Goal: Task Accomplishment & Management: Use online tool/utility

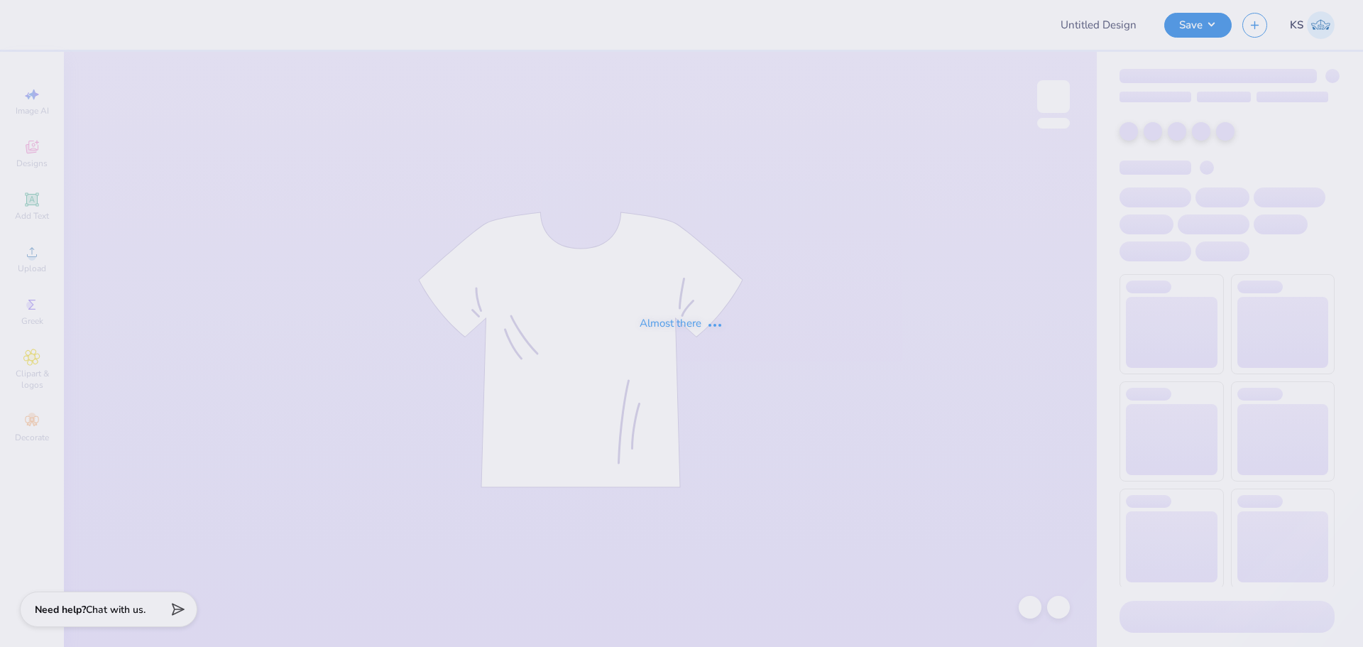
type input "DG Gameday Merch pt. 2"
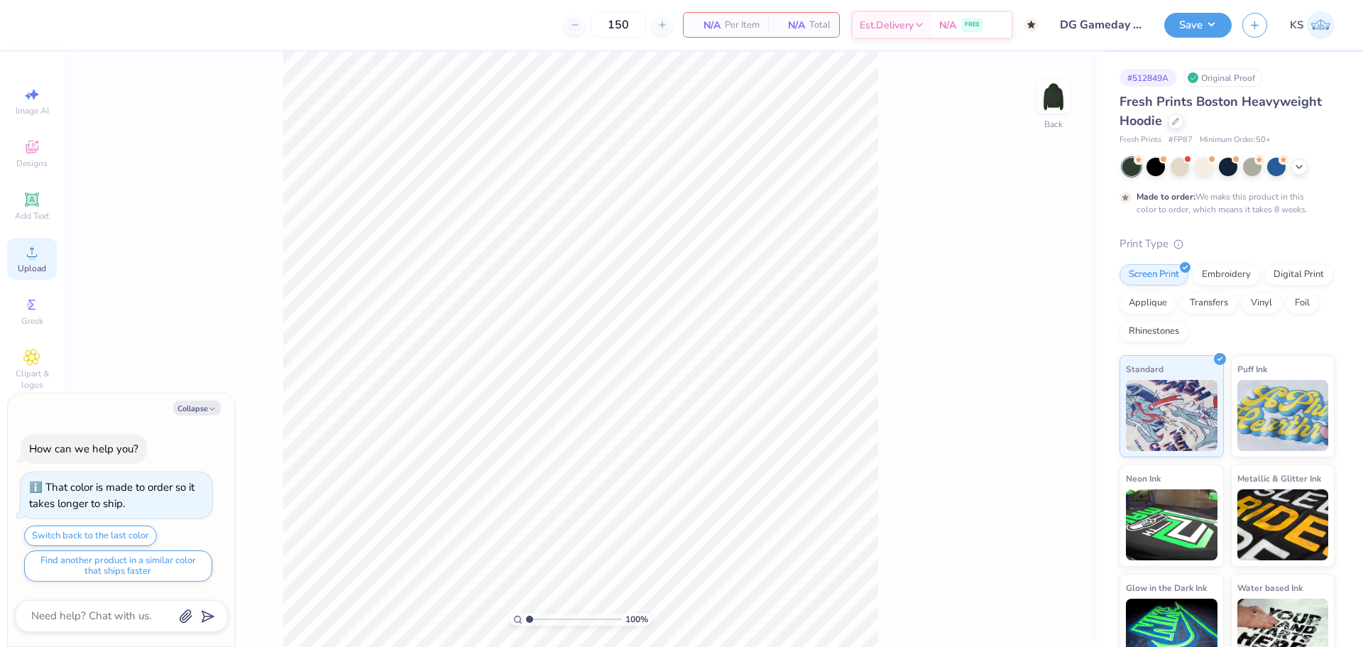
click at [29, 253] on icon at bounding box center [31, 251] width 17 height 17
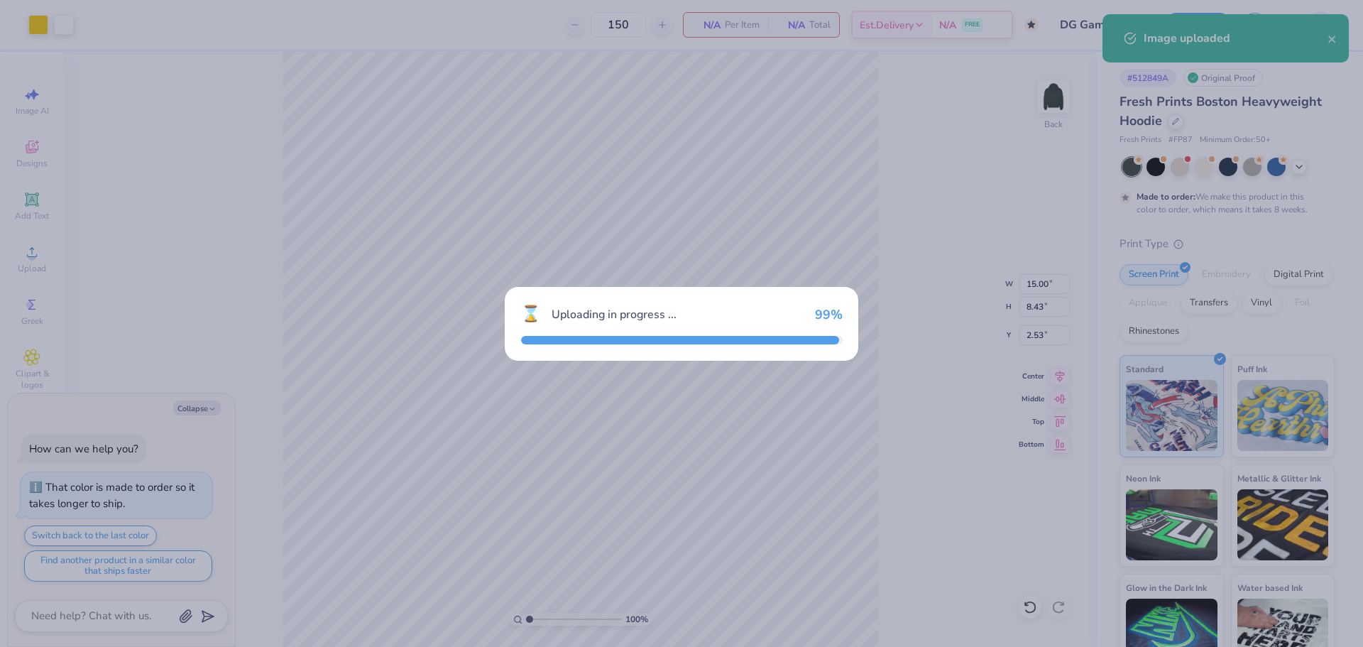
type textarea "x"
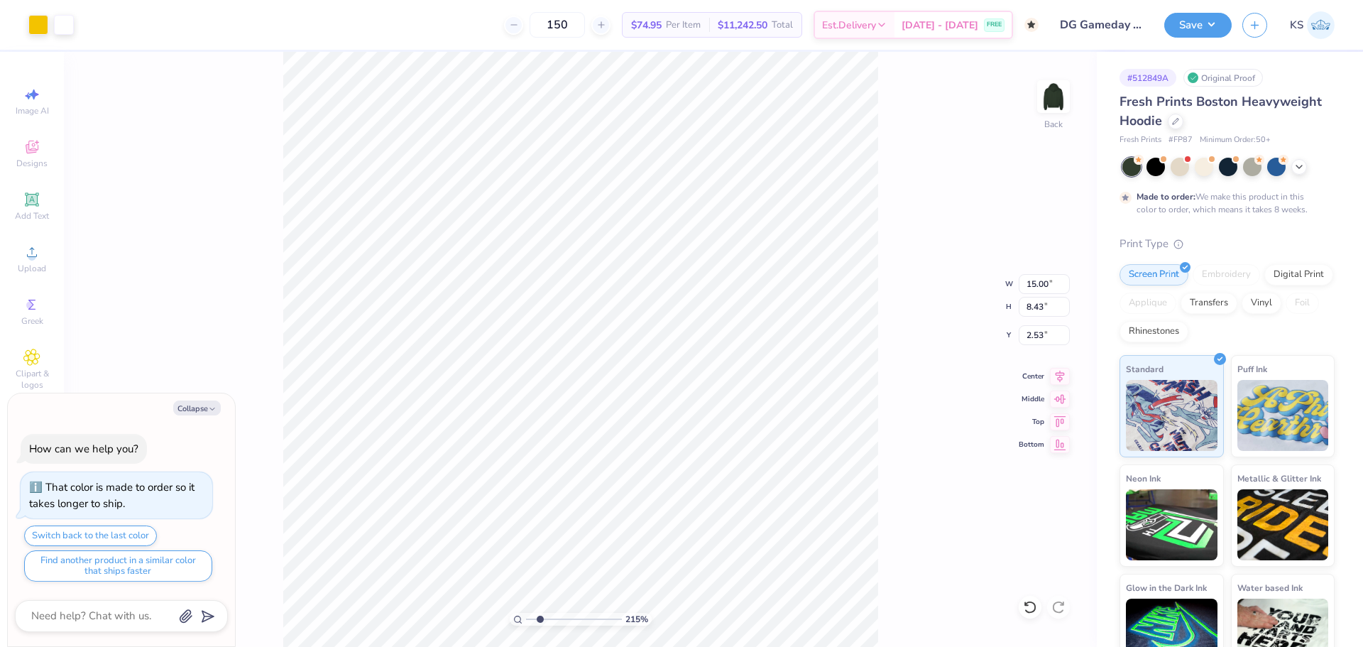
drag, startPoint x: 533, startPoint y: 622, endPoint x: 540, endPoint y: 624, distance: 7.4
type input "2.15"
click at [540, 624] on input "range" at bounding box center [574, 619] width 96 height 13
type textarea "x"
type input "2.46"
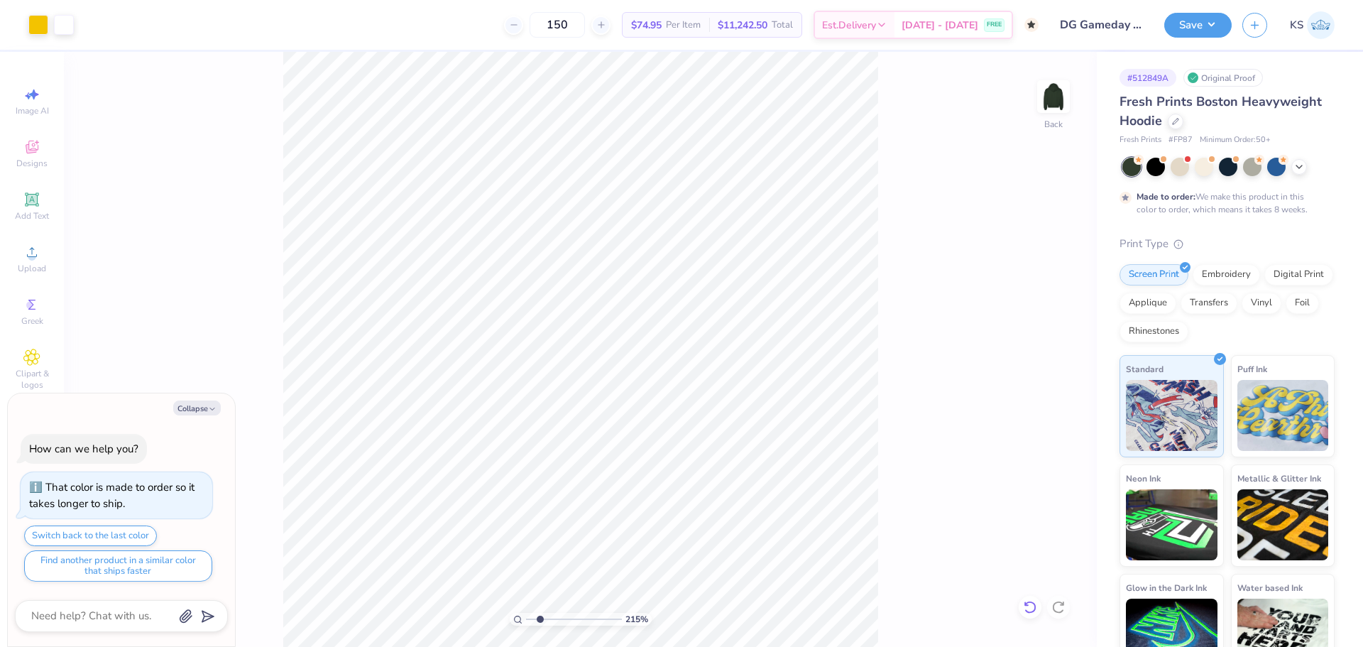
click at [1023, 603] on icon at bounding box center [1030, 607] width 14 height 14
click at [1024, 605] on icon at bounding box center [1030, 607] width 14 height 14
click at [40, 207] on div "Add Text" at bounding box center [32, 206] width 50 height 42
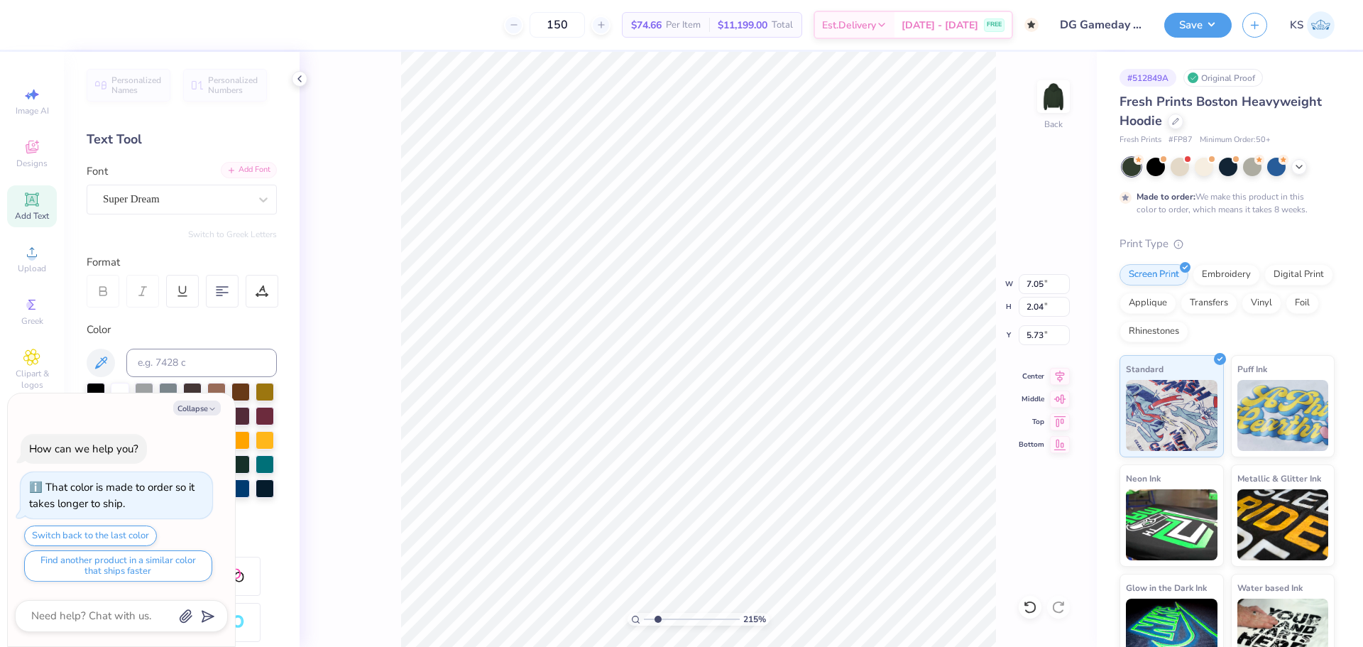
click at [257, 174] on div "Add Font" at bounding box center [249, 170] width 56 height 16
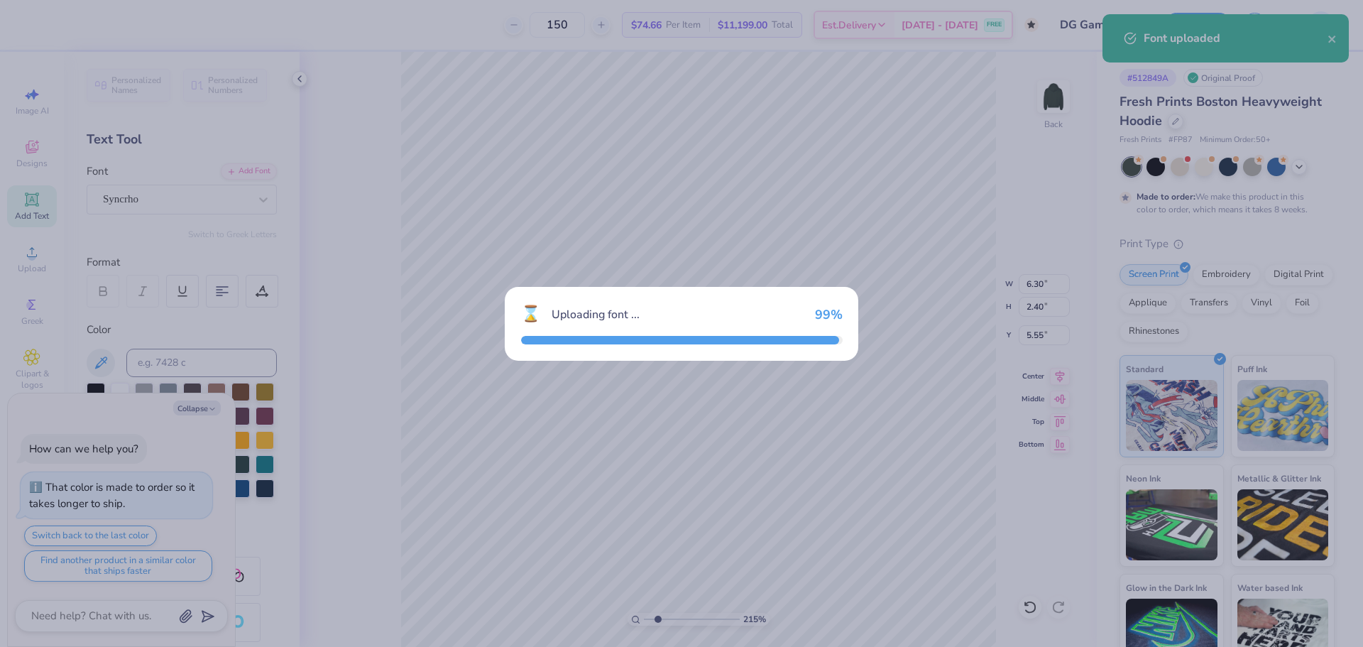
type textarea "x"
type input "6.30"
type input "2.40"
type input "5.55"
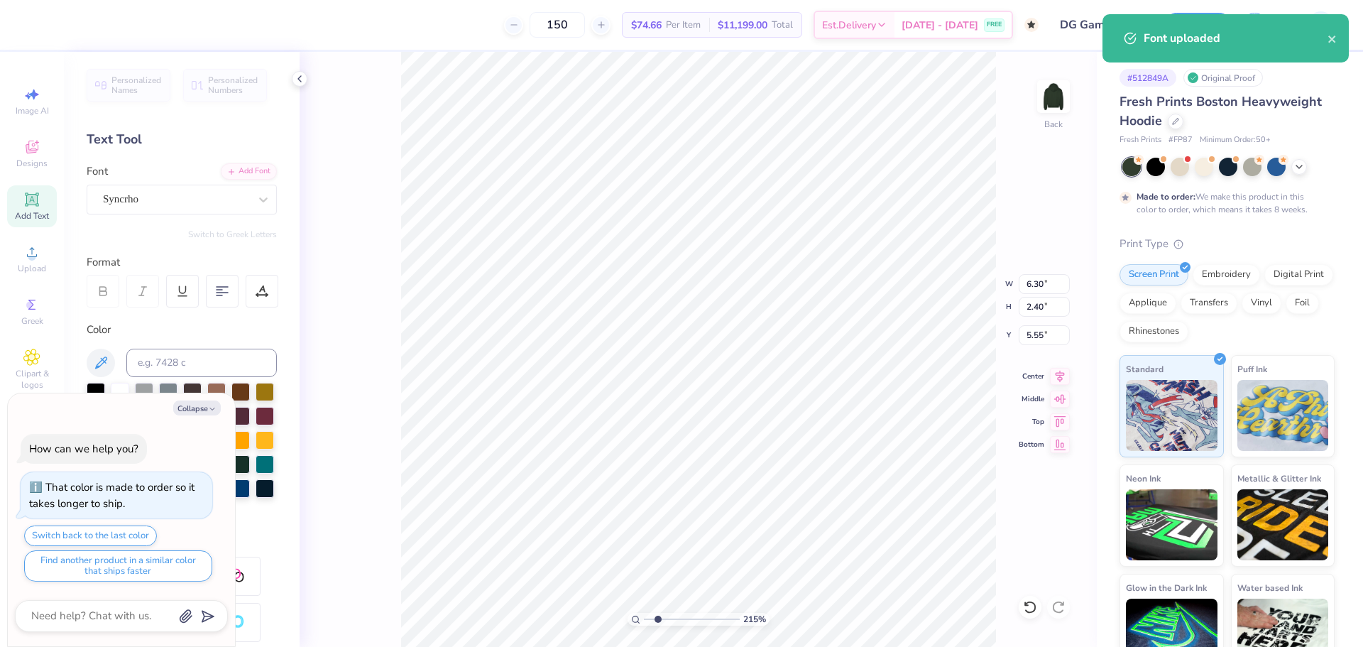
scroll to position [12, 2]
type textarea "x"
type textarea "s"
type textarea "x"
type textarea "sd"
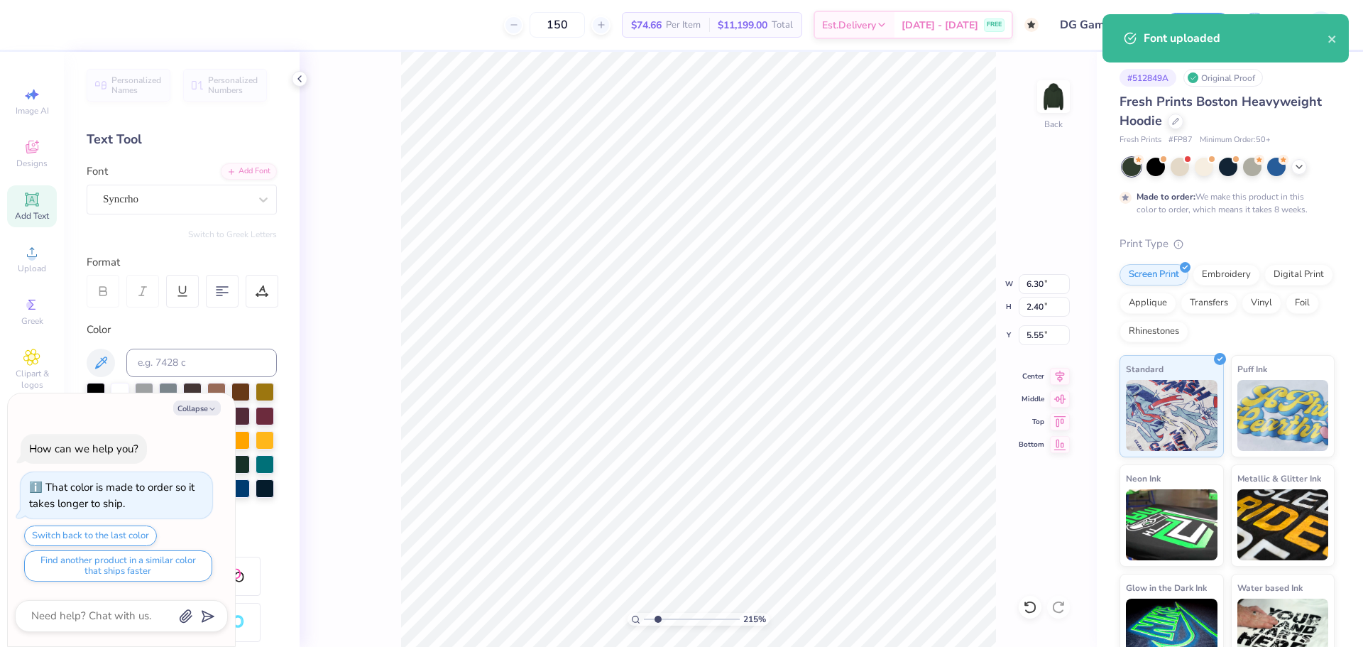
type textarea "x"
type textarea "s"
type textarea "x"
type textarea "s"
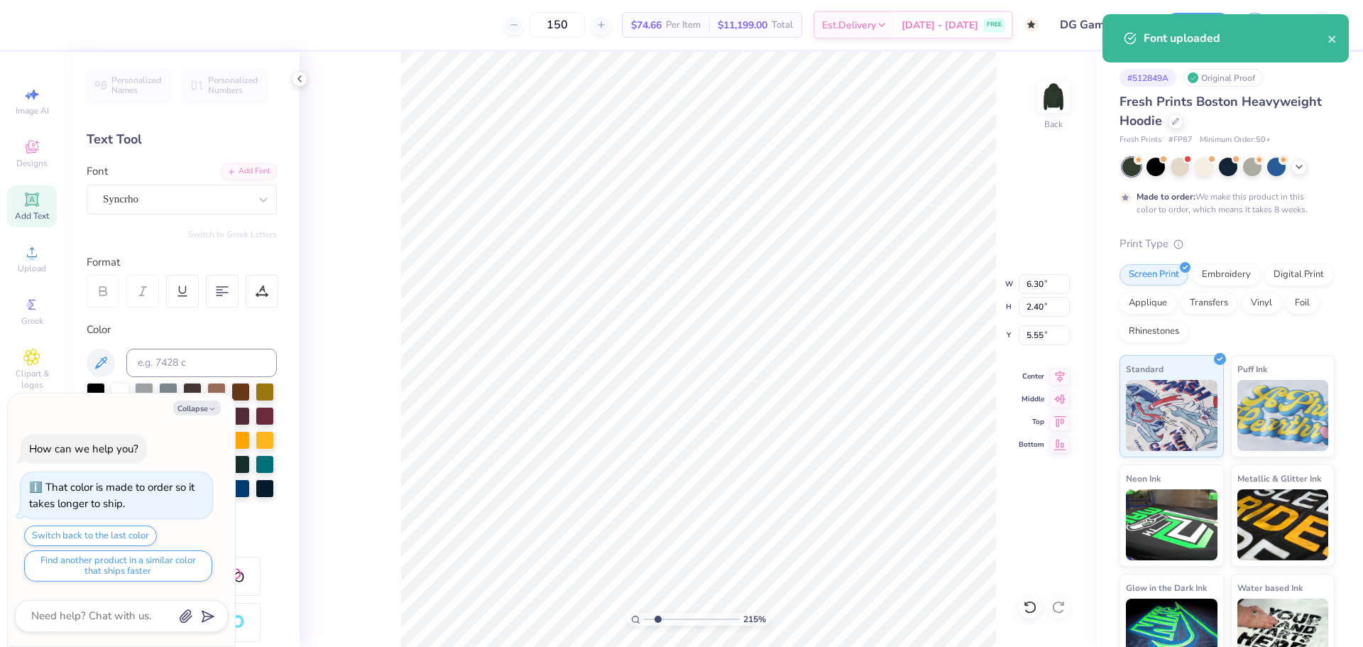
type textarea "x"
type textarea "sc"
type textarea "x"
type textarea "sco"
type textarea "x"
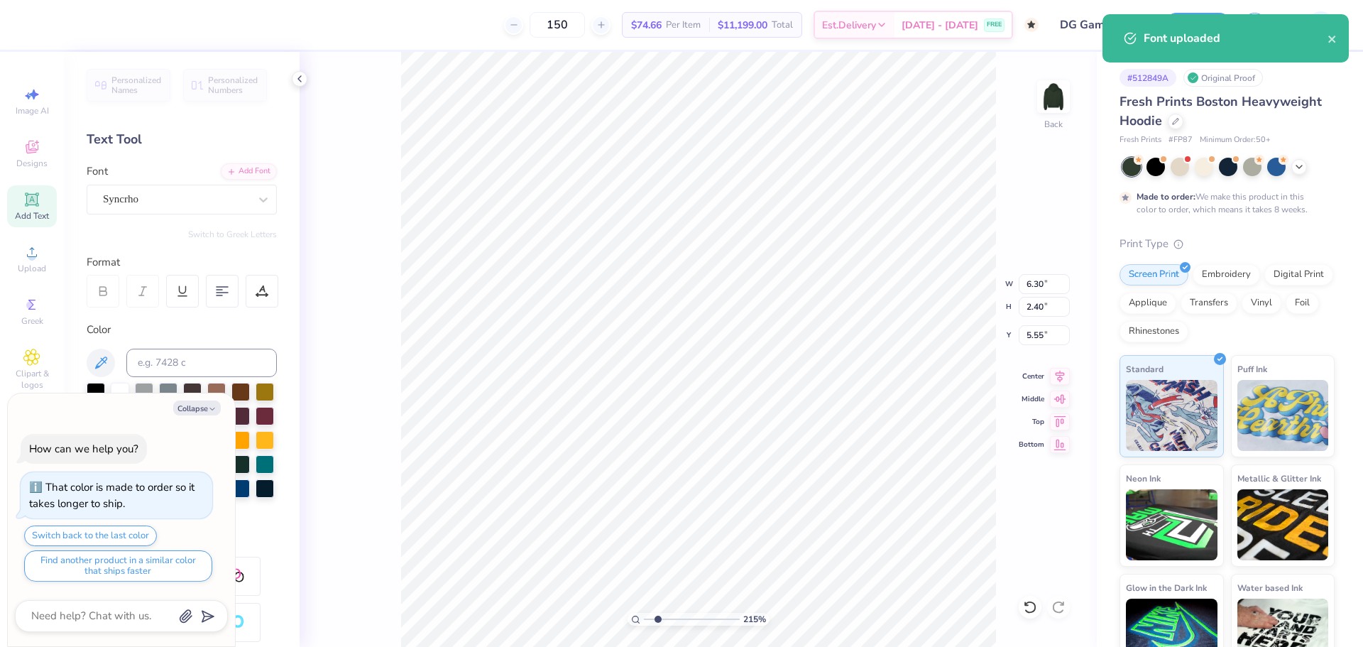
type input "2.10"
type input "0.88"
type input "6.31"
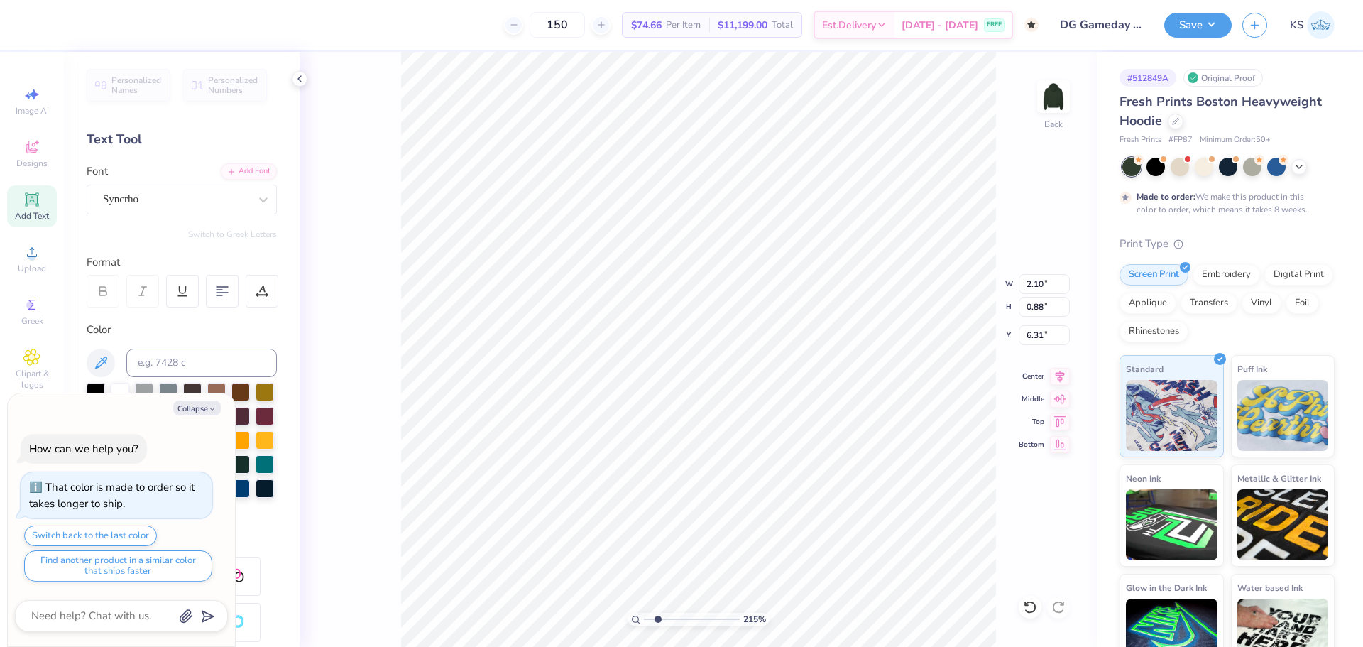
type textarea "x"
type input "9.86"
click at [34, 244] on icon at bounding box center [31, 251] width 17 height 17
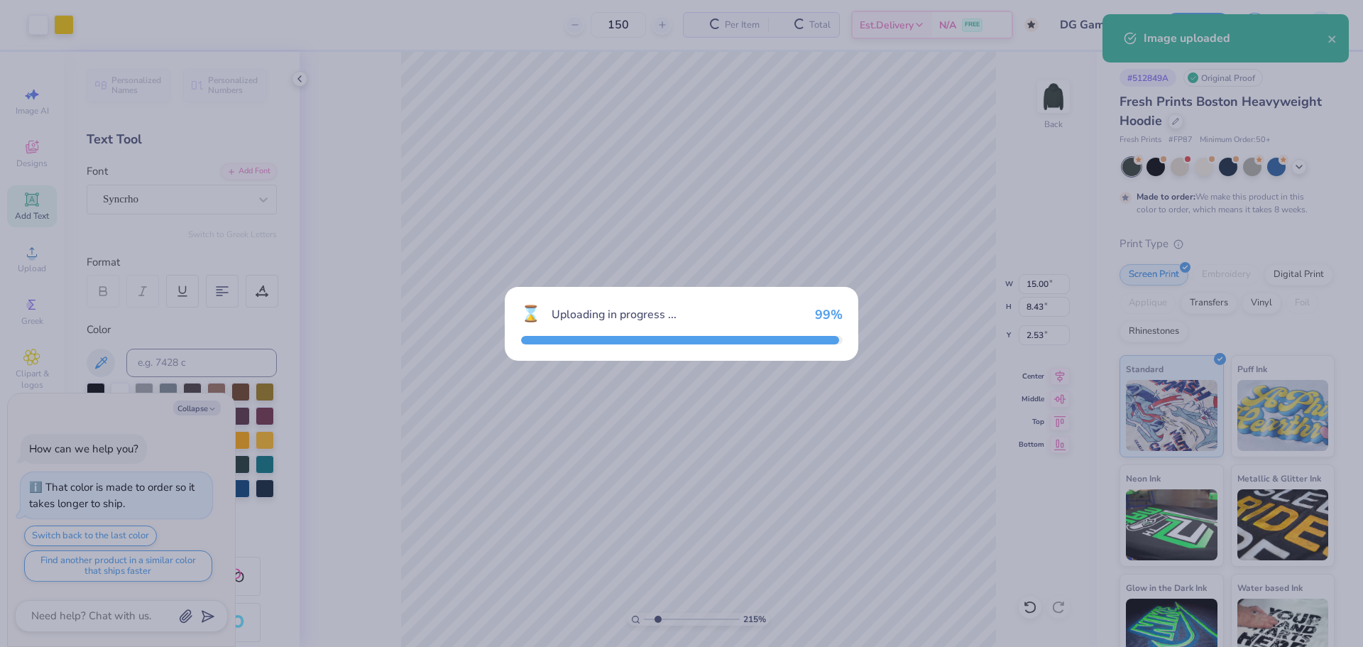
type textarea "x"
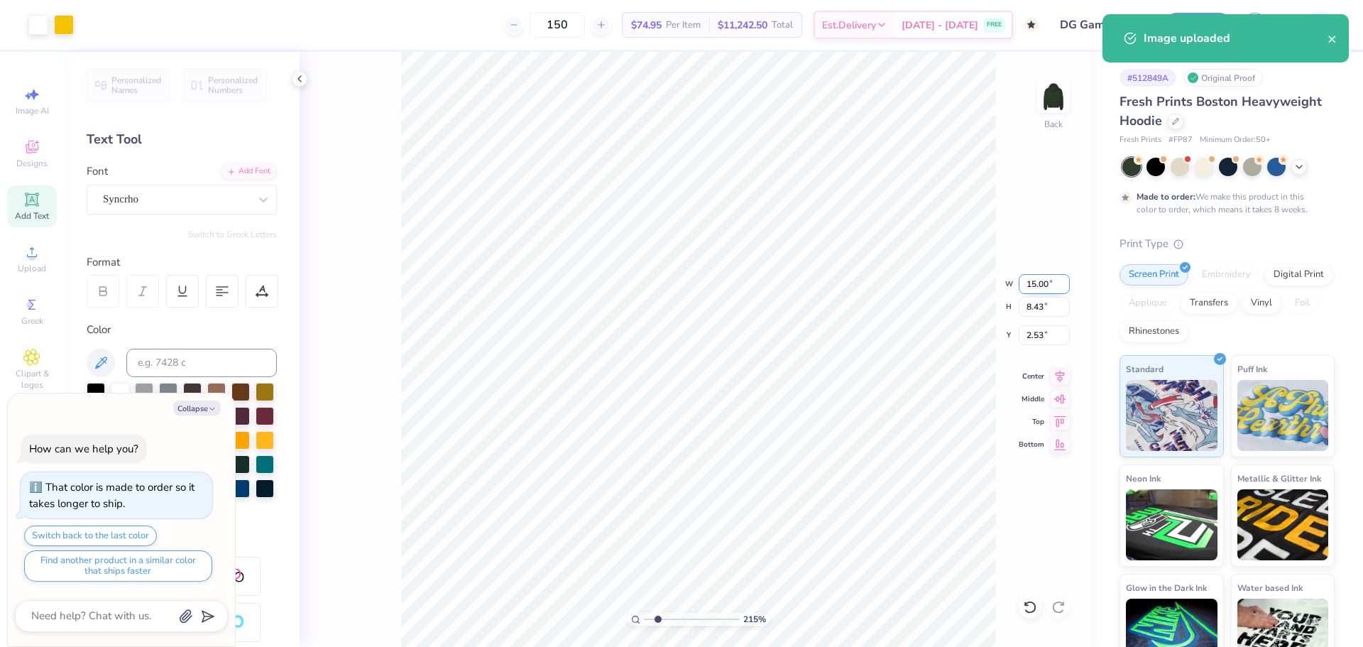
click at [1053, 282] on input "15.00" at bounding box center [1044, 284] width 51 height 20
type input "12"
type textarea "x"
type input "12.00"
type input "6.75"
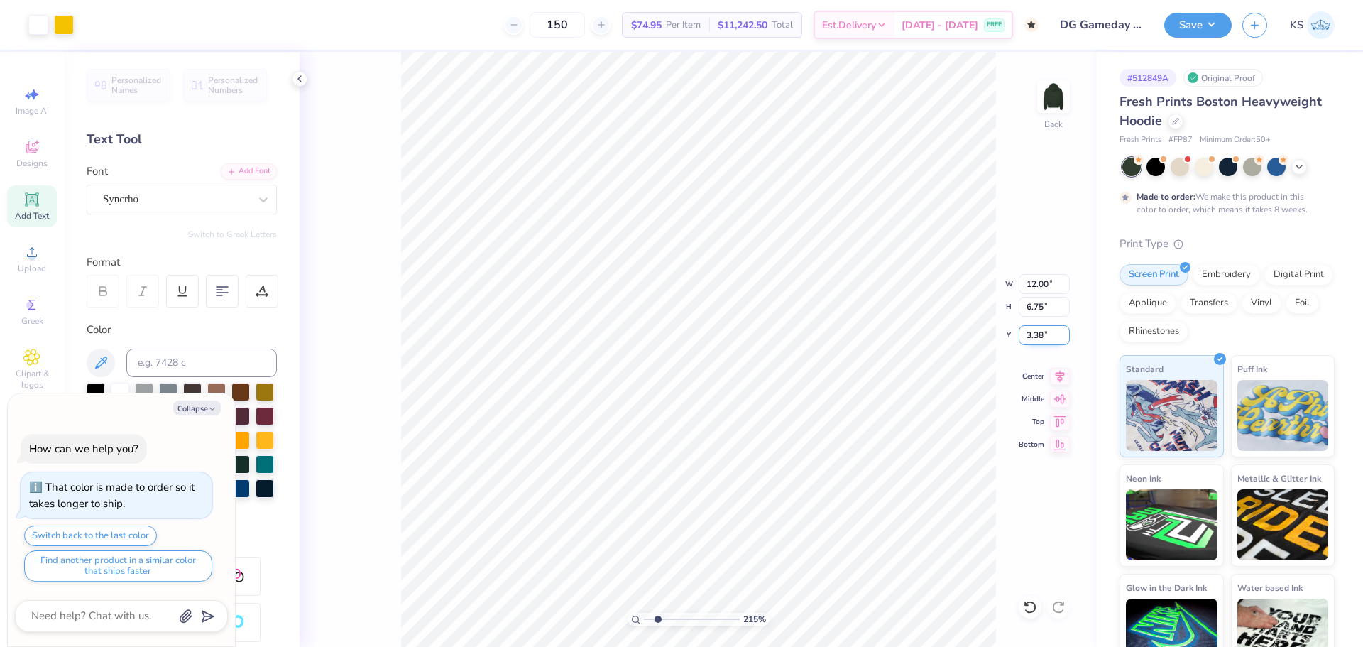
click at [1034, 338] on input "3.38" at bounding box center [1044, 335] width 51 height 20
type input "3"
type textarea "x"
type input "3.00"
type textarea "x"
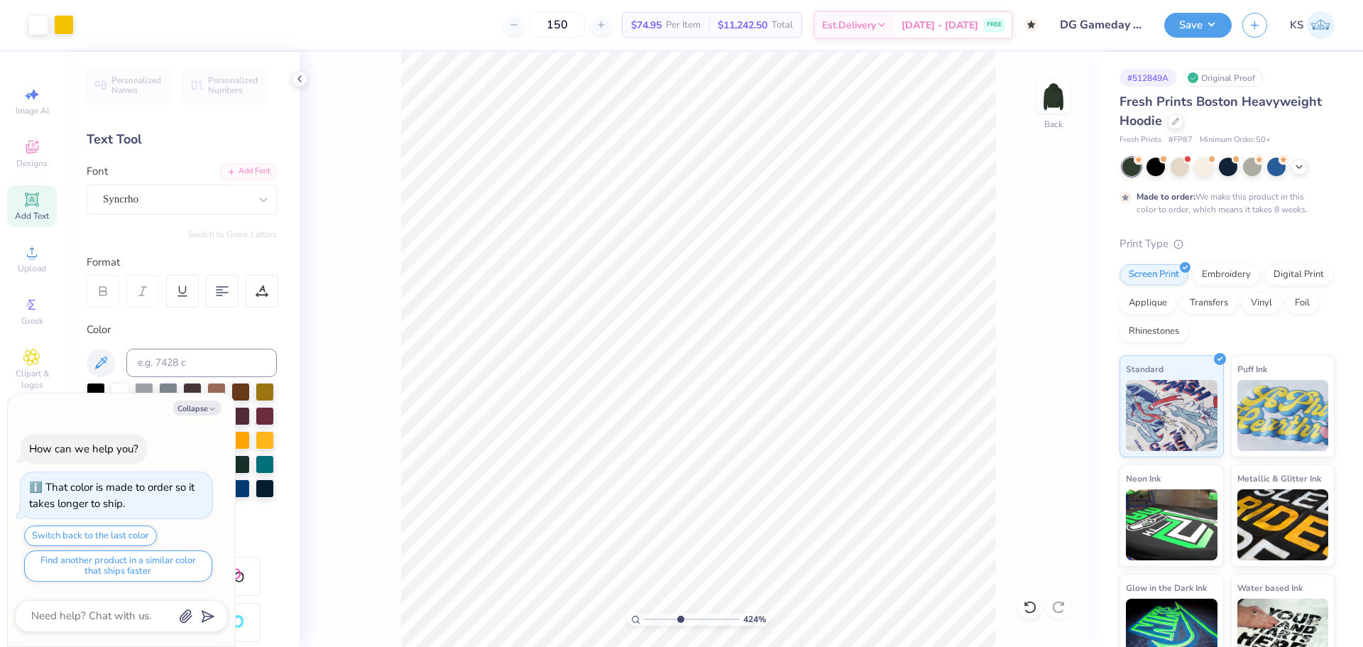
drag, startPoint x: 662, startPoint y: 615, endPoint x: 677, endPoint y: 613, distance: 15.8
type input "4.32"
click at [679, 613] on input "range" at bounding box center [692, 619] width 96 height 13
click at [716, 646] on html "Art colors 150 $74.95 Per Item $11,242.50 Total Est. Delivery Oct 21 - 24 FREE …" at bounding box center [681, 323] width 1363 height 647
type textarea "x"
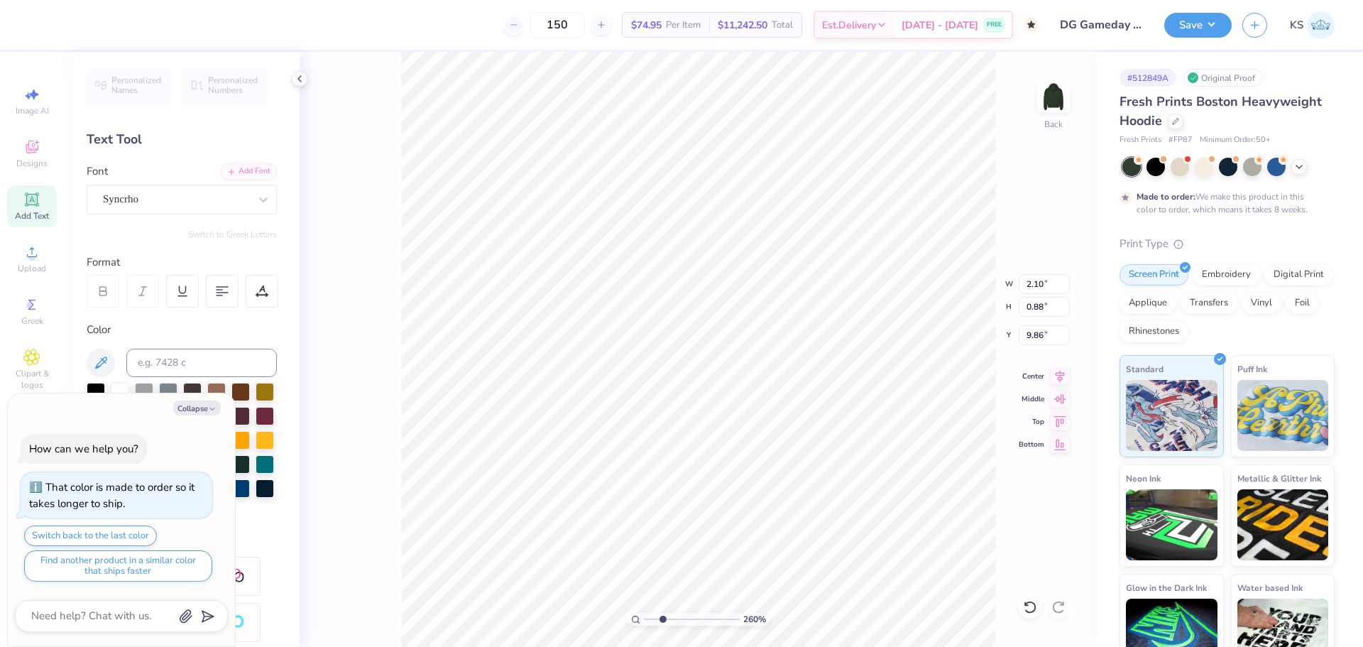
drag, startPoint x: 673, startPoint y: 620, endPoint x: 664, endPoint y: 616, distance: 9.2
type input "2.75"
click at [664, 619] on input "range" at bounding box center [692, 619] width 96 height 13
type textarea "x"
type input "8.28"
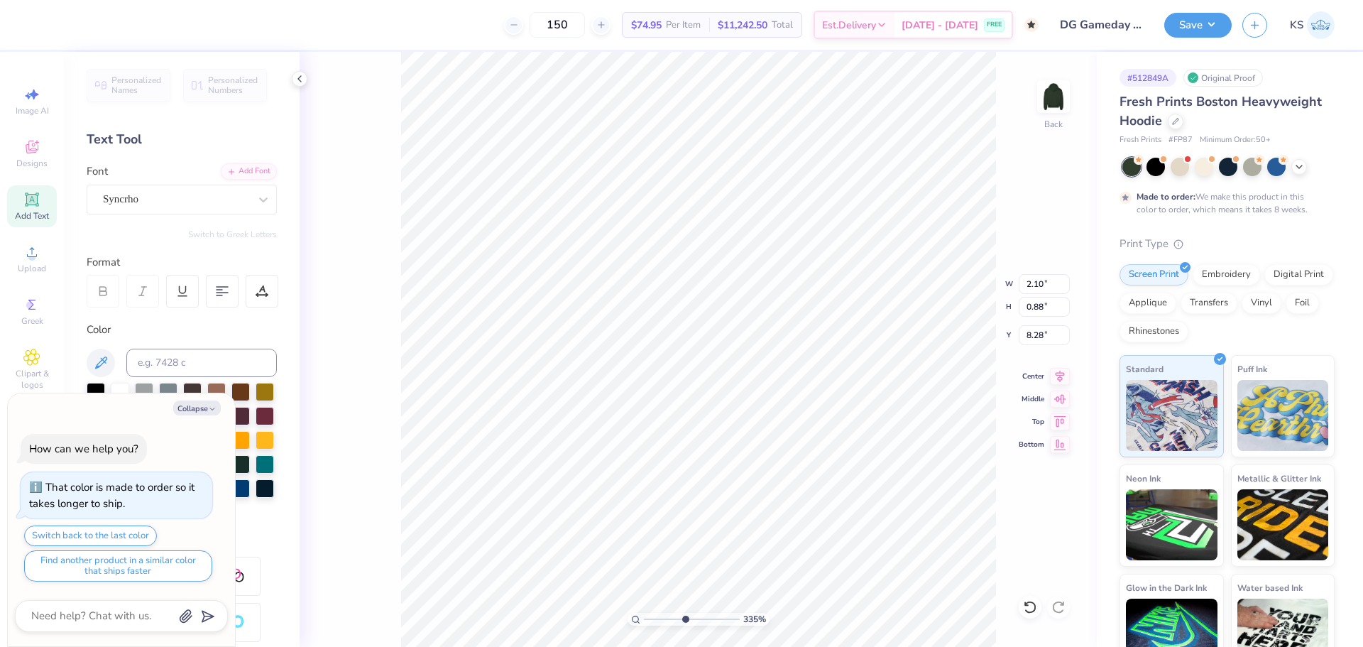
drag, startPoint x: 669, startPoint y: 620, endPoint x: 683, endPoint y: 613, distance: 15.2
type input "4.84"
click at [684, 614] on input "range" at bounding box center [692, 619] width 96 height 13
type textarea "x"
type input "4.72"
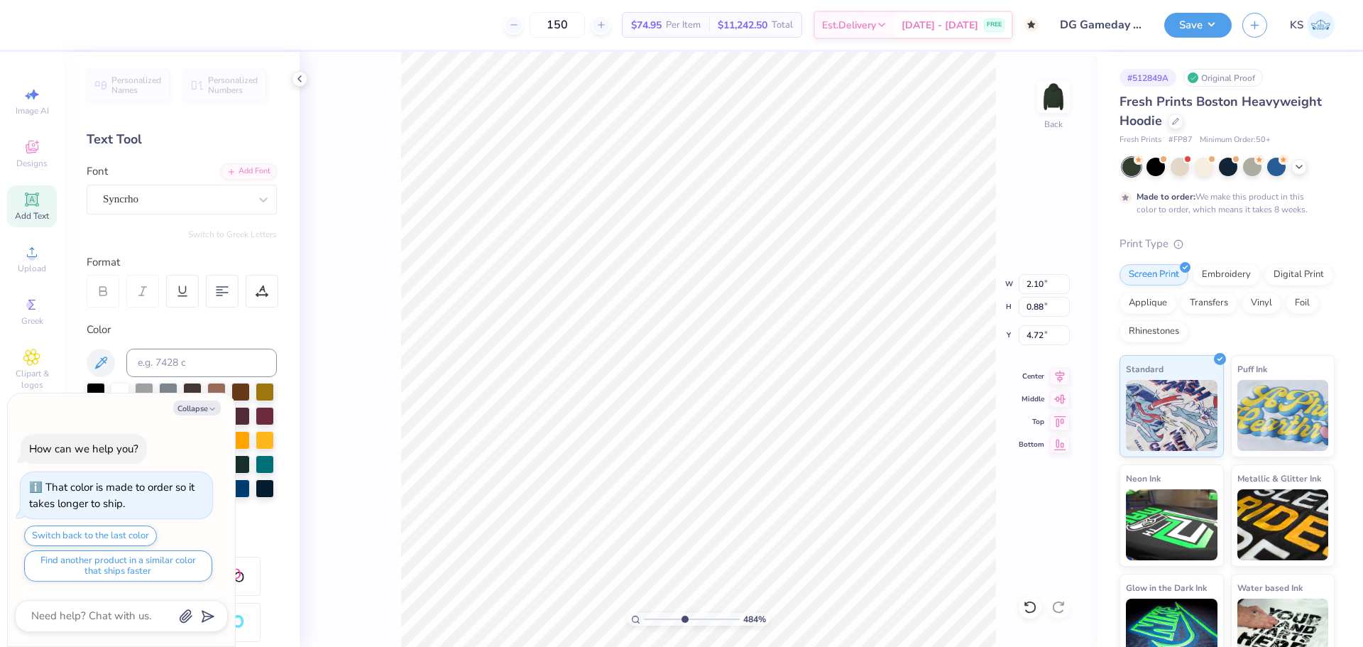
type textarea "x"
type input "12.00"
type input "6.75"
type input "3.00"
click at [1026, 608] on icon at bounding box center [1030, 607] width 14 height 14
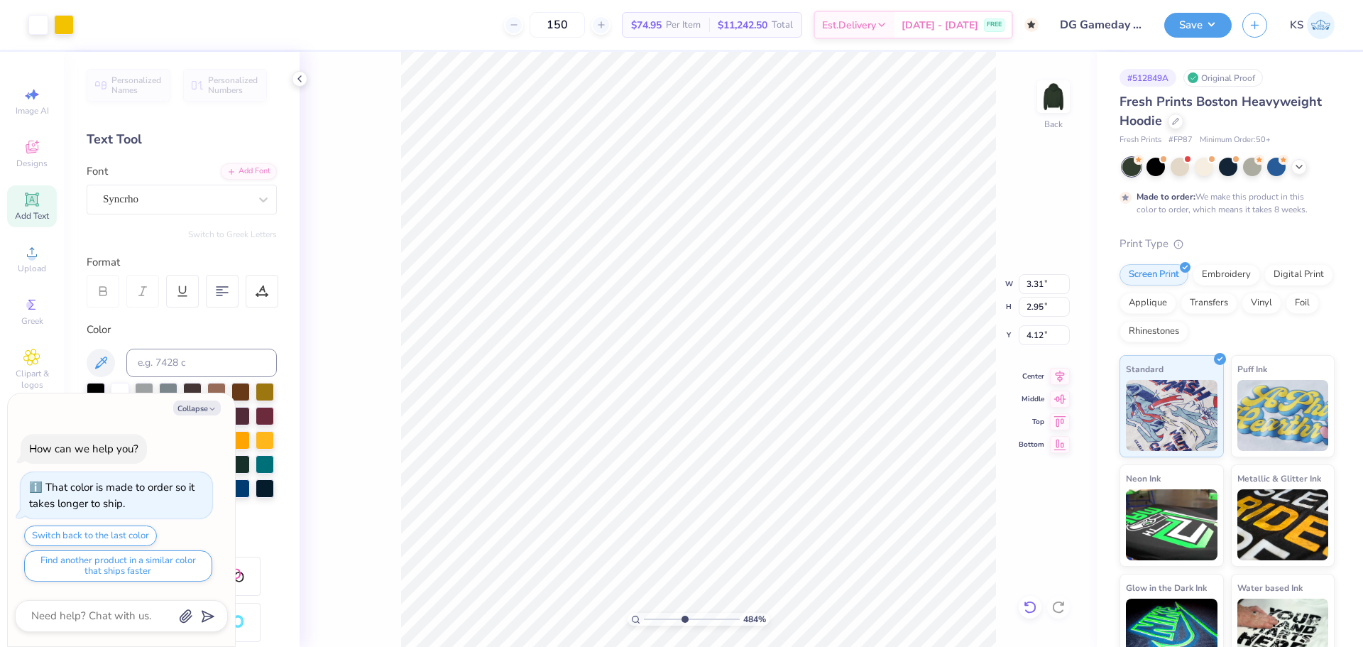
type textarea "x"
type input "2.10"
type input "0.88"
type input "4.72"
type textarea "x"
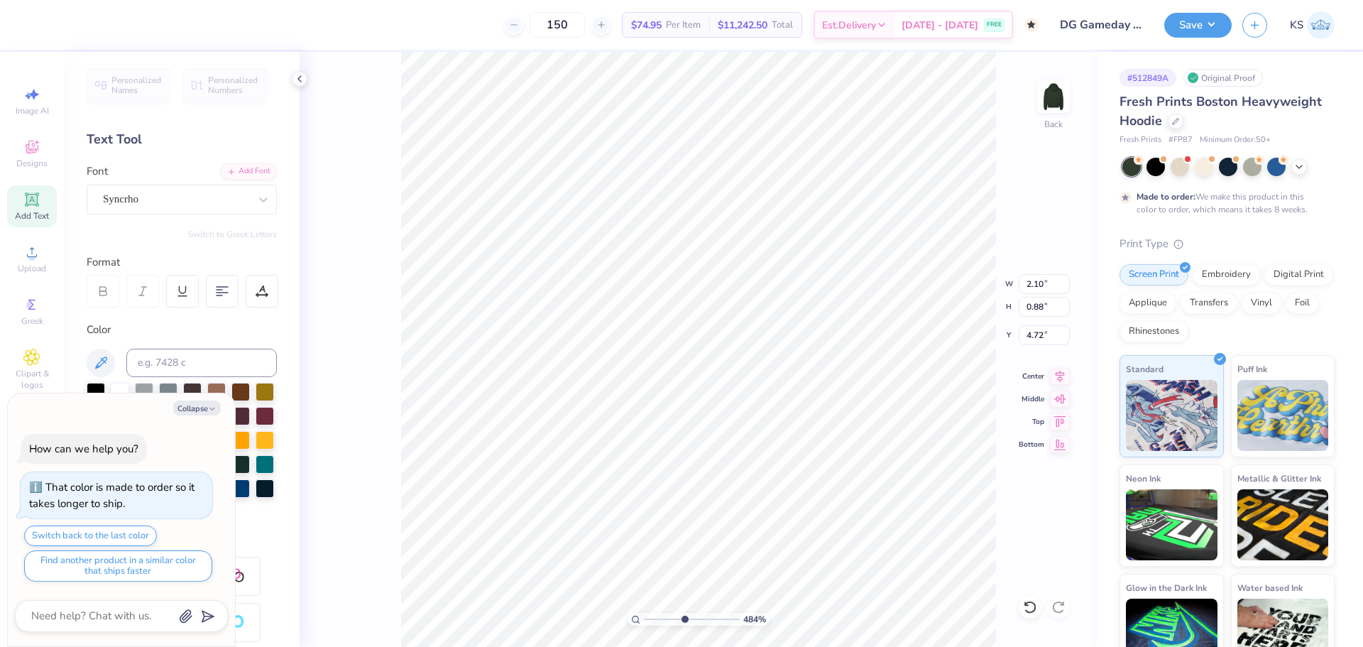
type input "0.58"
type input "0.48"
type input "3.28"
type textarea "x"
type input "2.10"
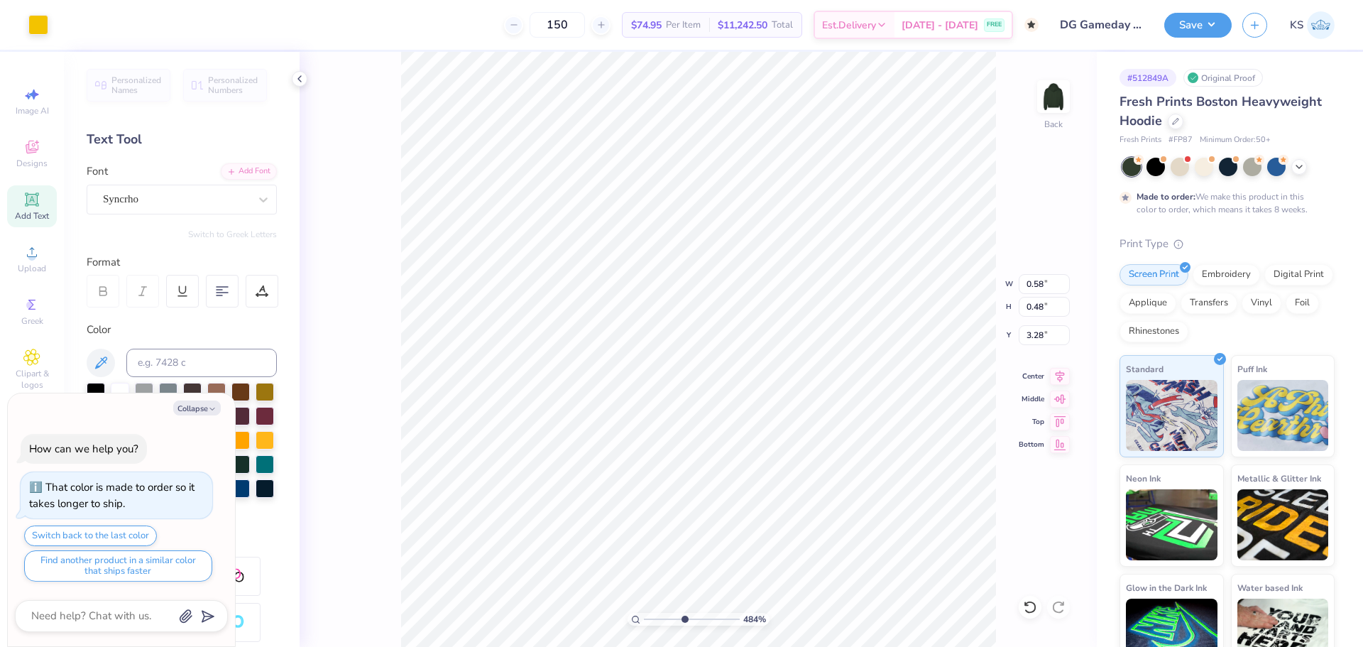
type input "0.88"
type input "4.72"
type textarea "x"
type input "3.66"
click at [96, 388] on div at bounding box center [96, 392] width 18 height 18
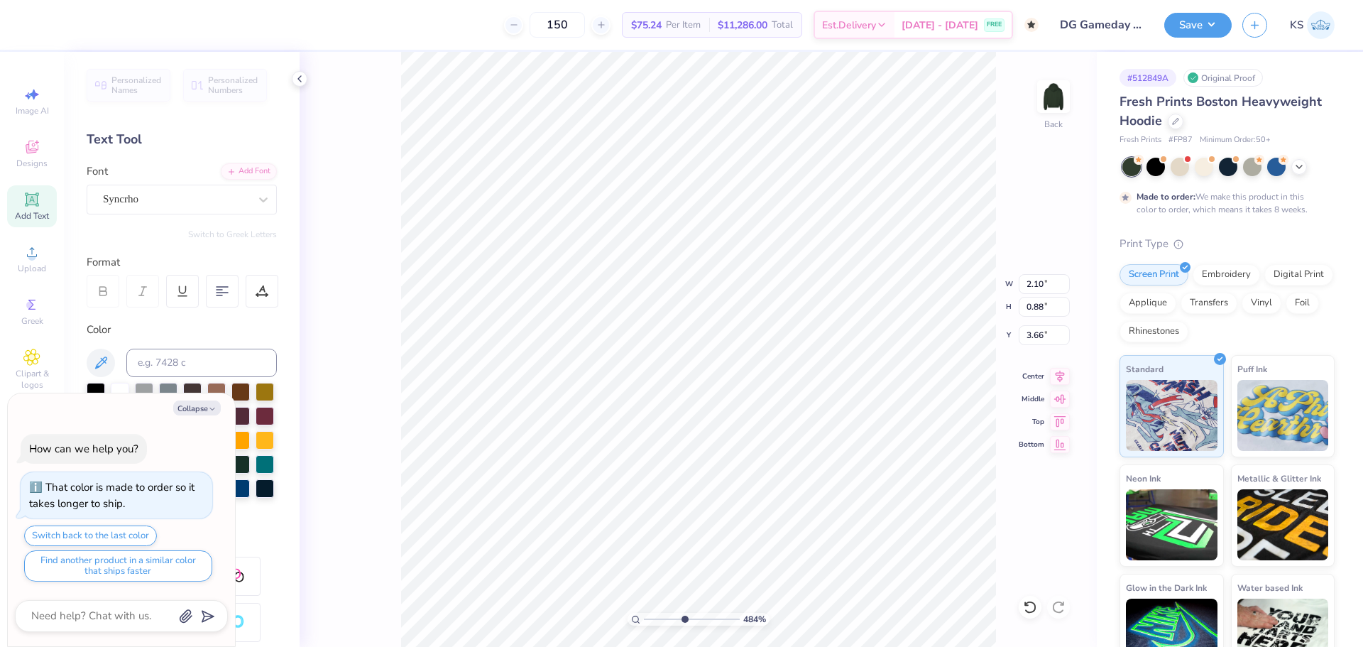
type textarea "x"
type input "0.99"
type input "0.42"
type textarea "x"
type input "0.81"
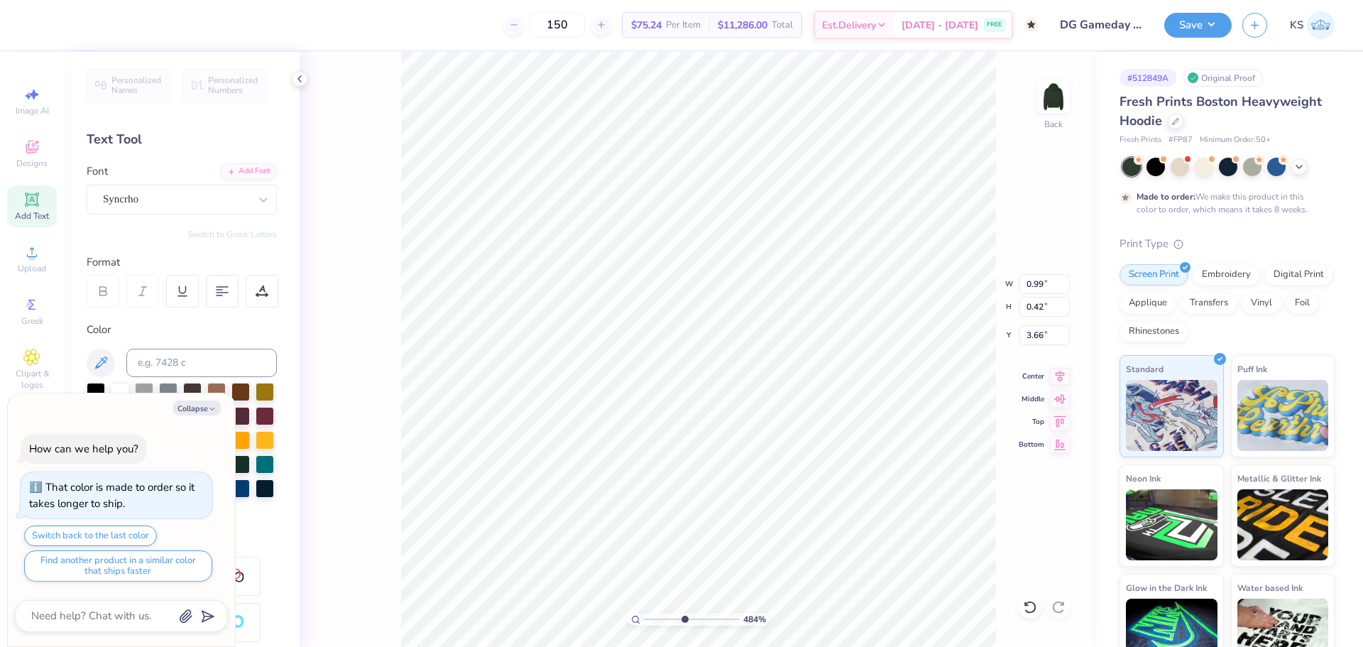
type input "0.34"
drag, startPoint x: 688, startPoint y: 613, endPoint x: 701, endPoint y: 608, distance: 14.4
type input "6.7"
click at [701, 613] on input "range" at bounding box center [692, 619] width 96 height 13
type textarea "x"
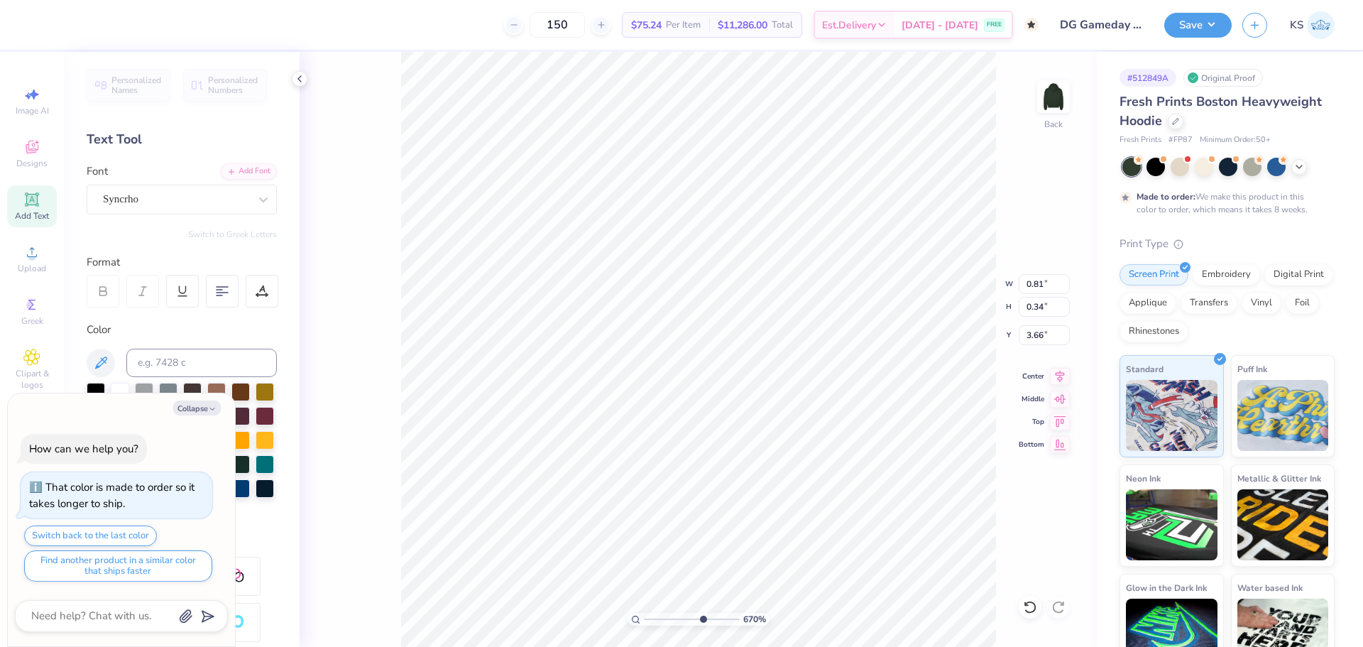
type input "0.75"
type input "0.52"
type input "3.57"
type textarea "x"
type input "3.33"
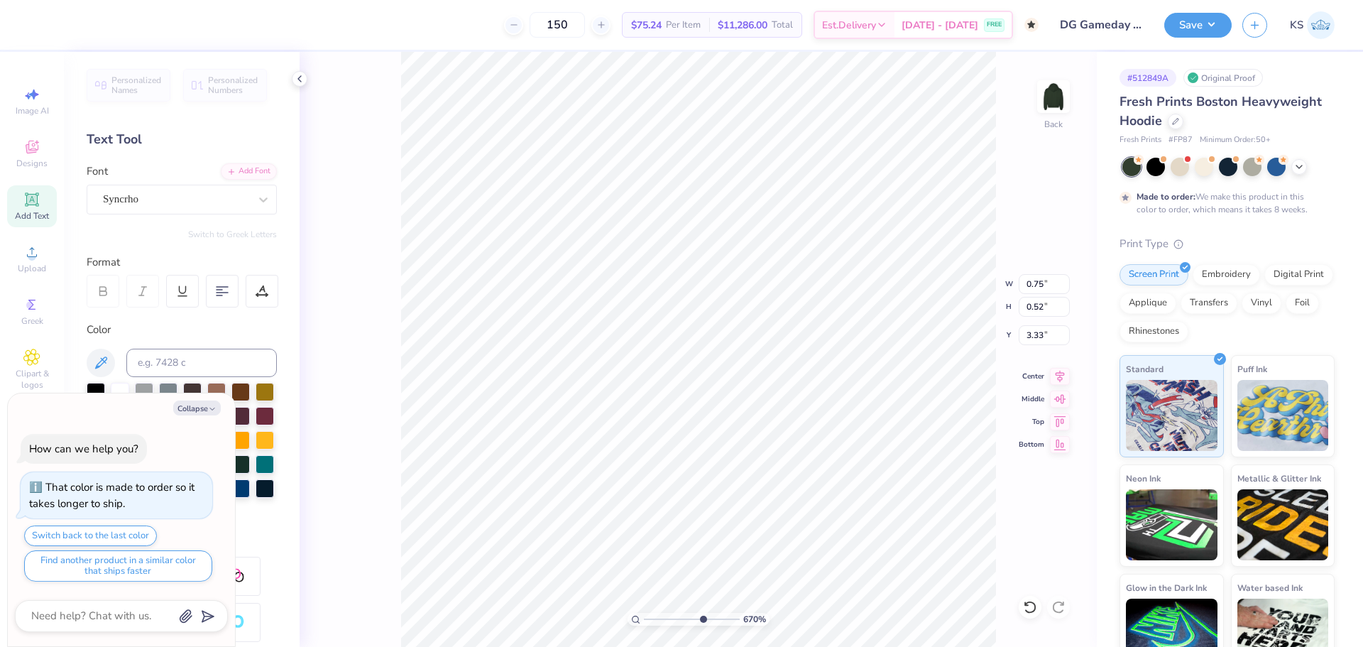
type textarea "x"
type input "0.83"
type input "0.58"
type input "3.27"
type textarea "x"
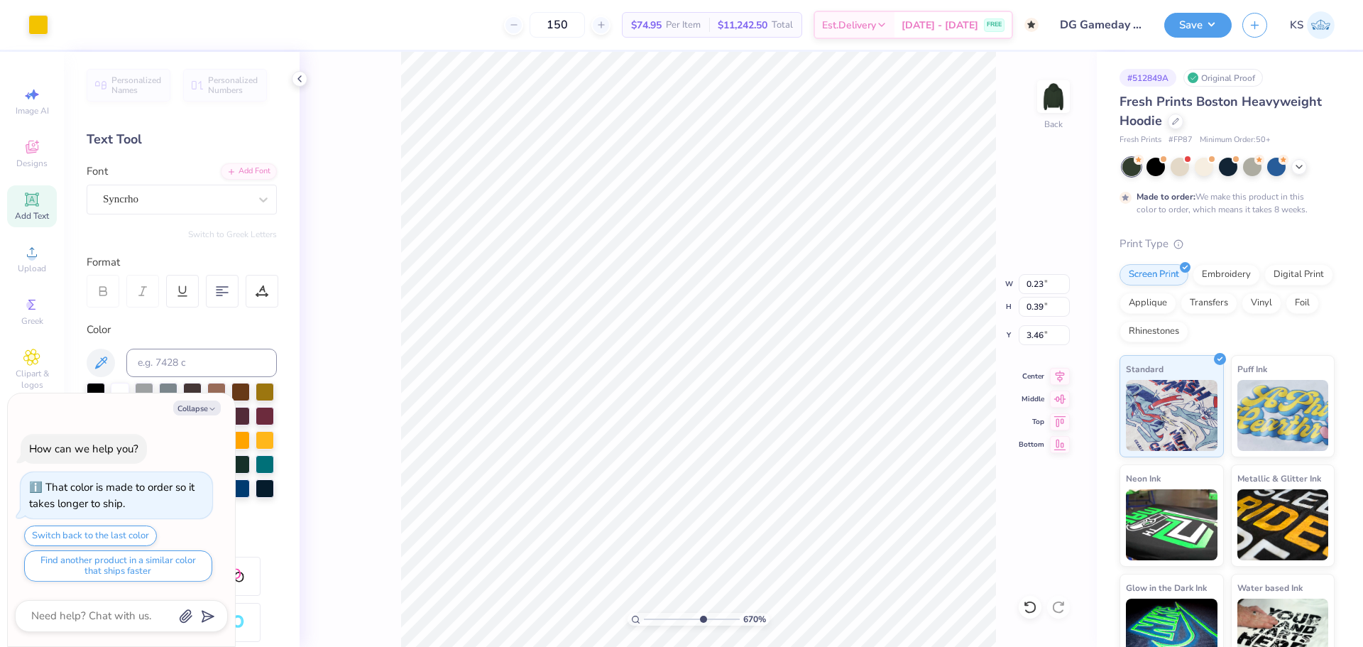
type input "0.82"
type input "0.57"
type input "3.28"
click at [693, 486] on li "Group" at bounding box center [672, 491] width 111 height 28
type textarea "x"
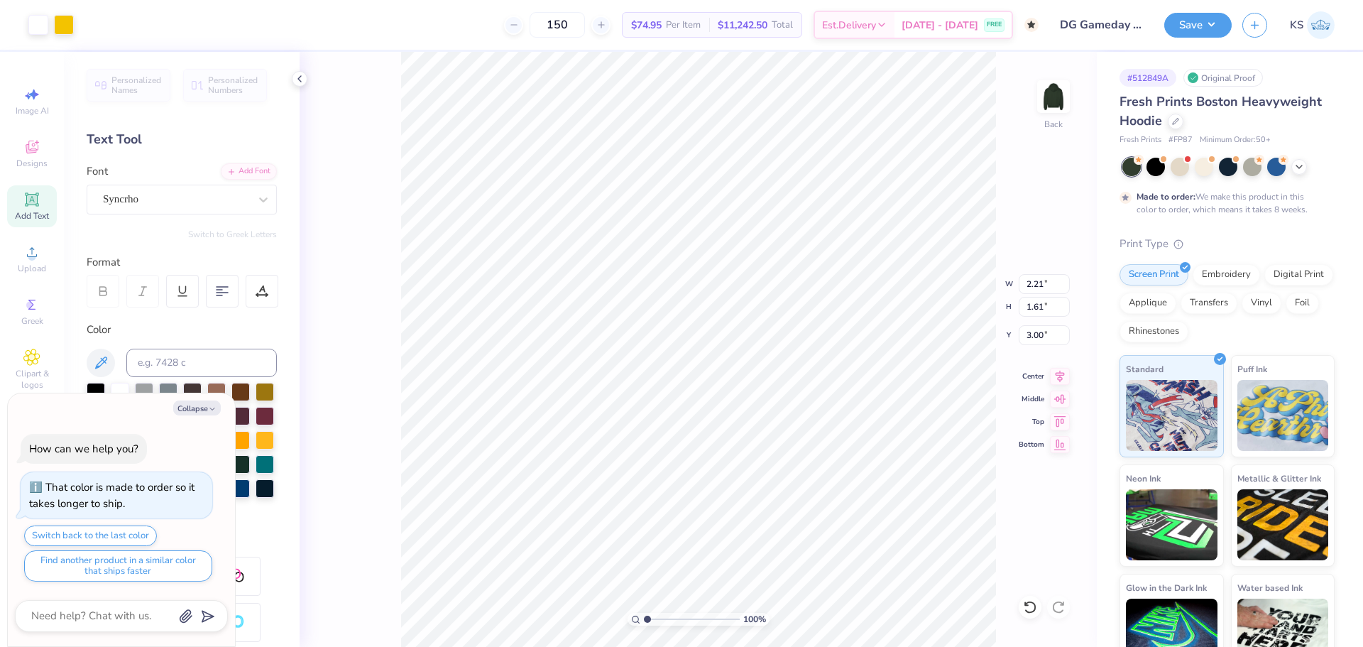
drag, startPoint x: 696, startPoint y: 620, endPoint x: 620, endPoint y: 616, distance: 75.3
type input "1"
click at [644, 616] on input "range" at bounding box center [692, 619] width 96 height 13
type textarea "x"
type input "12.00"
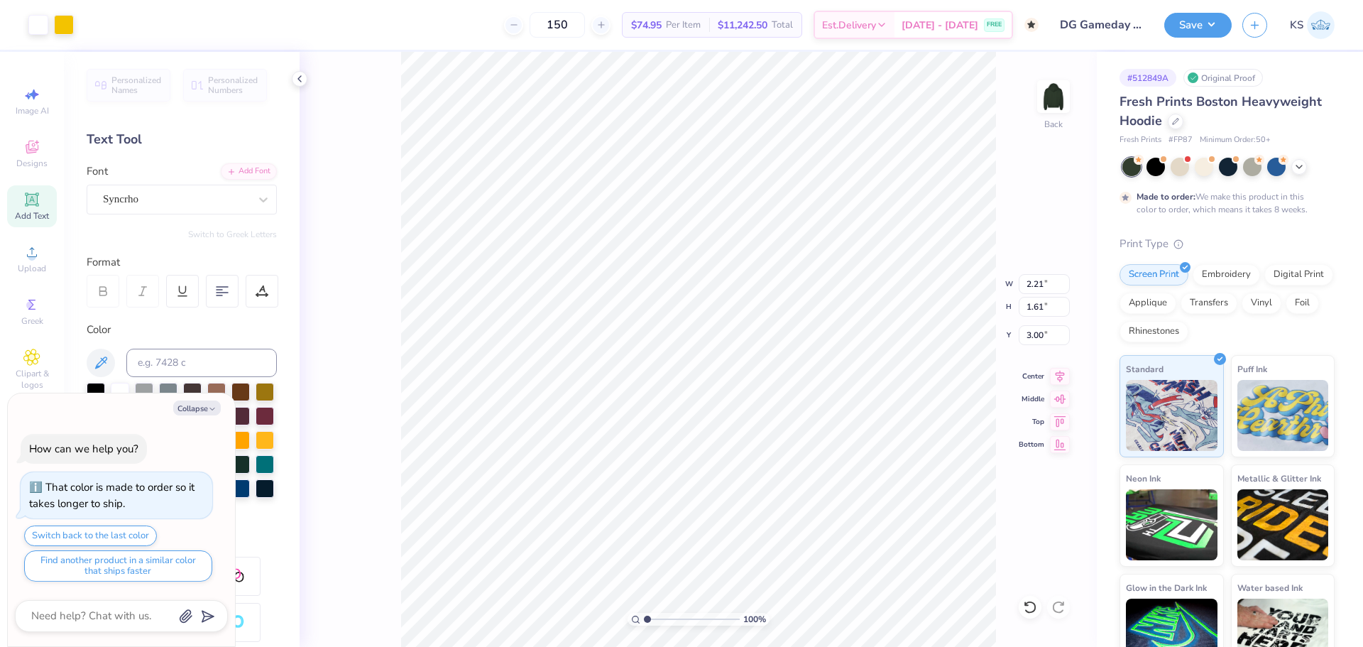
type input "6.75"
click at [662, 488] on li "Group" at bounding box center [673, 489] width 111 height 28
type textarea "x"
type input "0.83"
type input "0.58"
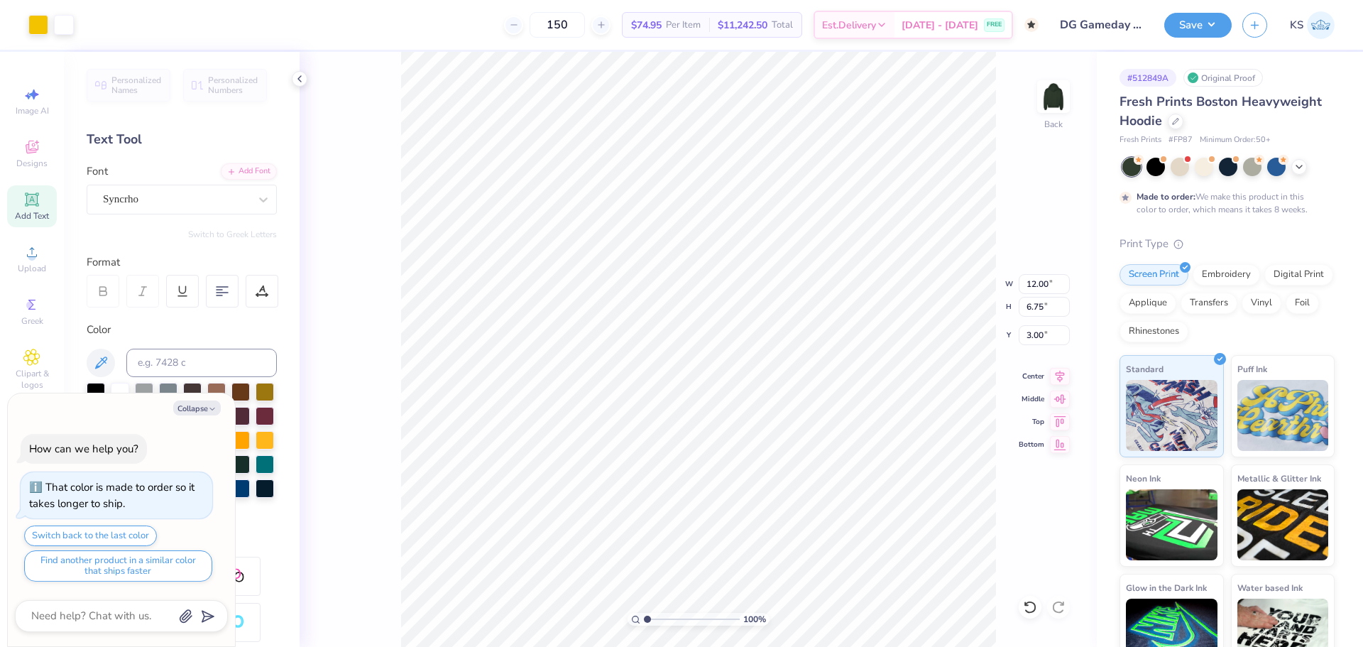
type input "3.27"
drag, startPoint x: 669, startPoint y: 620, endPoint x: 682, endPoint y: 615, distance: 14.1
type input "4.76"
click at [683, 618] on input "range" at bounding box center [692, 619] width 96 height 13
drag, startPoint x: 196, startPoint y: 405, endPoint x: 144, endPoint y: 389, distance: 54.1
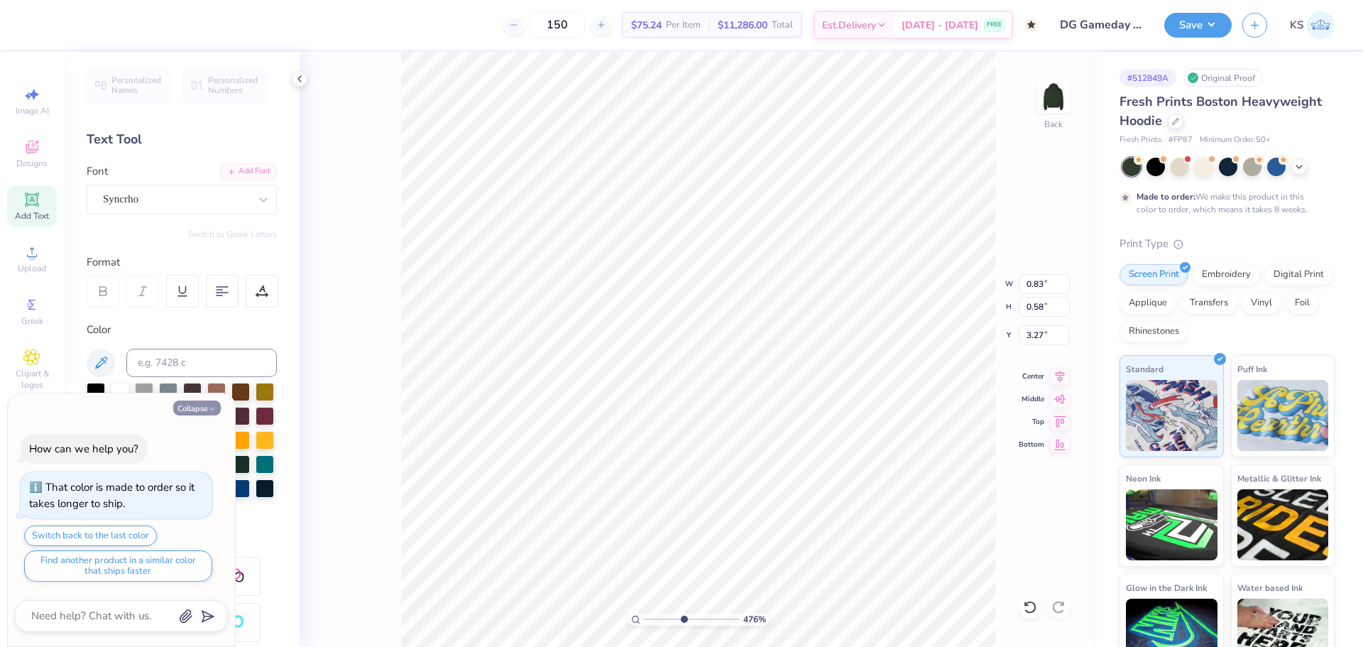
click at [195, 405] on button "Collapse" at bounding box center [197, 407] width 48 height 15
type textarea "x"
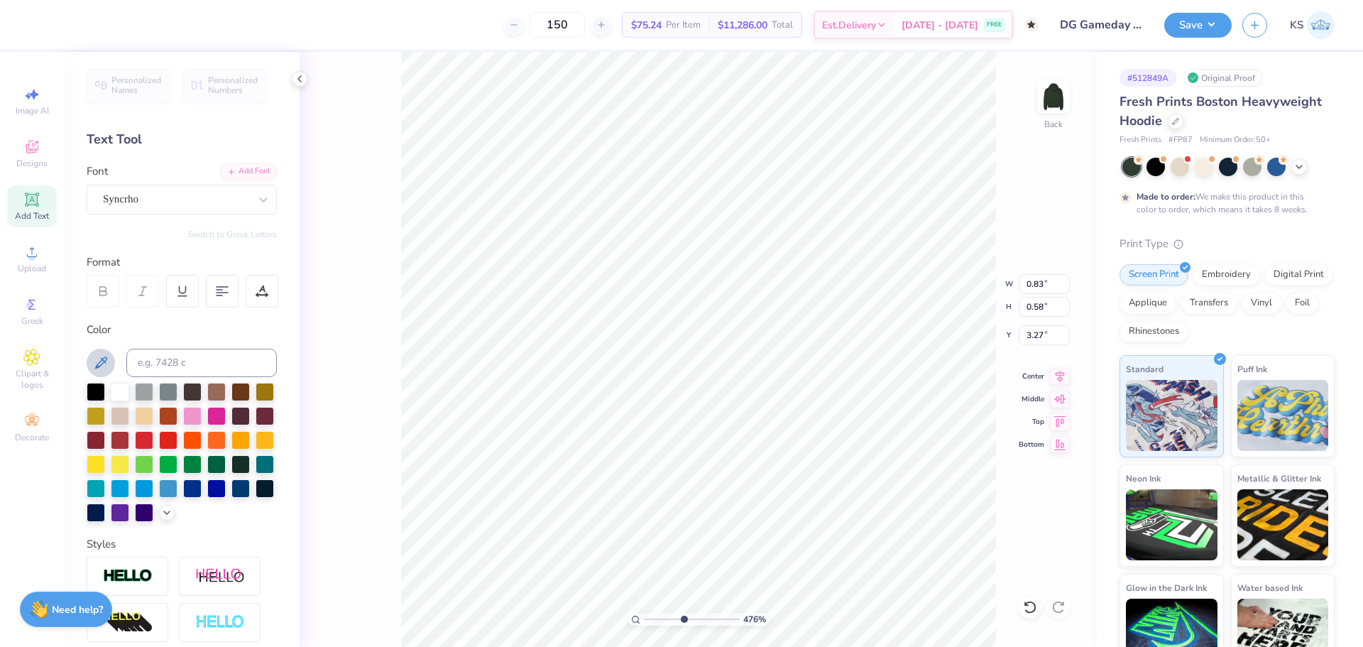
click at [105, 361] on icon at bounding box center [101, 362] width 12 height 12
type input "12.00"
type input "5.63"
type input "4.12"
drag, startPoint x: 682, startPoint y: 620, endPoint x: 558, endPoint y: 608, distance: 124.7
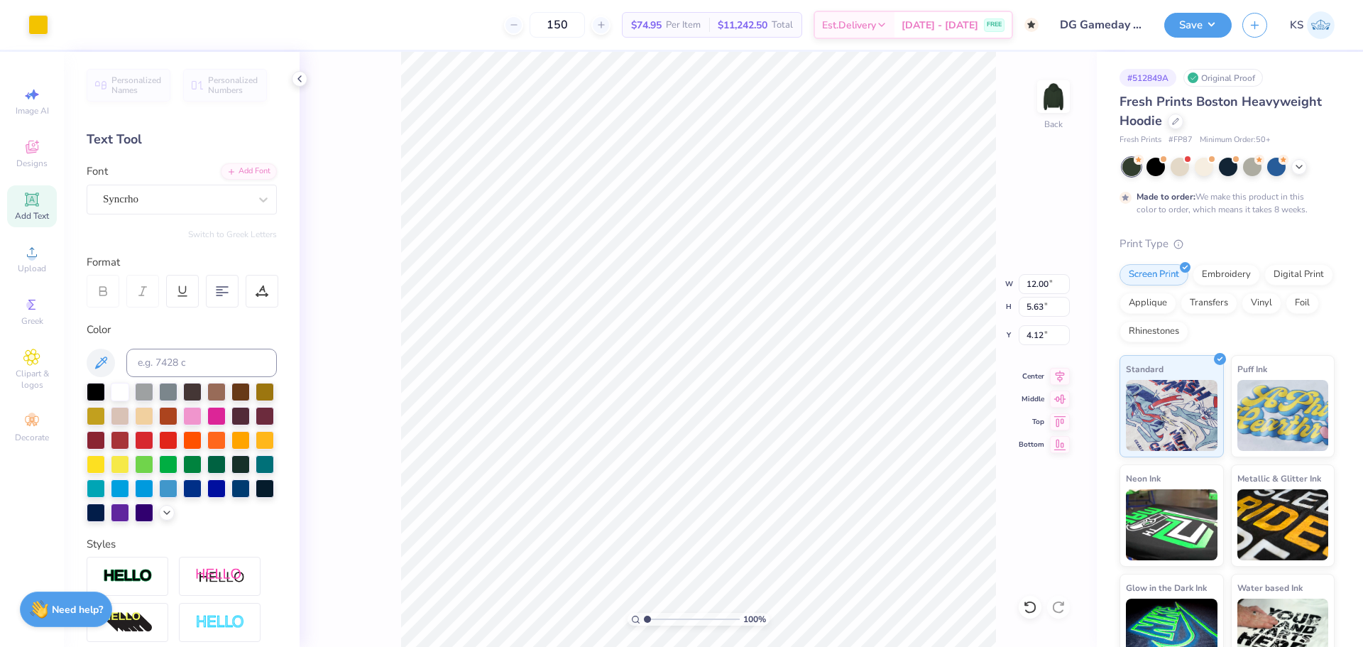
click at [644, 613] on input "range" at bounding box center [692, 619] width 96 height 13
drag, startPoint x: 655, startPoint y: 624, endPoint x: 656, endPoint y: 613, distance: 10.7
click at [654, 625] on input "range" at bounding box center [692, 619] width 96 height 13
drag, startPoint x: 640, startPoint y: 618, endPoint x: 603, endPoint y: 606, distance: 37.9
type input "1"
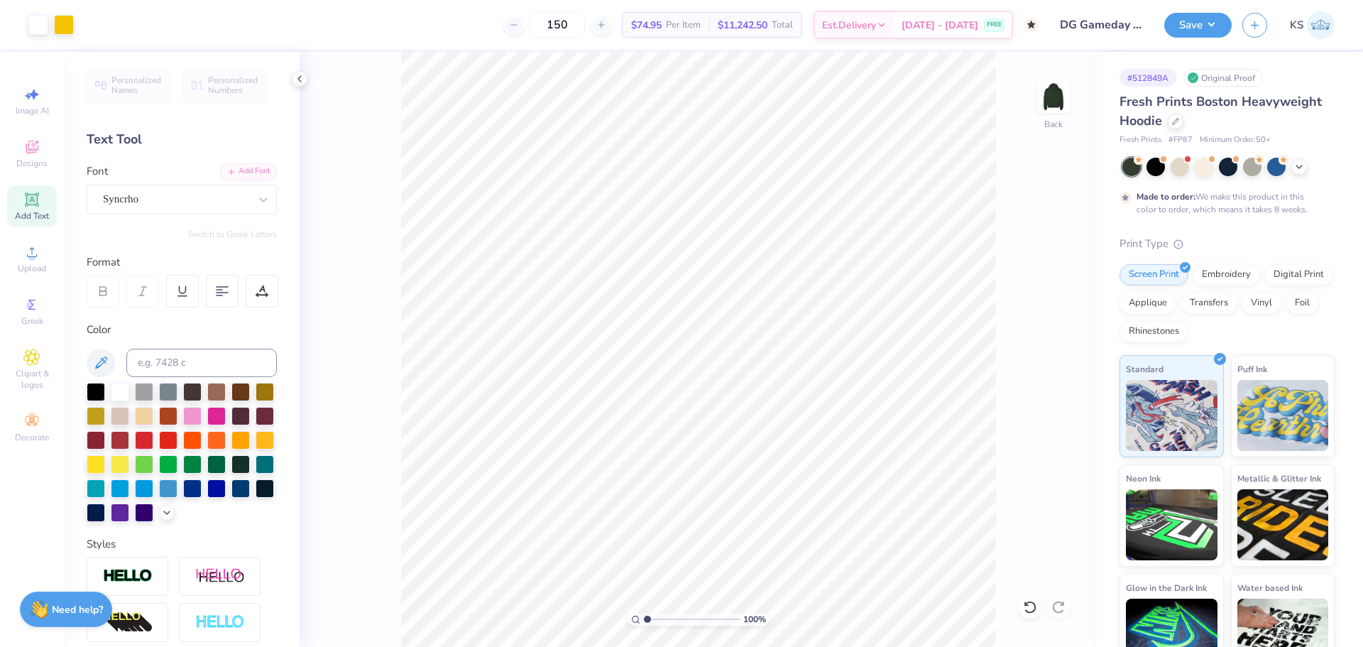
click at [644, 613] on input "range" at bounding box center [692, 619] width 96 height 13
click at [1038, 334] on input "3.00" at bounding box center [1044, 335] width 51 height 20
click at [1042, 336] on input "3.00" at bounding box center [1044, 335] width 51 height 20
type input "2.00"
click at [1174, 25] on button "Save" at bounding box center [1197, 23] width 67 height 25
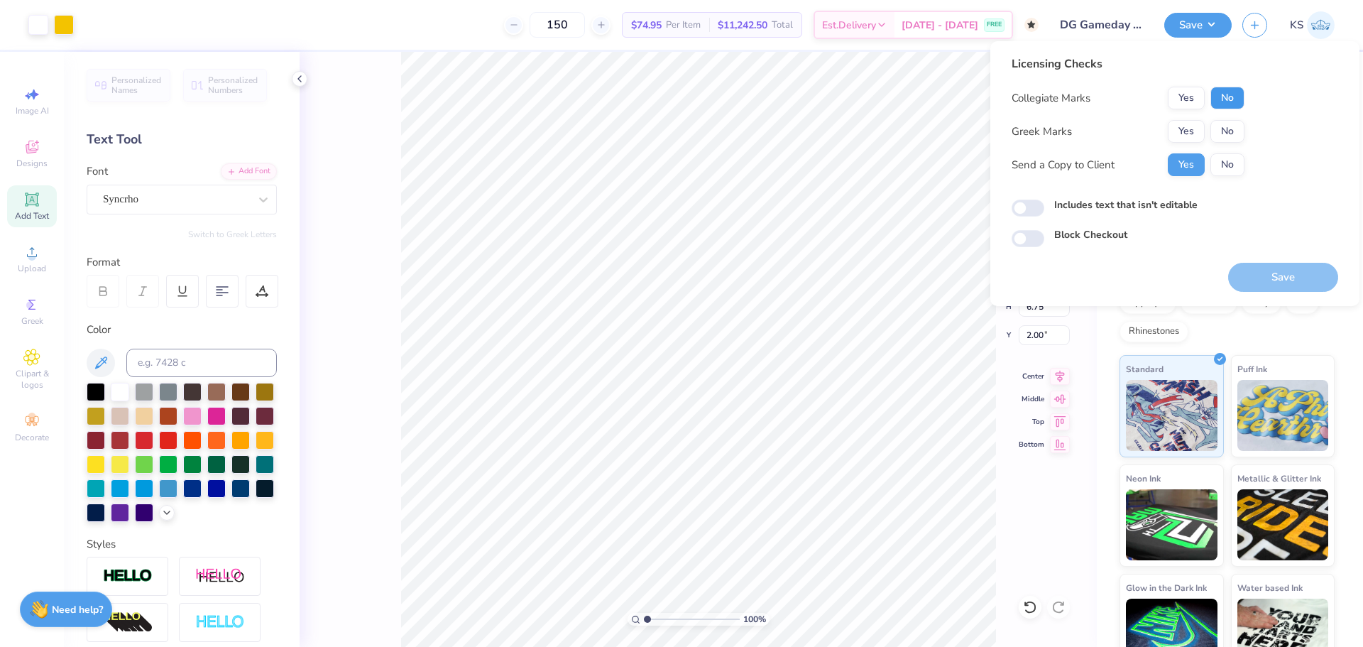
click at [1227, 103] on button "No" at bounding box center [1227, 98] width 34 height 23
click at [1225, 133] on button "No" at bounding box center [1227, 131] width 34 height 23
click at [1279, 275] on button "Save" at bounding box center [1283, 277] width 110 height 29
checkbox input "true"
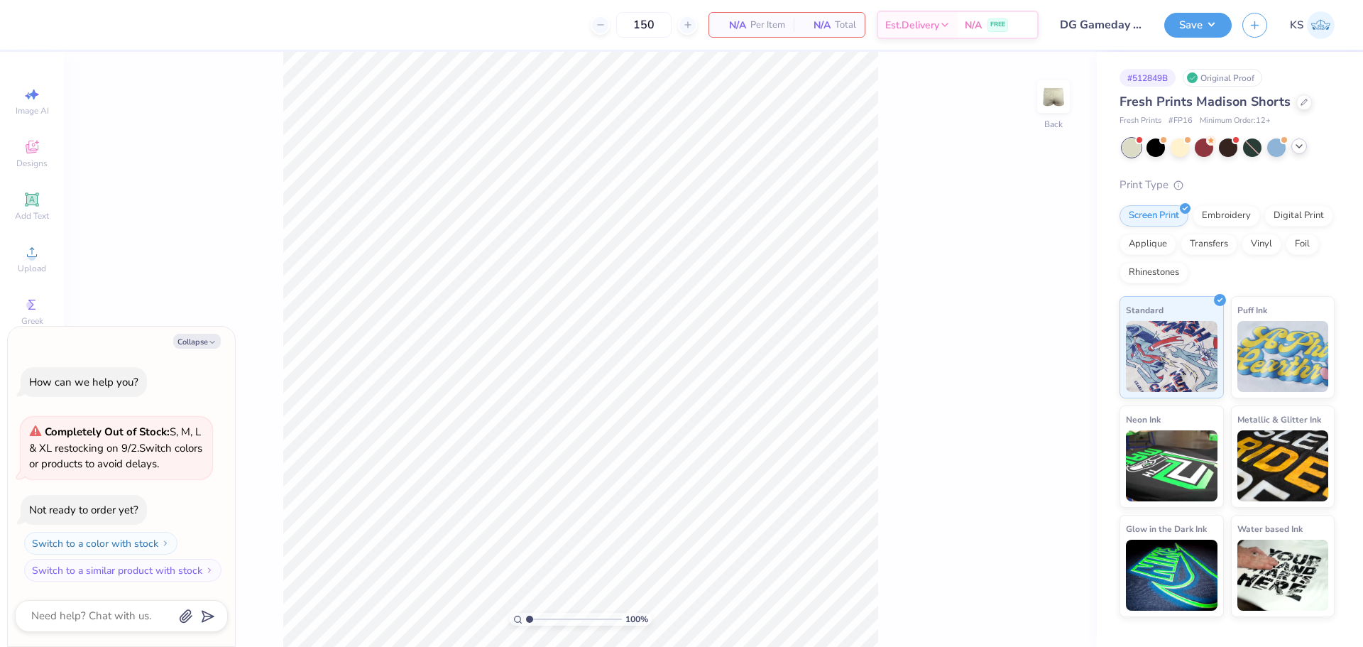
click at [1299, 144] on icon at bounding box center [1298, 146] width 11 height 11
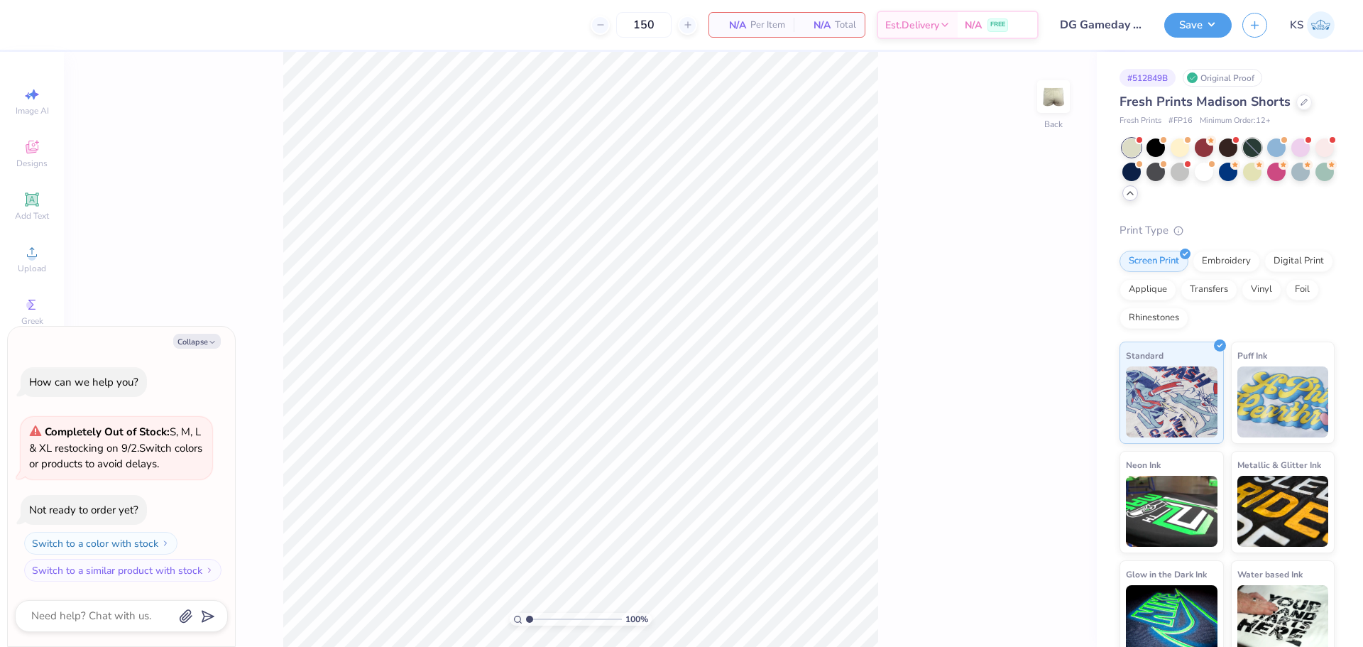
click at [1255, 148] on div at bounding box center [1252, 147] width 18 height 18
type textarea "x"
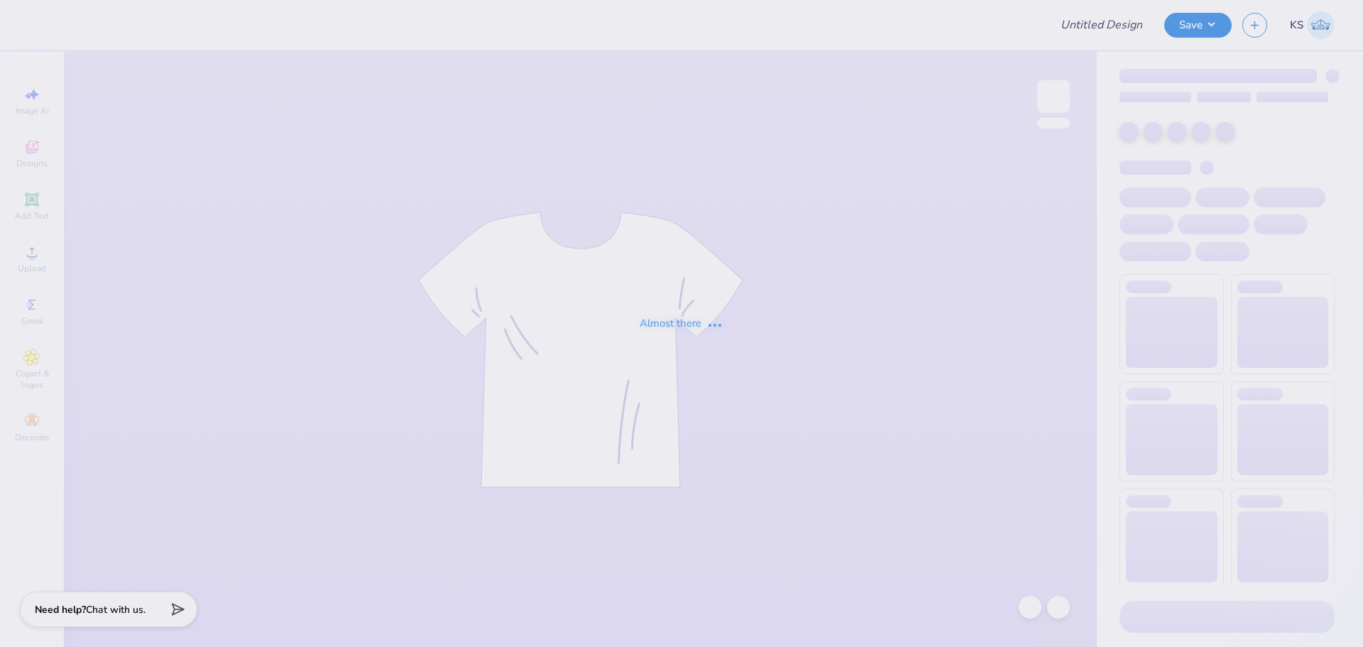
type input "PR Merch"
type input "DG Gameday Merch pt. 2"
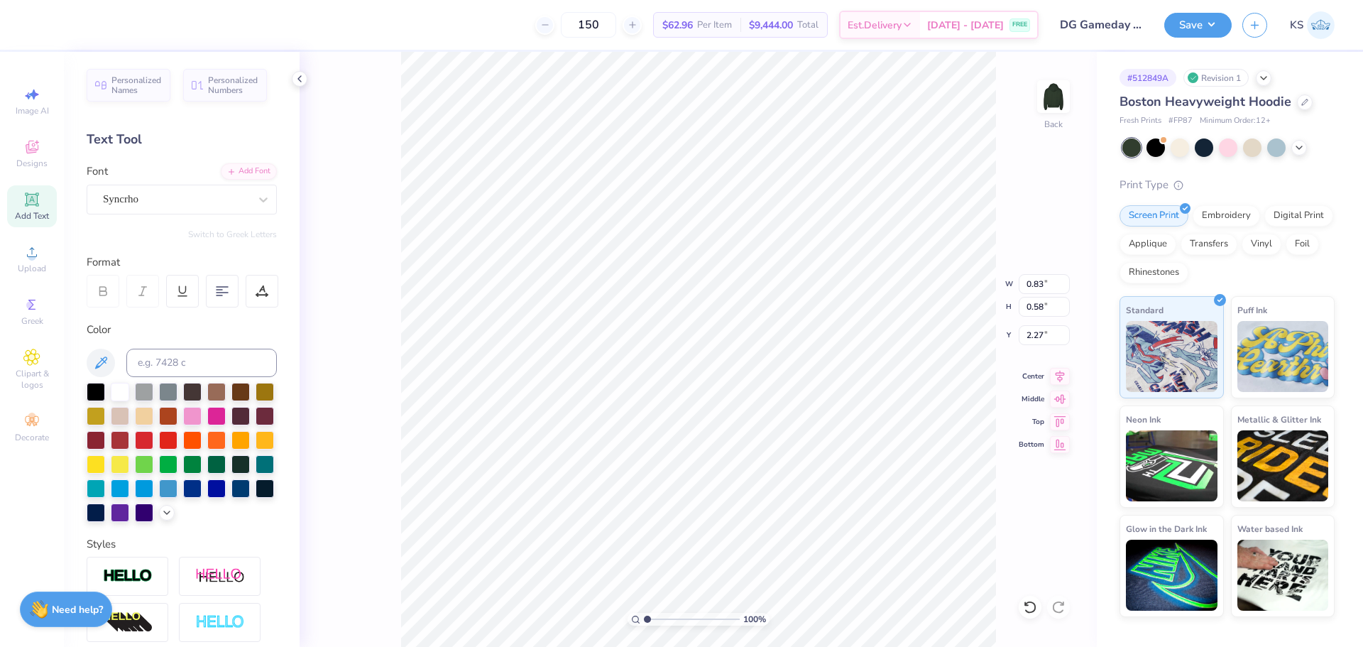
click at [28, 210] on span "Add Text" at bounding box center [32, 215] width 34 height 11
type input "7.05"
type input "2.04"
type input "5.73"
click at [145, 190] on div at bounding box center [176, 199] width 146 height 19
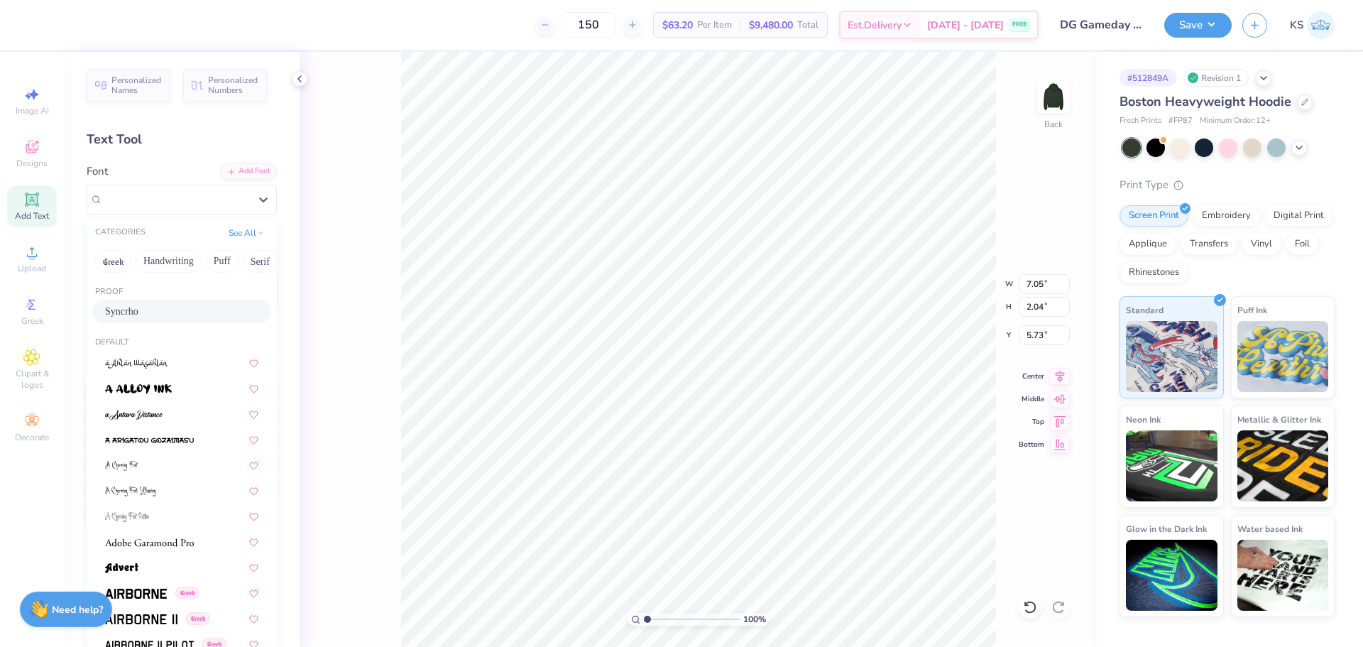
click at [197, 315] on div "Syncrho" at bounding box center [181, 311] width 153 height 15
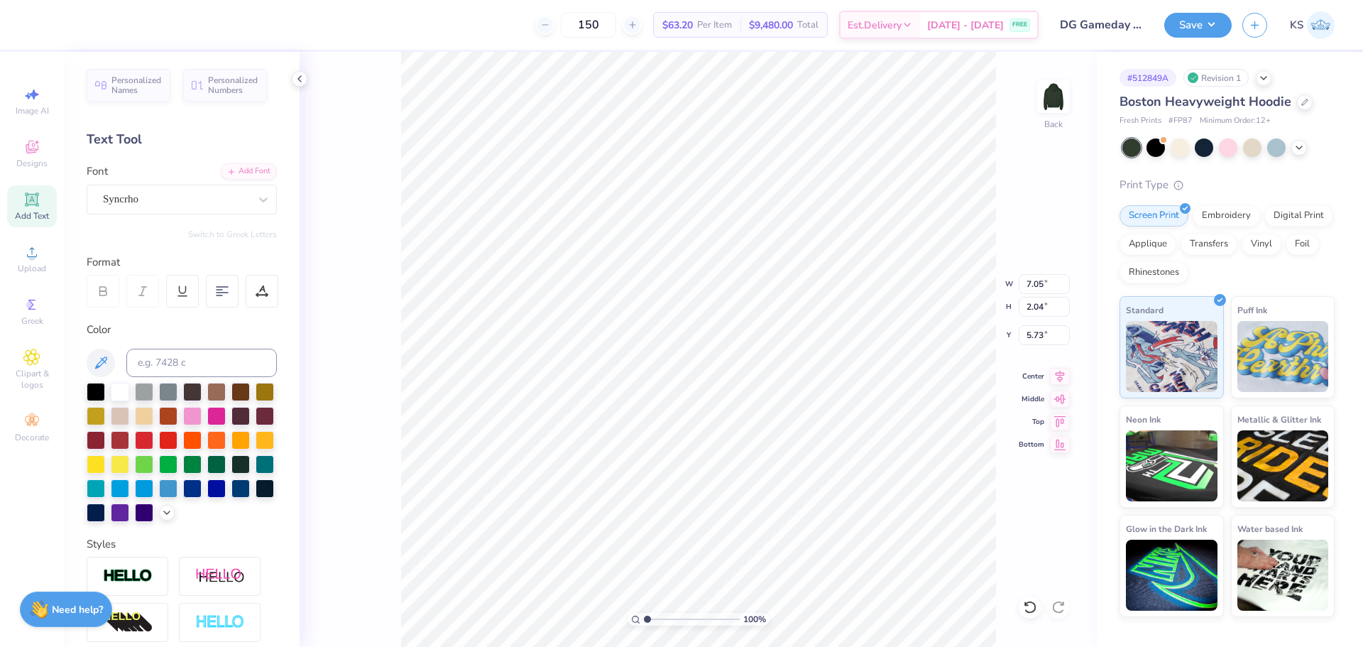
type input "6.30"
type input "2.40"
type input "5.55"
type textarea "sco"
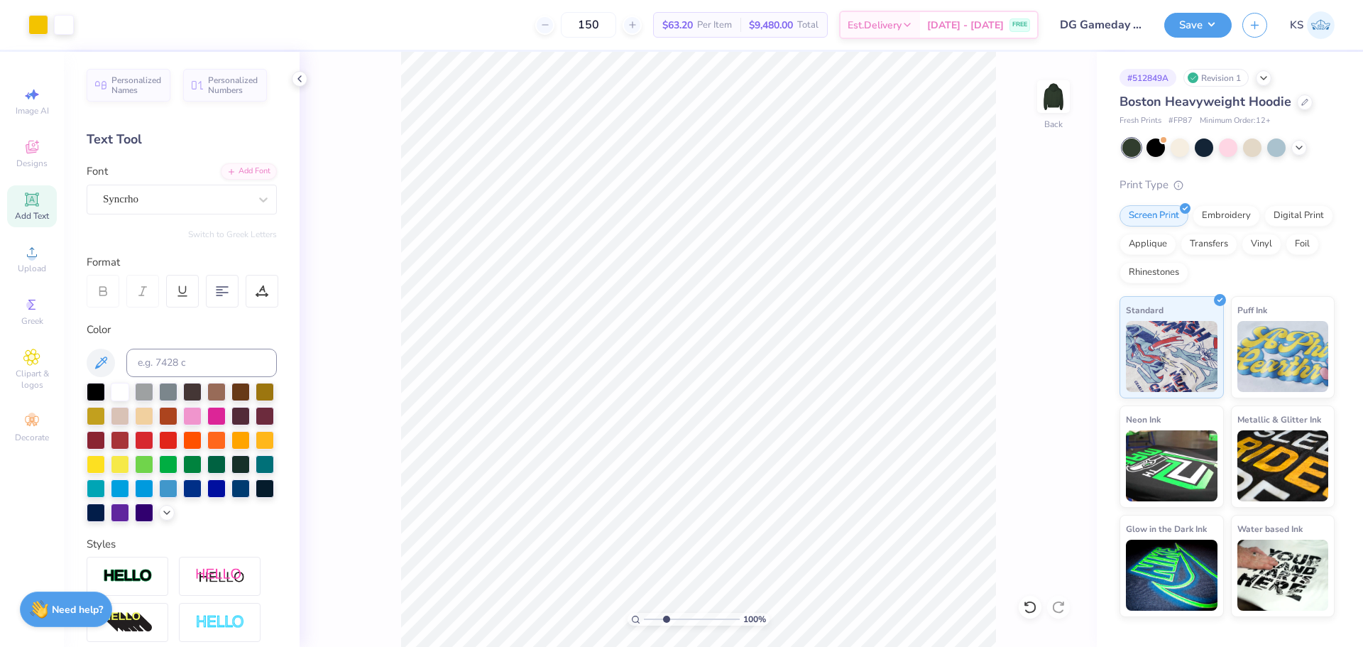
drag, startPoint x: 658, startPoint y: 621, endPoint x: 666, endPoint y: 626, distance: 9.3
click at [666, 625] on input "range" at bounding box center [692, 619] width 96 height 13
click at [102, 361] on icon at bounding box center [100, 362] width 17 height 17
drag, startPoint x: 662, startPoint y: 615, endPoint x: 608, endPoint y: 614, distance: 54.0
type input "1"
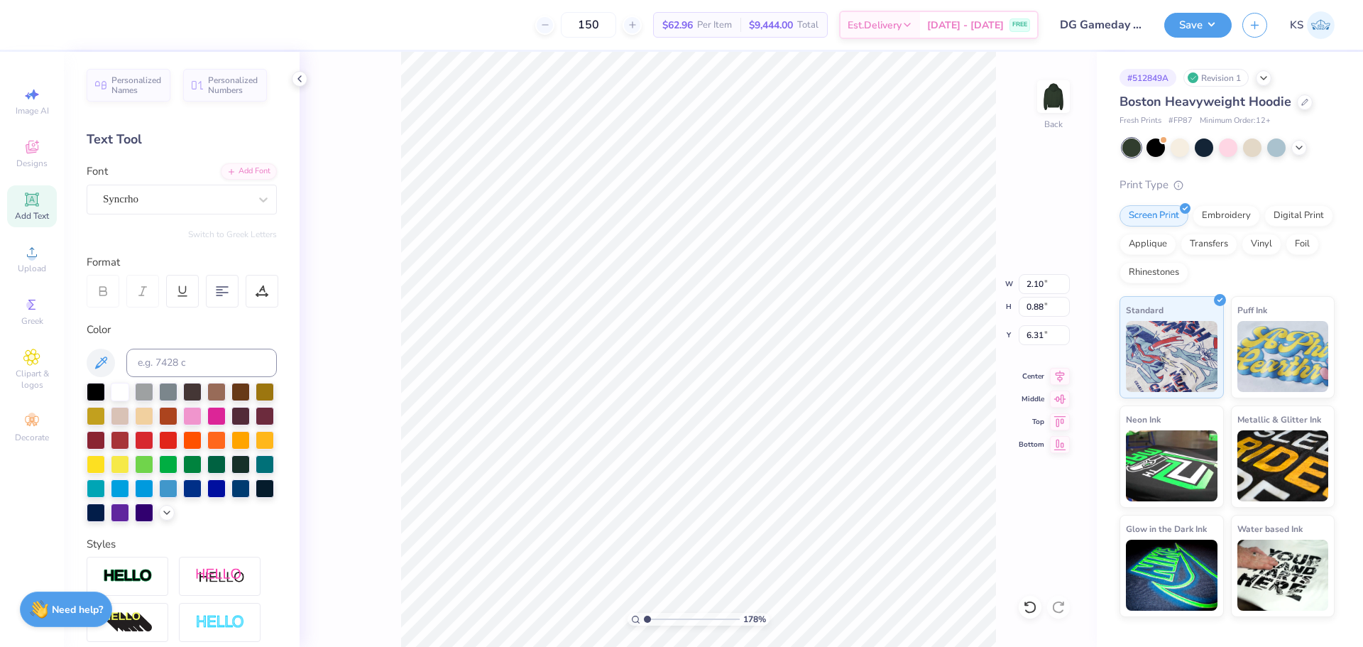
click at [644, 614] on input "range" at bounding box center [692, 619] width 96 height 13
click at [1032, 287] on input "2.10" at bounding box center [1044, 284] width 51 height 20
type input "6.00"
type input "2.53"
click at [1061, 370] on icon at bounding box center [1060, 374] width 20 height 17
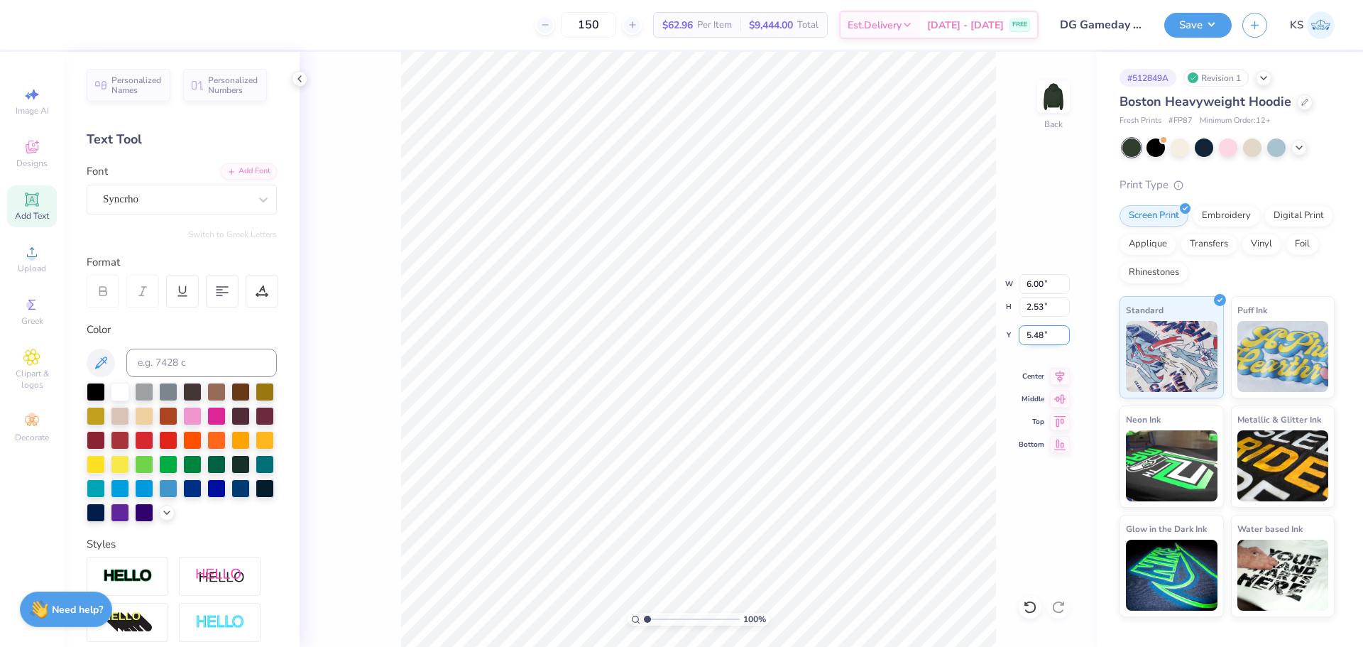
click at [1042, 335] on input "5.48" at bounding box center [1044, 335] width 51 height 20
type input "3.00"
click at [1222, 27] on button "Save" at bounding box center [1197, 23] width 67 height 25
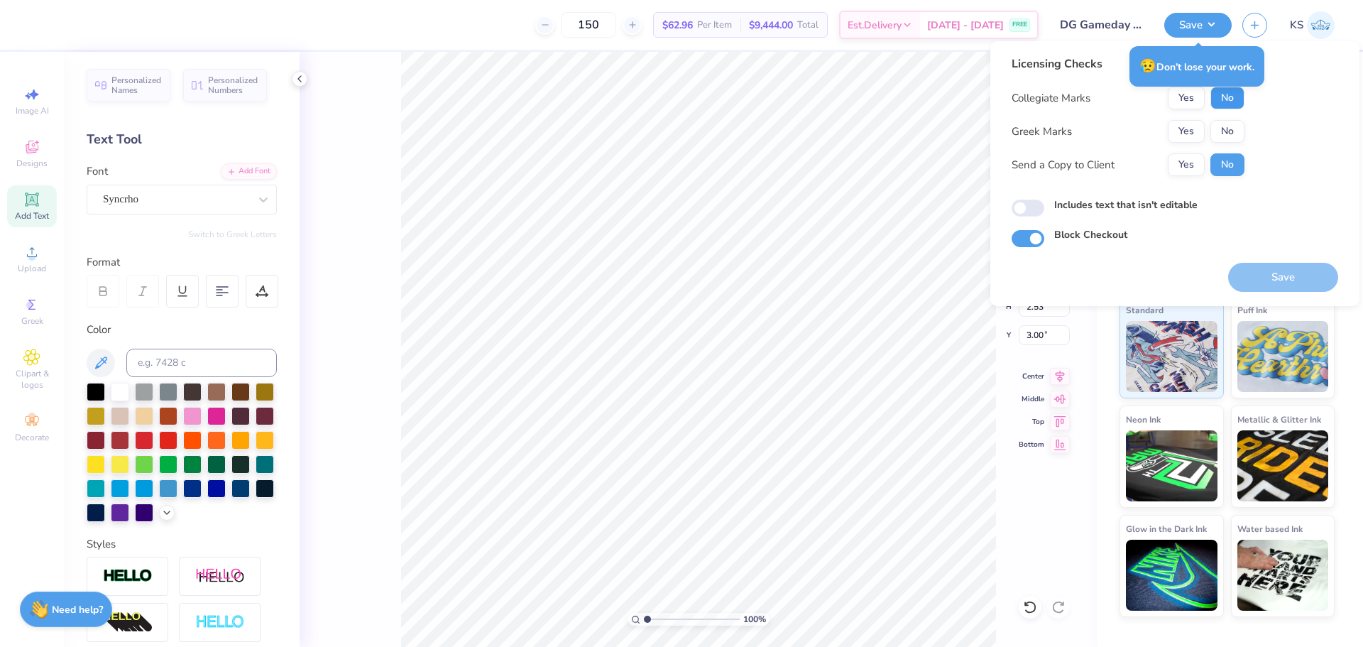
click at [1227, 100] on button "No" at bounding box center [1227, 98] width 34 height 23
click at [1230, 133] on button "No" at bounding box center [1227, 131] width 34 height 23
click at [1195, 168] on button "Yes" at bounding box center [1186, 164] width 37 height 23
click at [1261, 279] on button "Save" at bounding box center [1283, 277] width 110 height 29
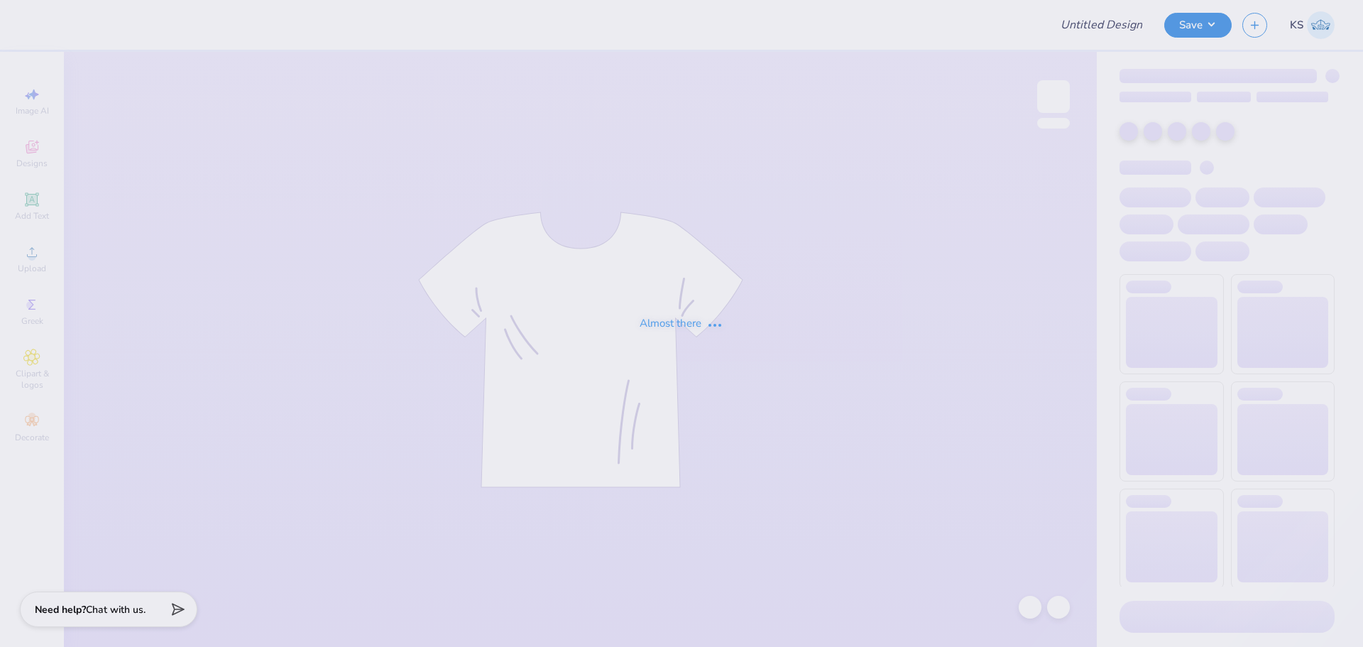
type input "Kass [PERSON_NAME] : The [GEOGRAPHIC_DATA][US_STATE]"
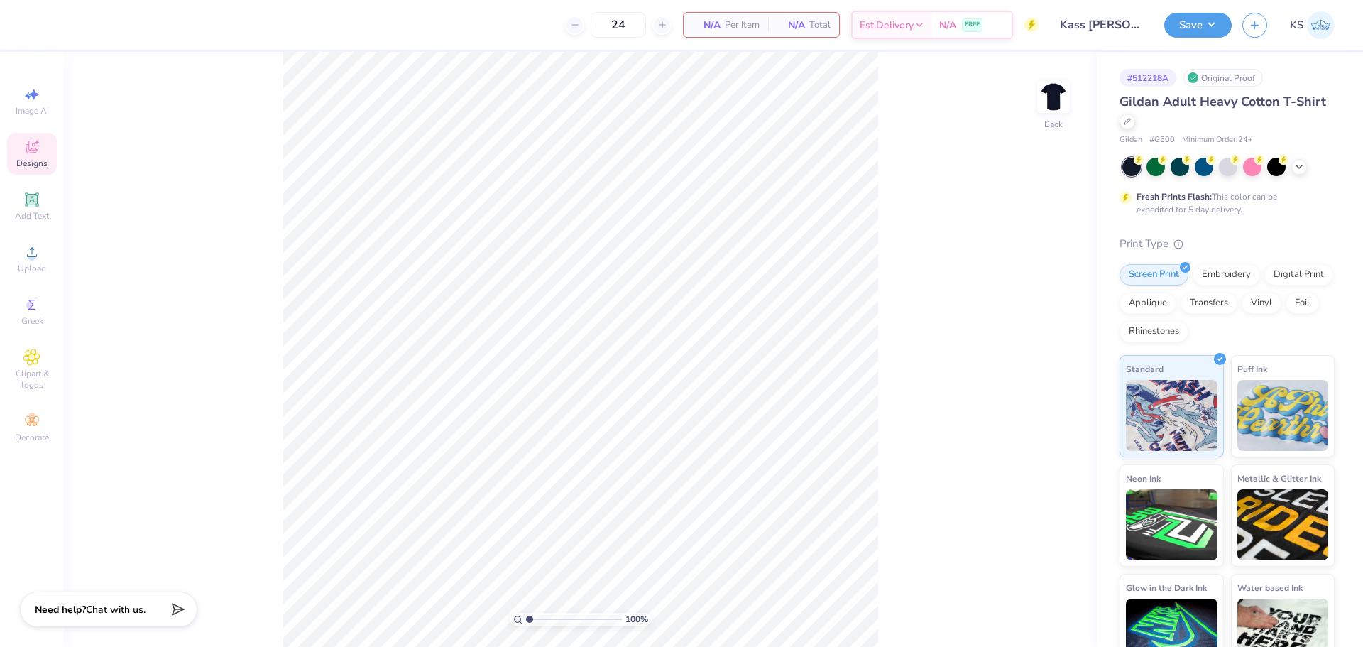
click at [34, 160] on span "Designs" at bounding box center [31, 163] width 31 height 11
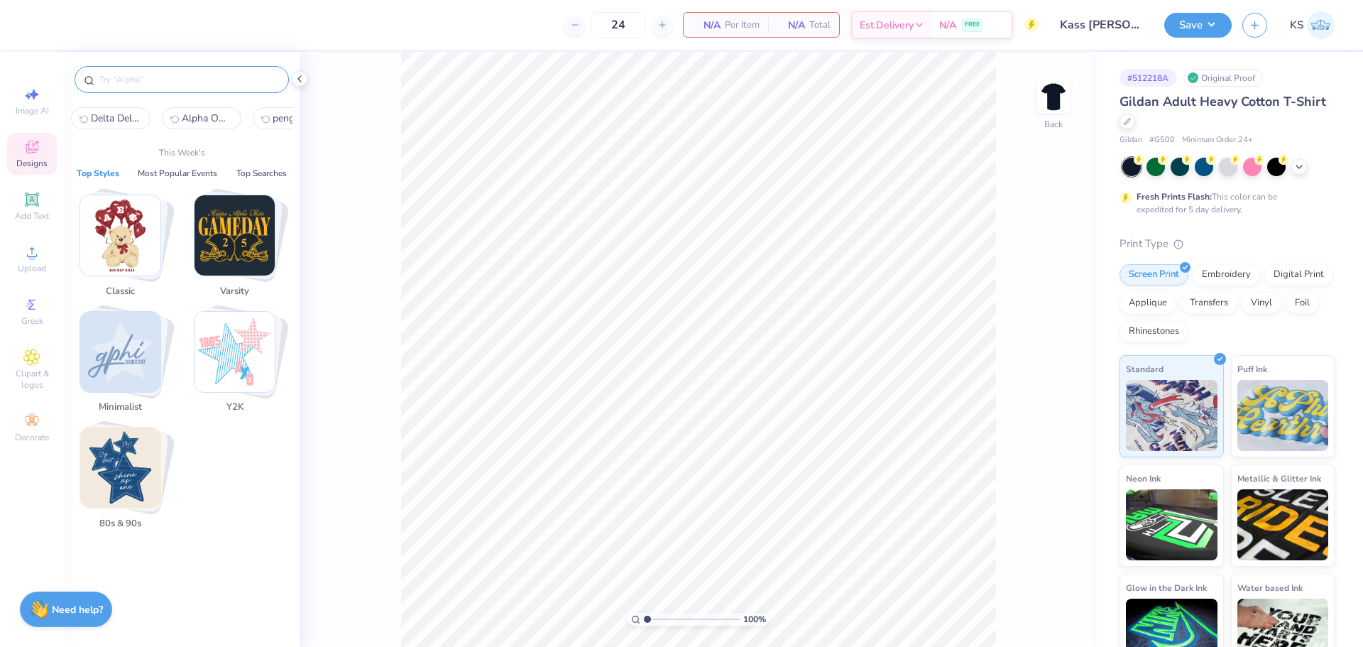
click at [197, 80] on input "text" at bounding box center [189, 79] width 182 height 14
paste input "Alpha Omicron Pi Handdrawn Seashells with Rounded Texts in Blue Bid Day Shirt"
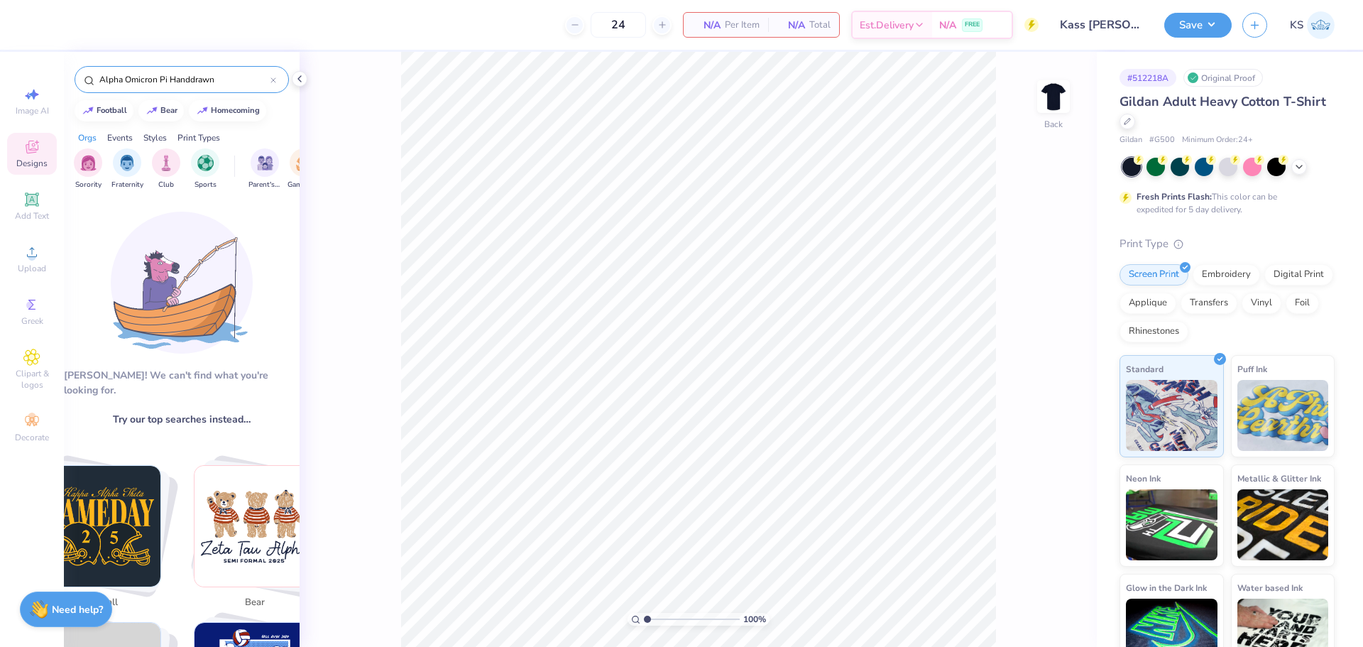
type input "Alpha Omicron Pi Handdrawn"
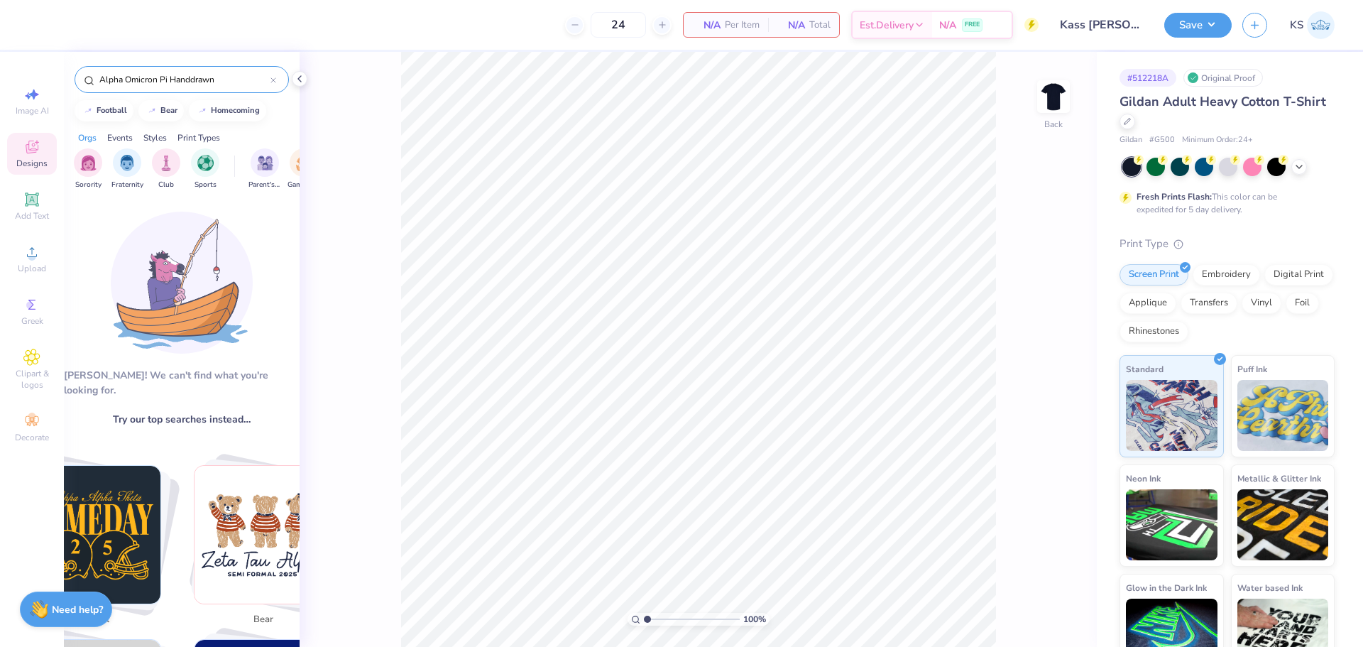
click at [219, 81] on input "Alpha Omicron Pi Handdrawn" at bounding box center [184, 79] width 173 height 14
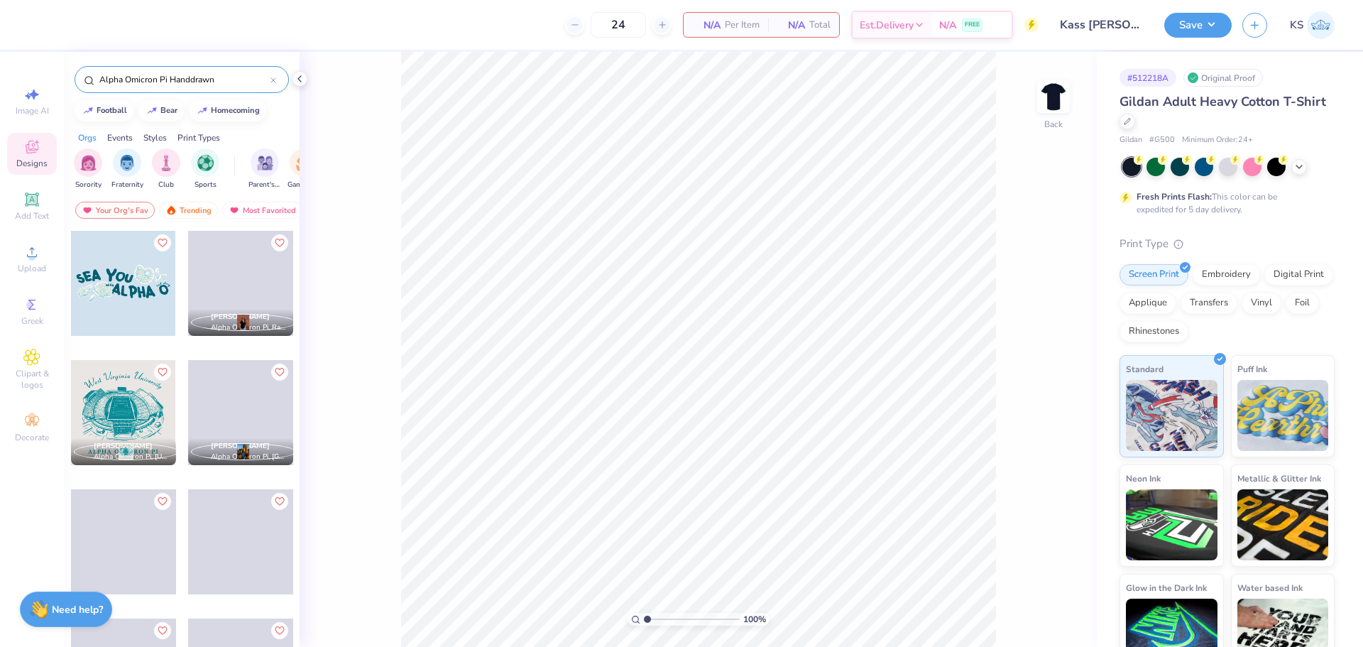
click at [124, 270] on div at bounding box center [123, 283] width 105 height 105
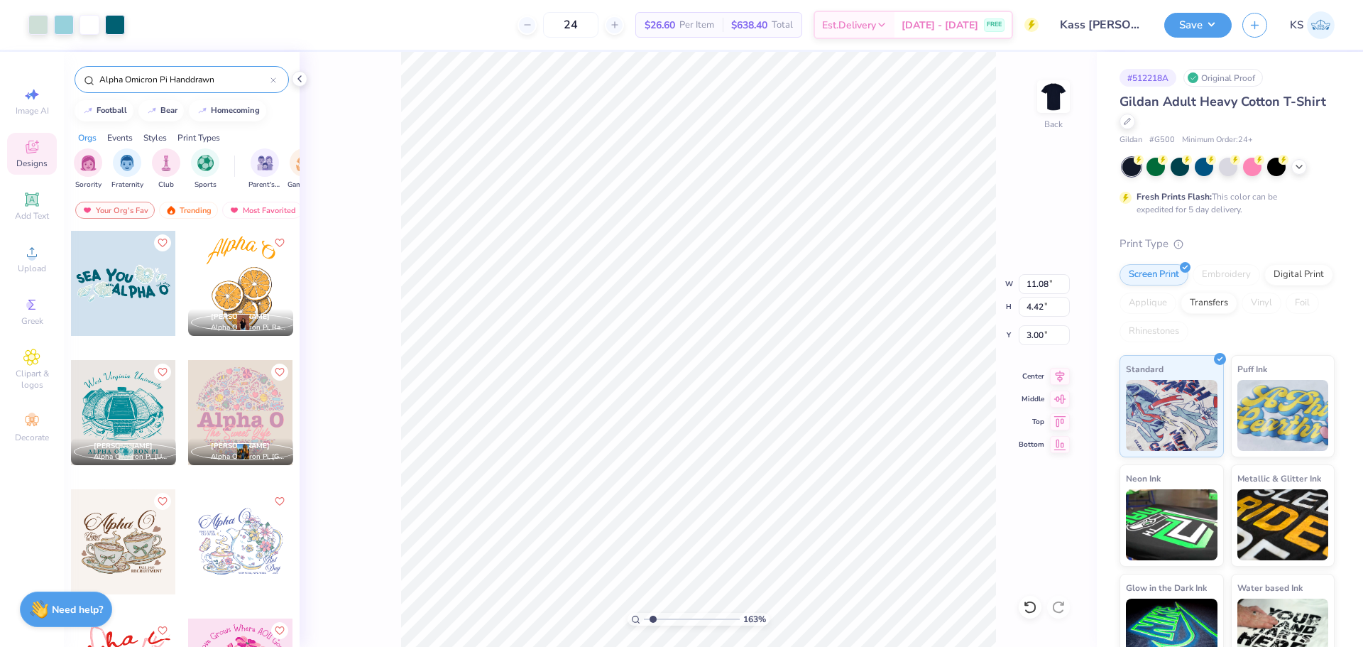
click at [653, 614] on input "range" at bounding box center [692, 619] width 96 height 13
drag, startPoint x: 667, startPoint y: 614, endPoint x: 659, endPoint y: 612, distance: 7.4
type input "2.3"
click at [659, 613] on input "range" at bounding box center [692, 619] width 96 height 13
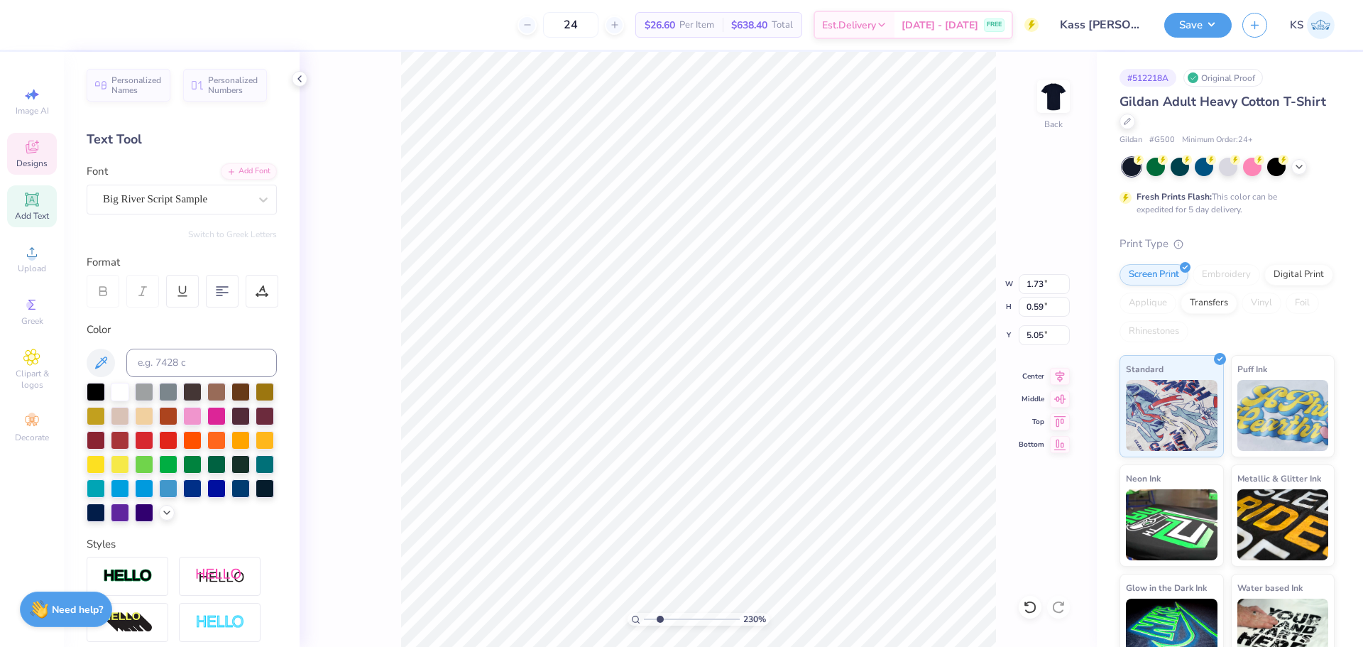
type input "6.78"
type input "1.73"
type input "5.21"
click at [654, 615] on input "range" at bounding box center [692, 619] width 96 height 13
drag, startPoint x: 652, startPoint y: 615, endPoint x: 630, endPoint y: 614, distance: 22.8
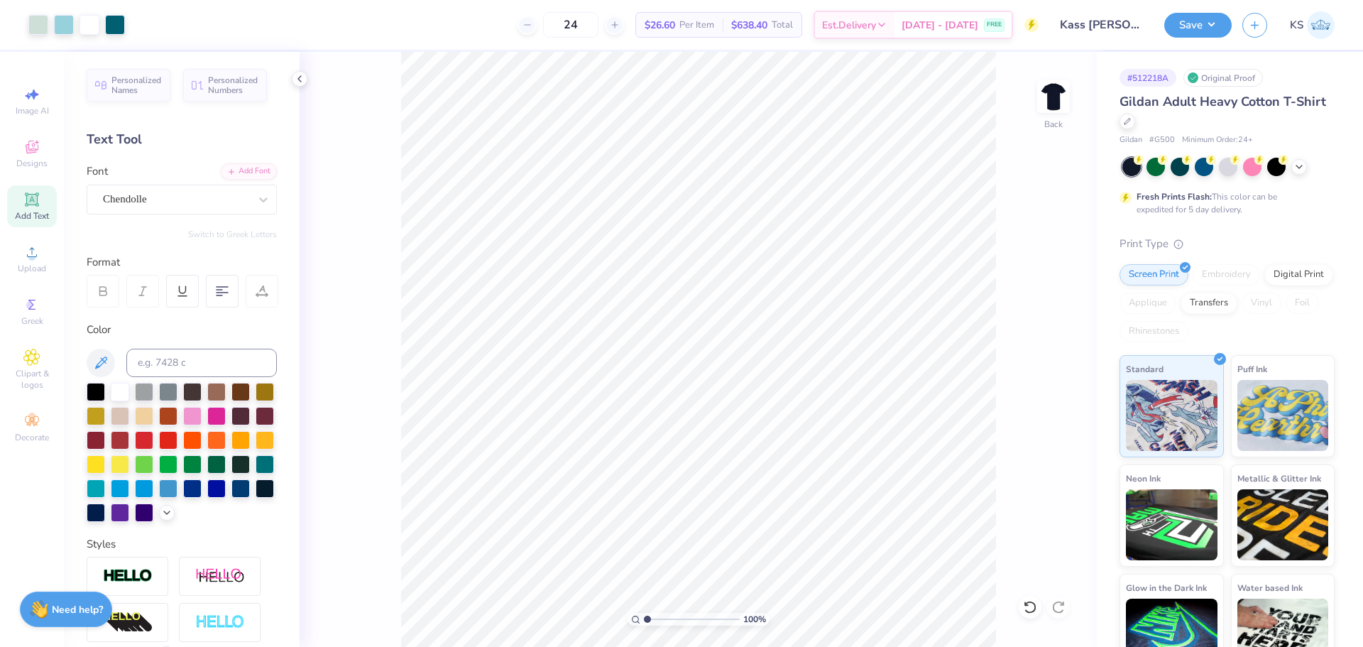
type input "1"
click at [644, 616] on input "range" at bounding box center [692, 619] width 96 height 13
click at [29, 253] on icon at bounding box center [31, 251] width 17 height 17
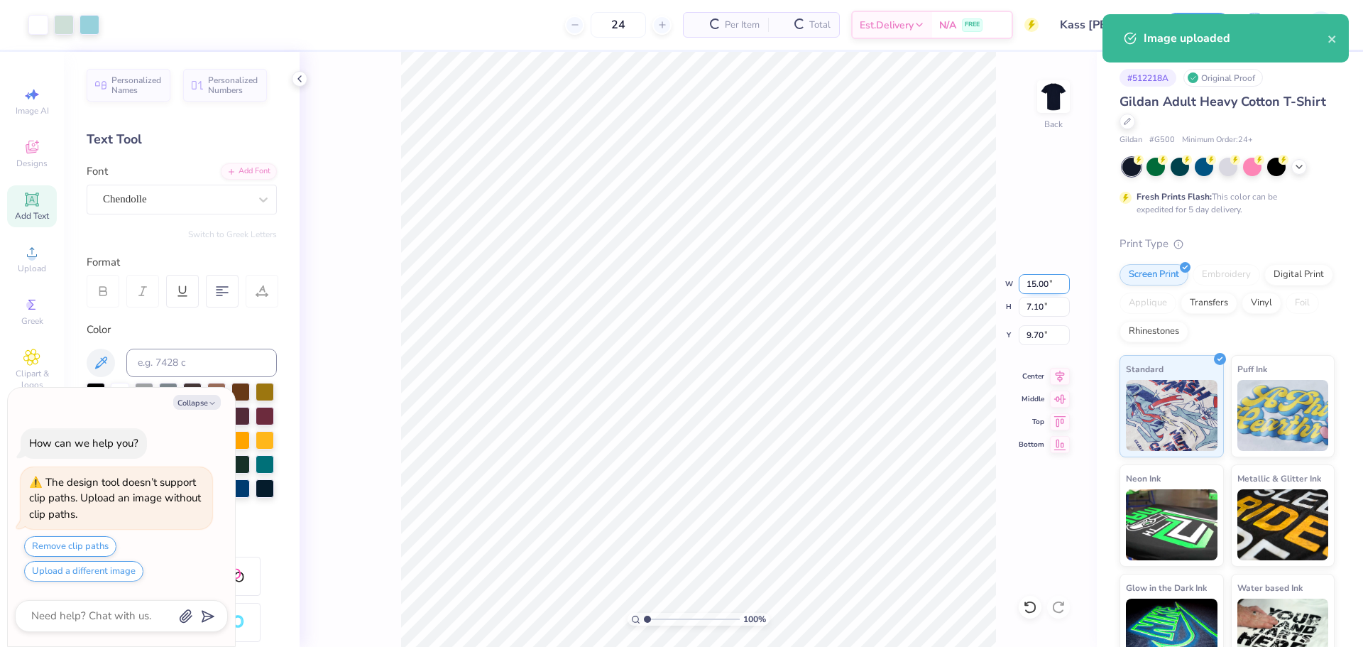
click at [1044, 288] on input "15.00" at bounding box center [1044, 284] width 51 height 20
type input "12.50"
type input "5.92"
type input "10.29"
type textarea "x"
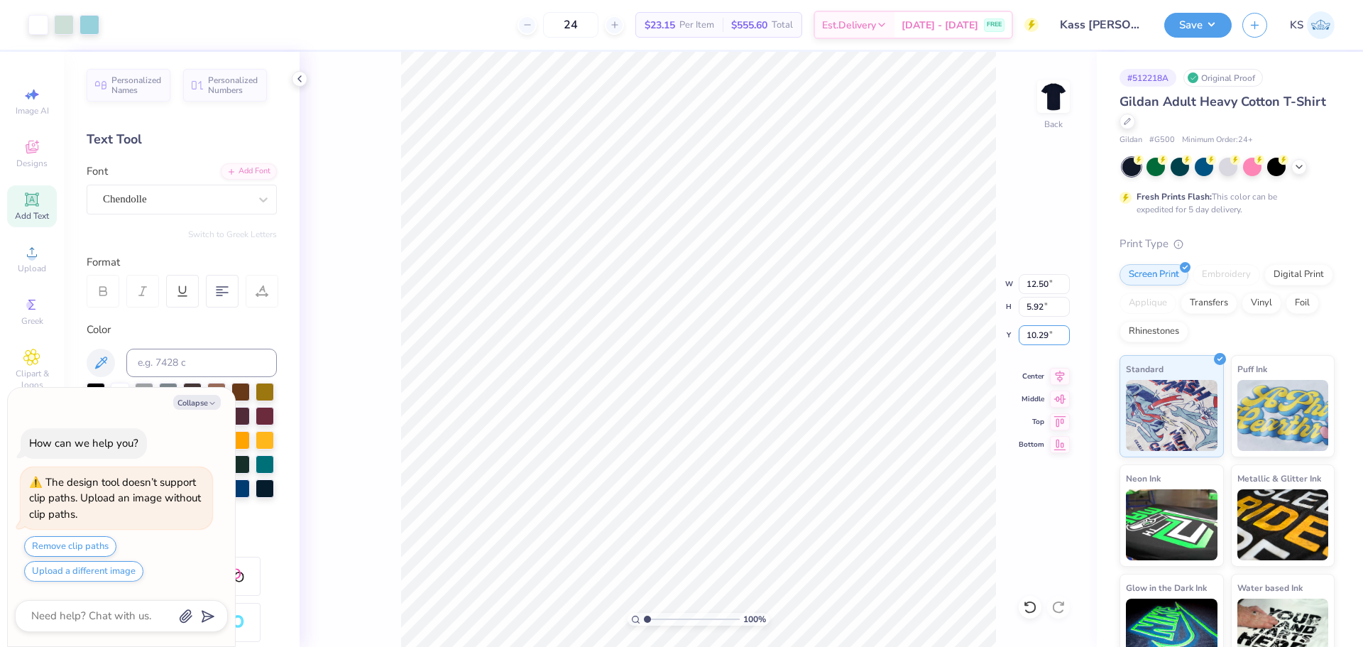
drag, startPoint x: 1039, startPoint y: 333, endPoint x: 1049, endPoint y: 317, distance: 18.8
click at [1041, 332] on input "10.29" at bounding box center [1044, 335] width 51 height 20
type input "3.00"
type textarea "x"
drag, startPoint x: 667, startPoint y: 618, endPoint x: 675, endPoint y: 614, distance: 8.9
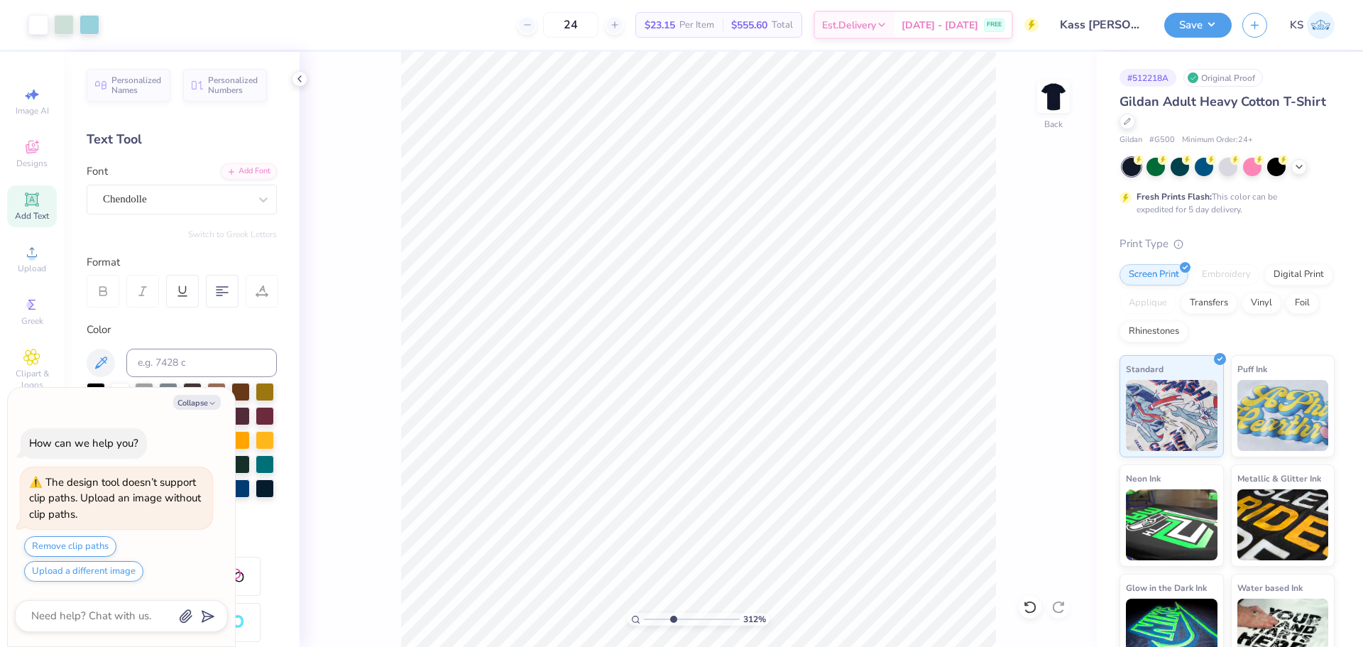
type input "3.94"
click at [675, 614] on input "range" at bounding box center [692, 619] width 96 height 13
click at [1030, 603] on icon at bounding box center [1030, 607] width 14 height 14
type textarea "x"
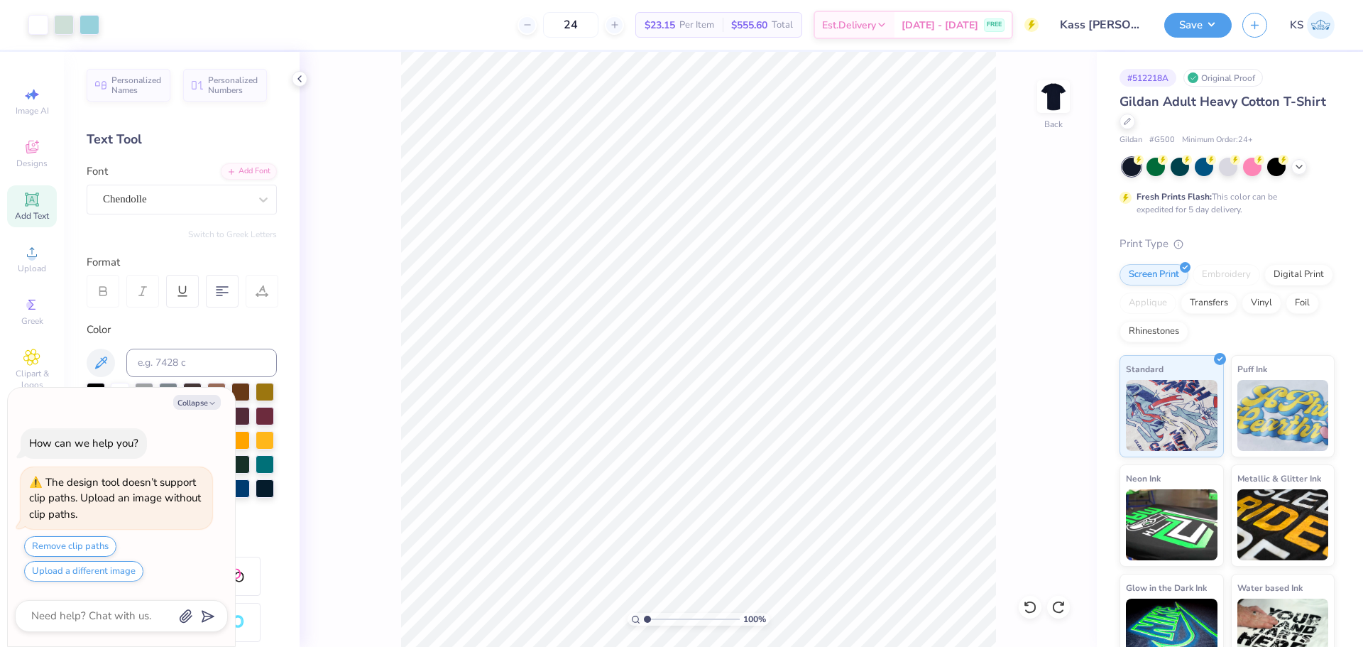
drag, startPoint x: 666, startPoint y: 616, endPoint x: 624, endPoint y: 623, distance: 42.4
type input "1"
click at [644, 623] on input "range" at bounding box center [692, 619] width 96 height 13
type textarea "x"
drag, startPoint x: 649, startPoint y: 613, endPoint x: 657, endPoint y: 613, distance: 7.8
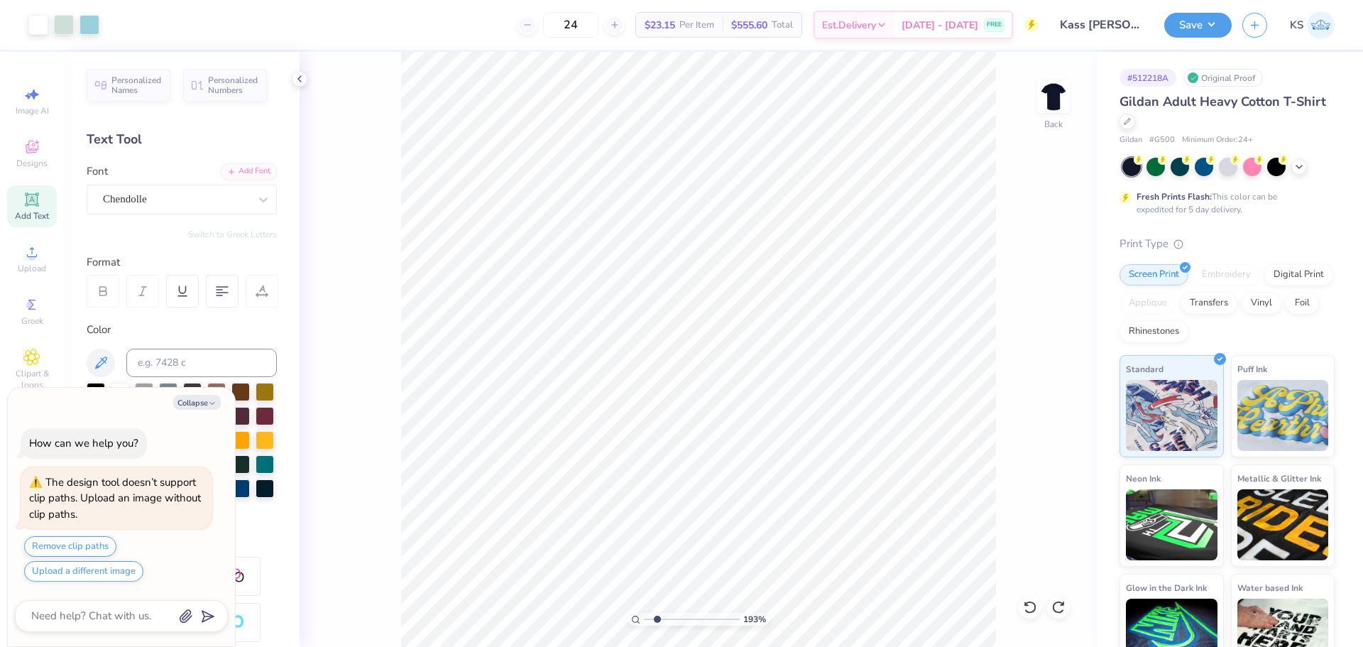
type input "2.01"
click at [657, 613] on input "range" at bounding box center [692, 619] width 96 height 13
click at [80, 26] on div at bounding box center [90, 23] width 20 height 20
type textarea "x"
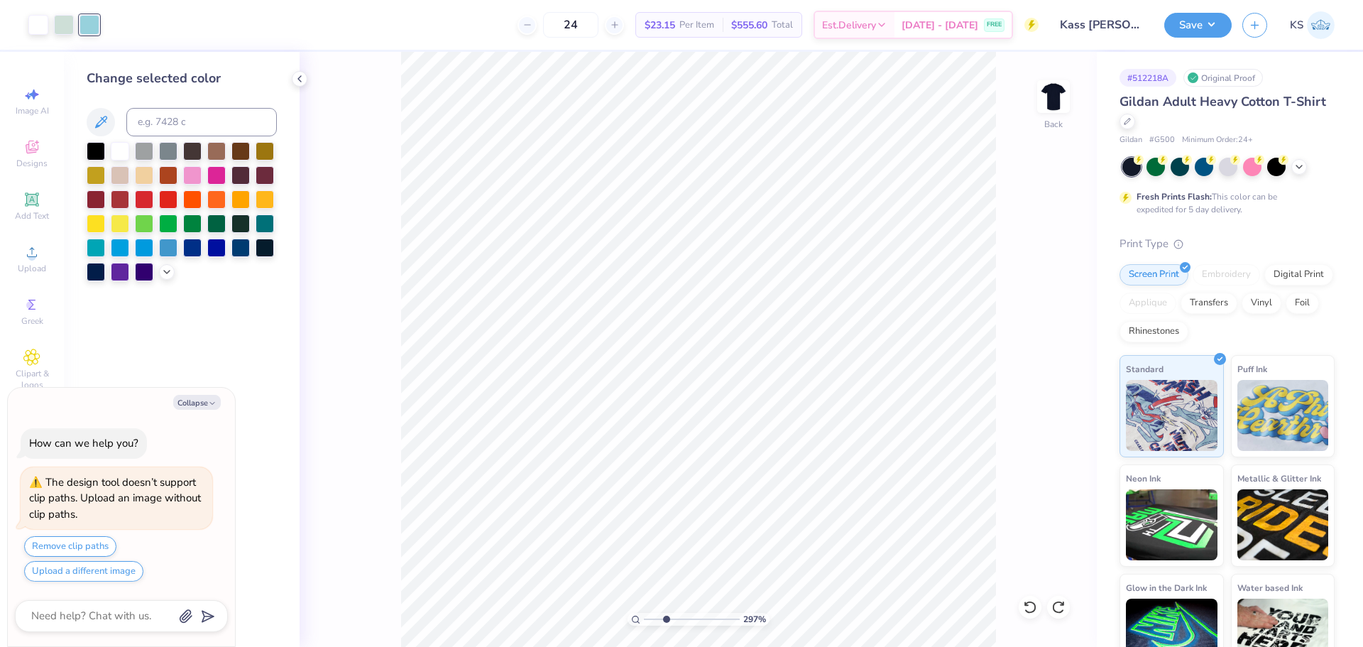
type input "3.12"
click at [667, 615] on input "range" at bounding box center [692, 619] width 96 height 13
click at [61, 23] on div at bounding box center [64, 23] width 20 height 20
click at [168, 271] on polyline at bounding box center [167, 270] width 6 height 3
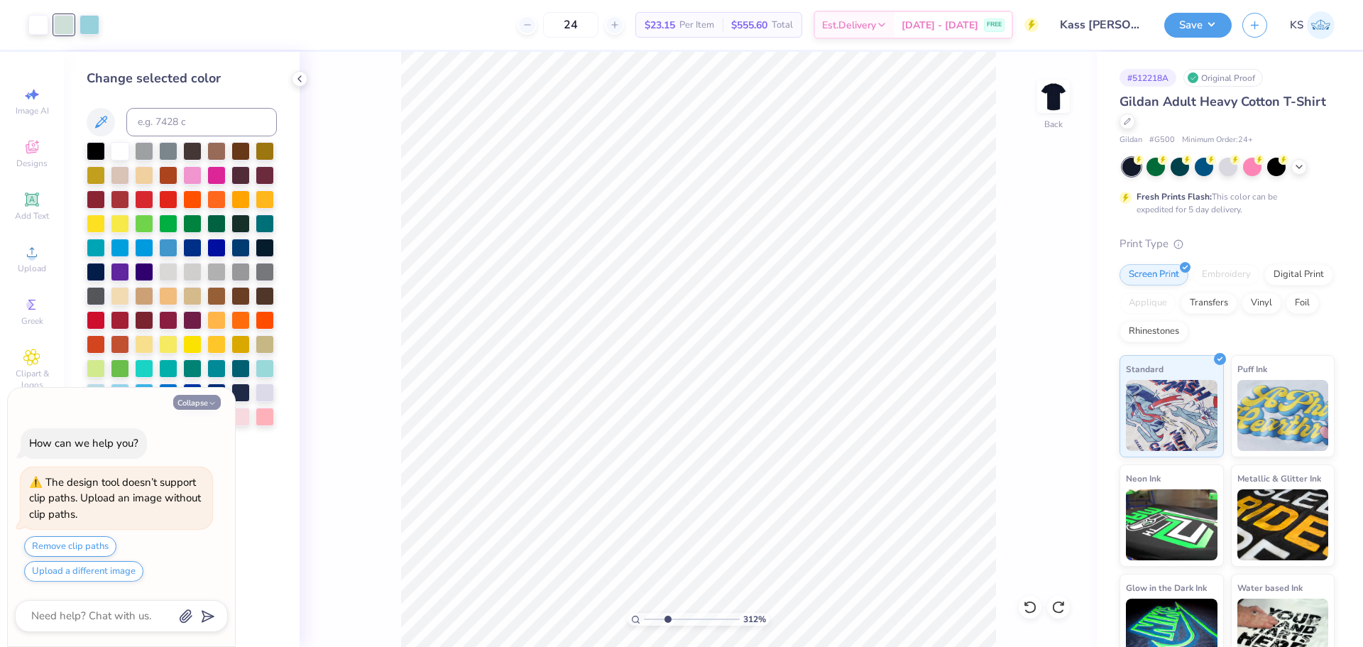
click at [210, 405] on icon "button" at bounding box center [212, 403] width 9 height 9
type textarea "x"
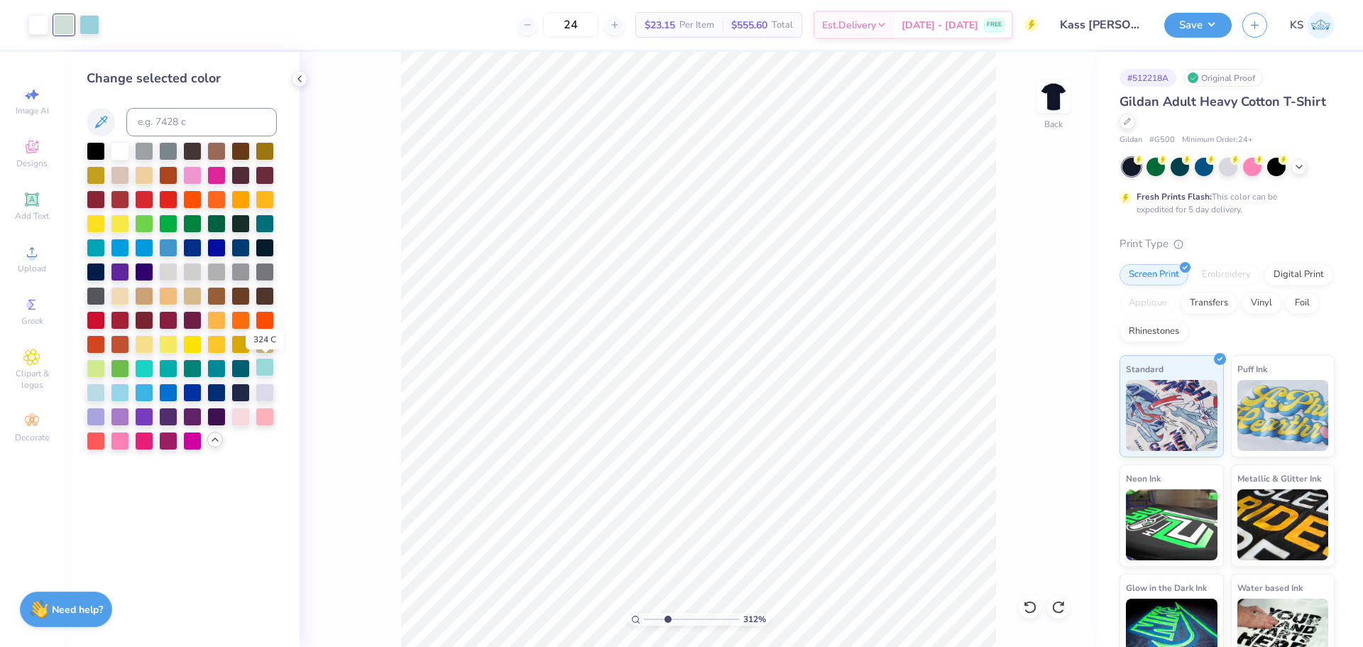
click at [265, 363] on div at bounding box center [265, 367] width 18 height 18
click at [87, 23] on div at bounding box center [90, 23] width 20 height 20
click at [97, 248] on div at bounding box center [96, 246] width 18 height 18
click at [657, 613] on input "range" at bounding box center [692, 619] width 96 height 13
click at [1029, 604] on icon at bounding box center [1030, 607] width 14 height 14
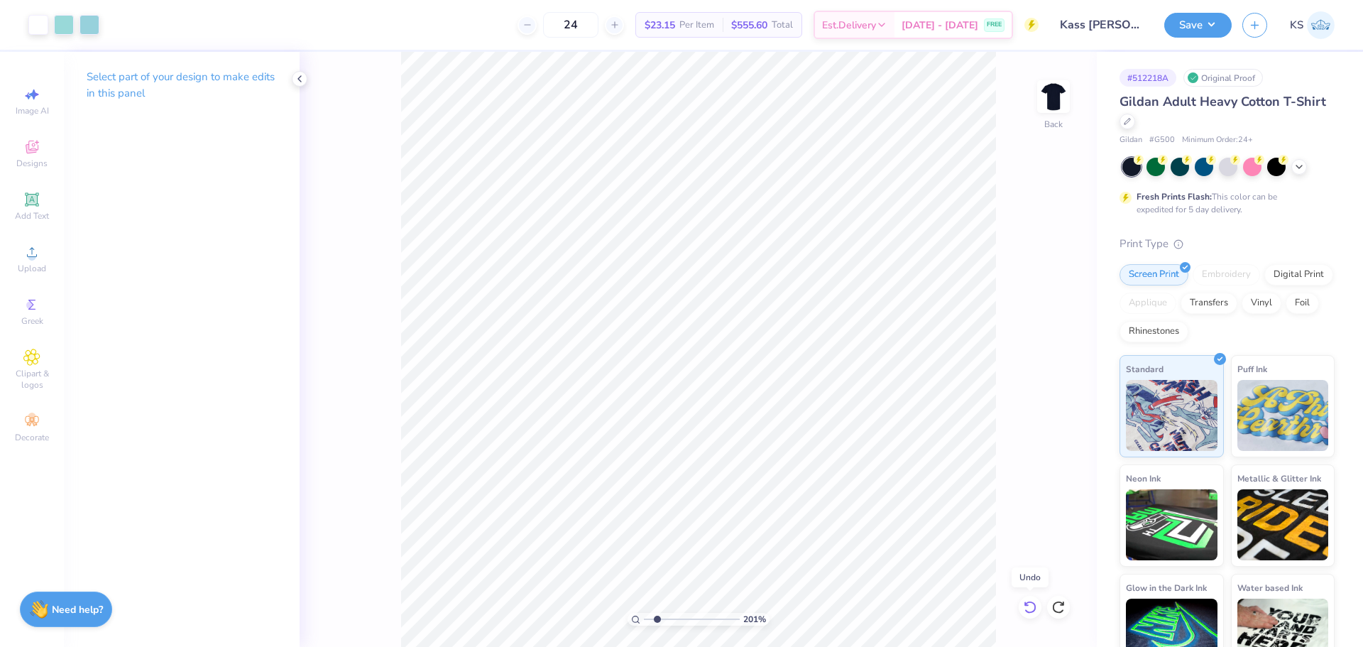
click at [1029, 604] on icon at bounding box center [1030, 607] width 14 height 14
click at [1064, 608] on icon at bounding box center [1058, 607] width 14 height 14
drag, startPoint x: 658, startPoint y: 614, endPoint x: 669, endPoint y: 614, distance: 10.6
click at [669, 614] on input "range" at bounding box center [692, 619] width 96 height 13
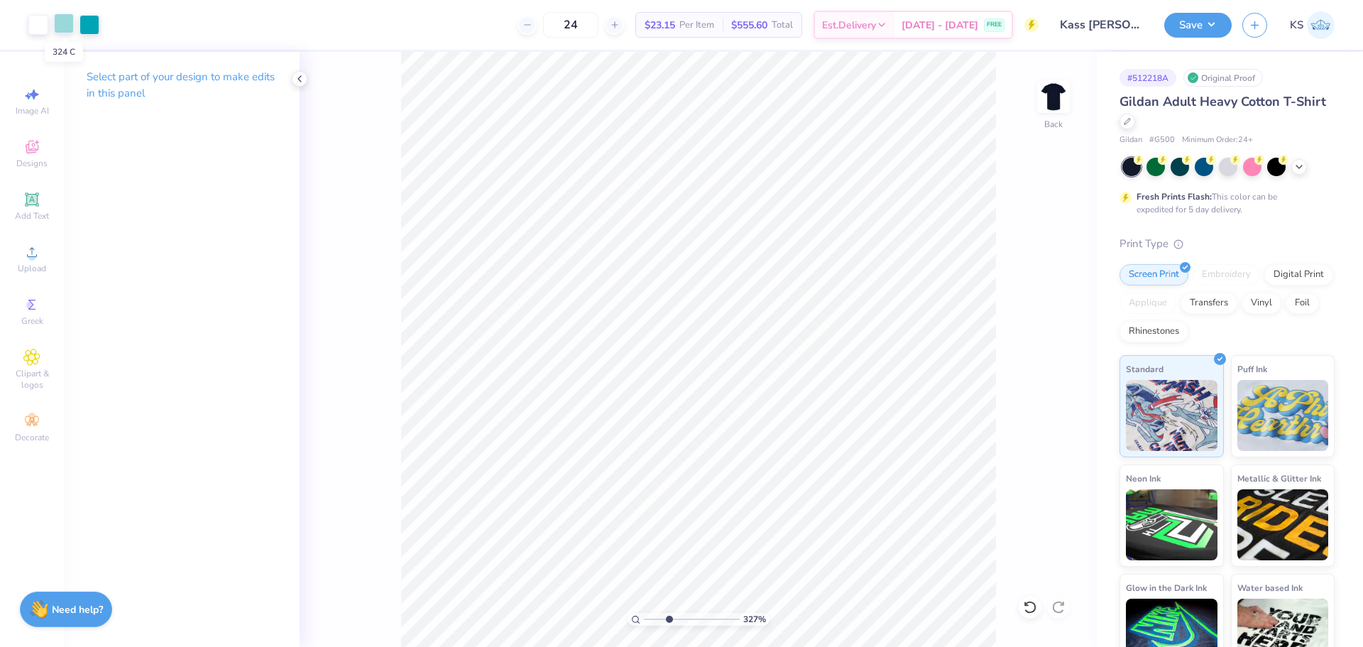
click at [65, 21] on div at bounding box center [64, 23] width 20 height 20
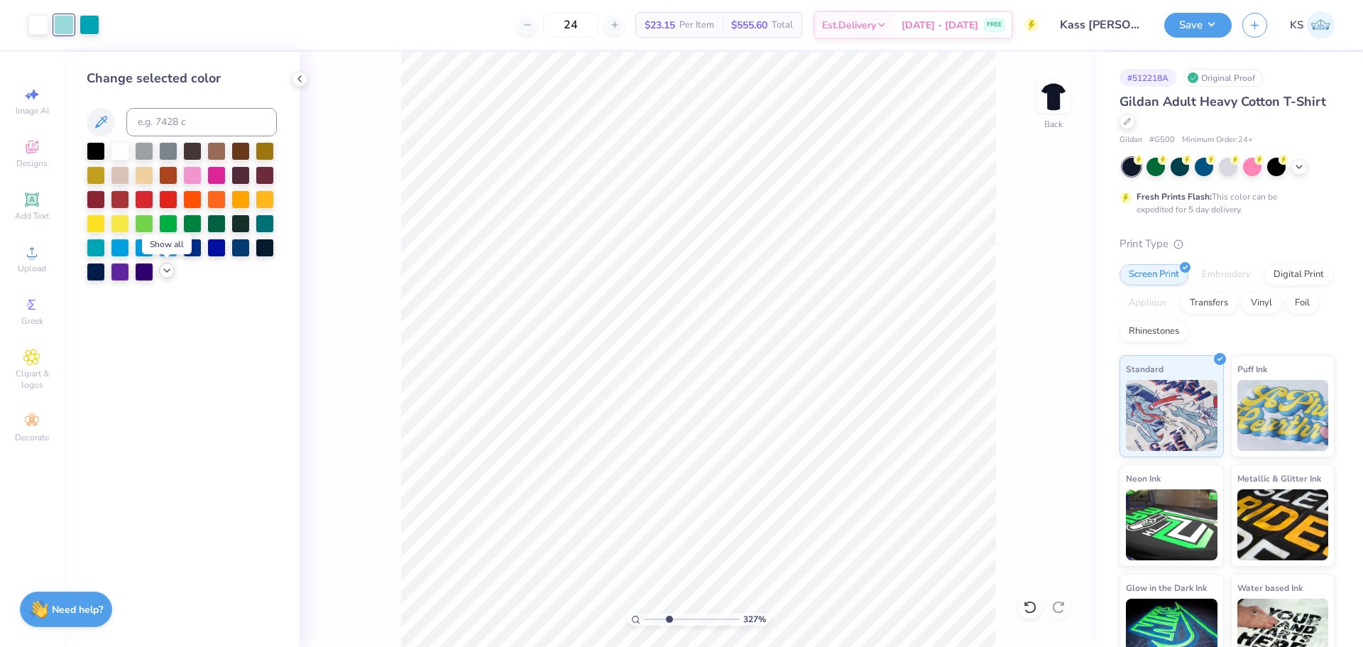
click at [166, 270] on icon at bounding box center [166, 270] width 11 height 11
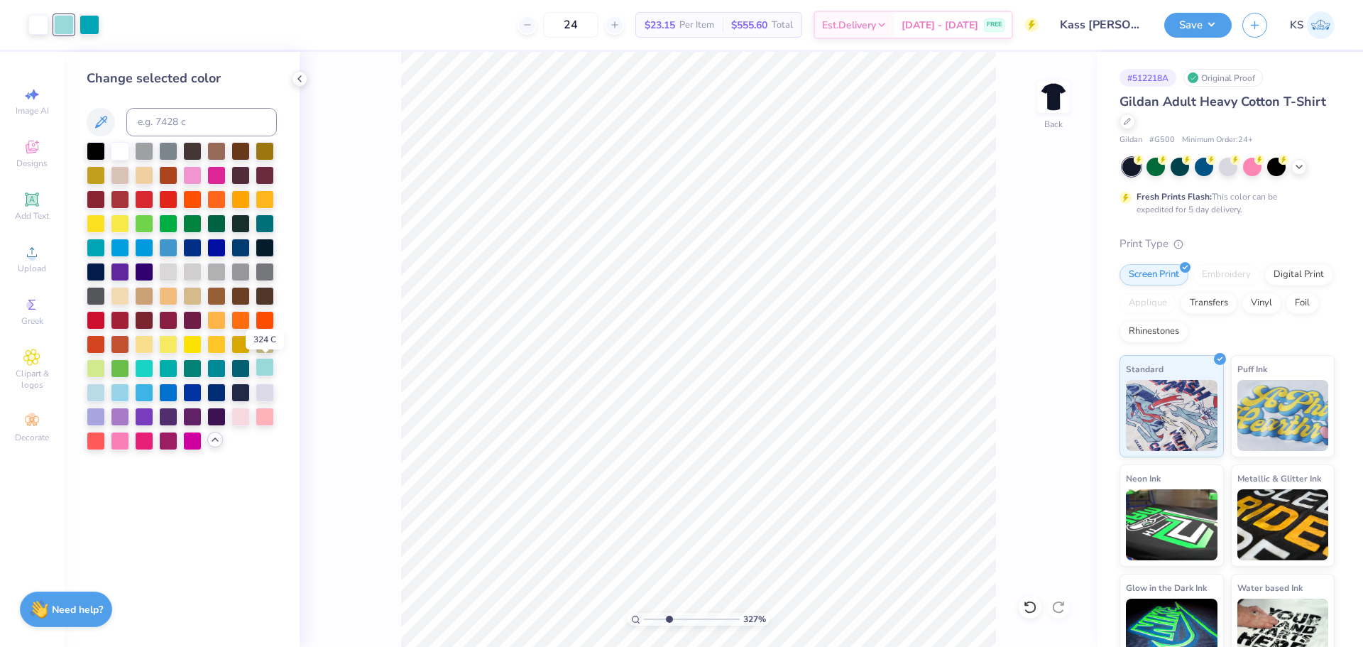
click at [263, 366] on div at bounding box center [265, 367] width 18 height 18
click at [96, 391] on div at bounding box center [96, 391] width 18 height 18
click at [91, 19] on div at bounding box center [90, 23] width 20 height 20
click at [266, 368] on div at bounding box center [265, 367] width 18 height 18
click at [146, 390] on div at bounding box center [144, 391] width 18 height 18
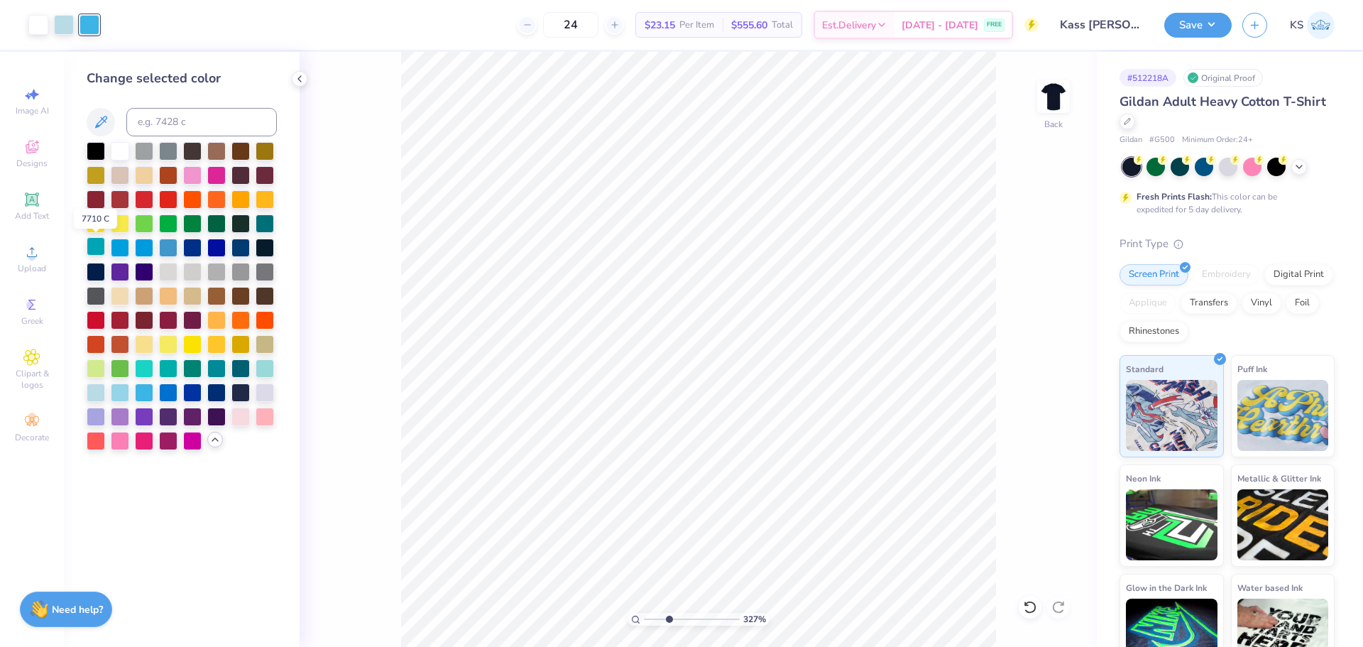
click at [92, 245] on div at bounding box center [96, 246] width 18 height 18
click at [257, 219] on div at bounding box center [265, 222] width 18 height 18
click at [97, 243] on div at bounding box center [96, 246] width 18 height 18
click at [662, 614] on input "range" at bounding box center [692, 619] width 96 height 13
drag, startPoint x: 663, startPoint y: 620, endPoint x: 615, endPoint y: 611, distance: 49.1
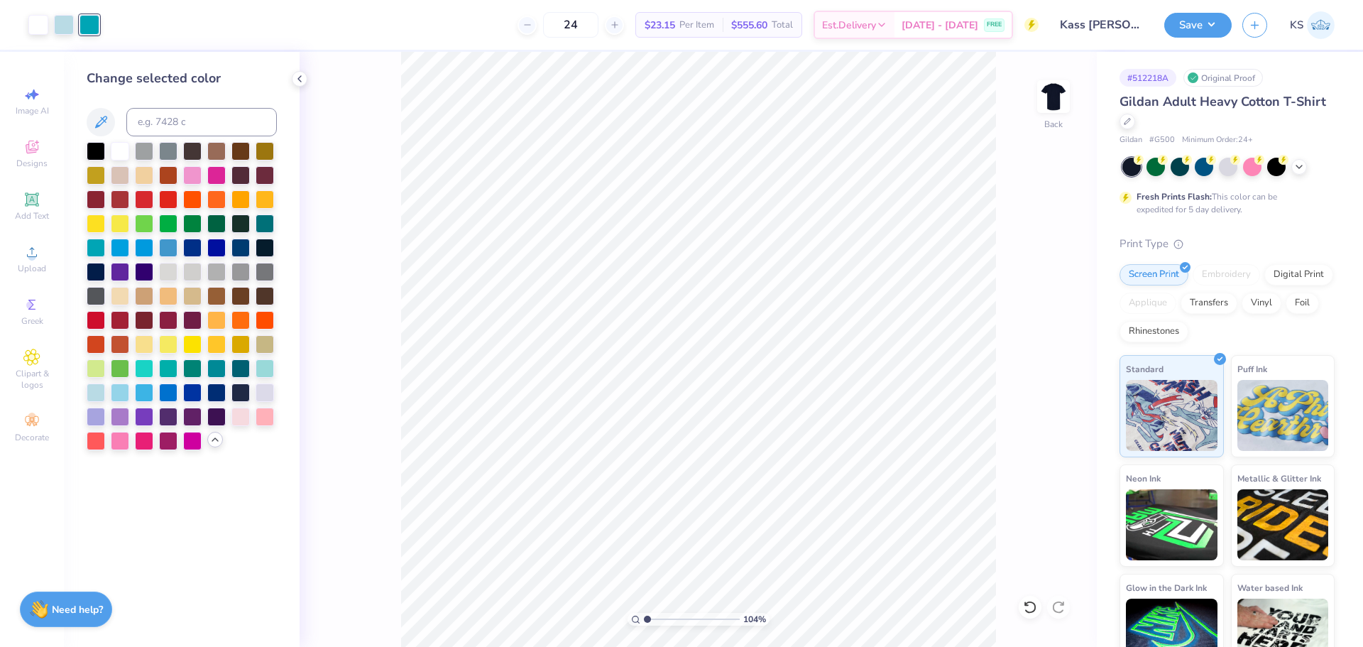
type input "1"
click at [644, 613] on input "range" at bounding box center [692, 619] width 96 height 13
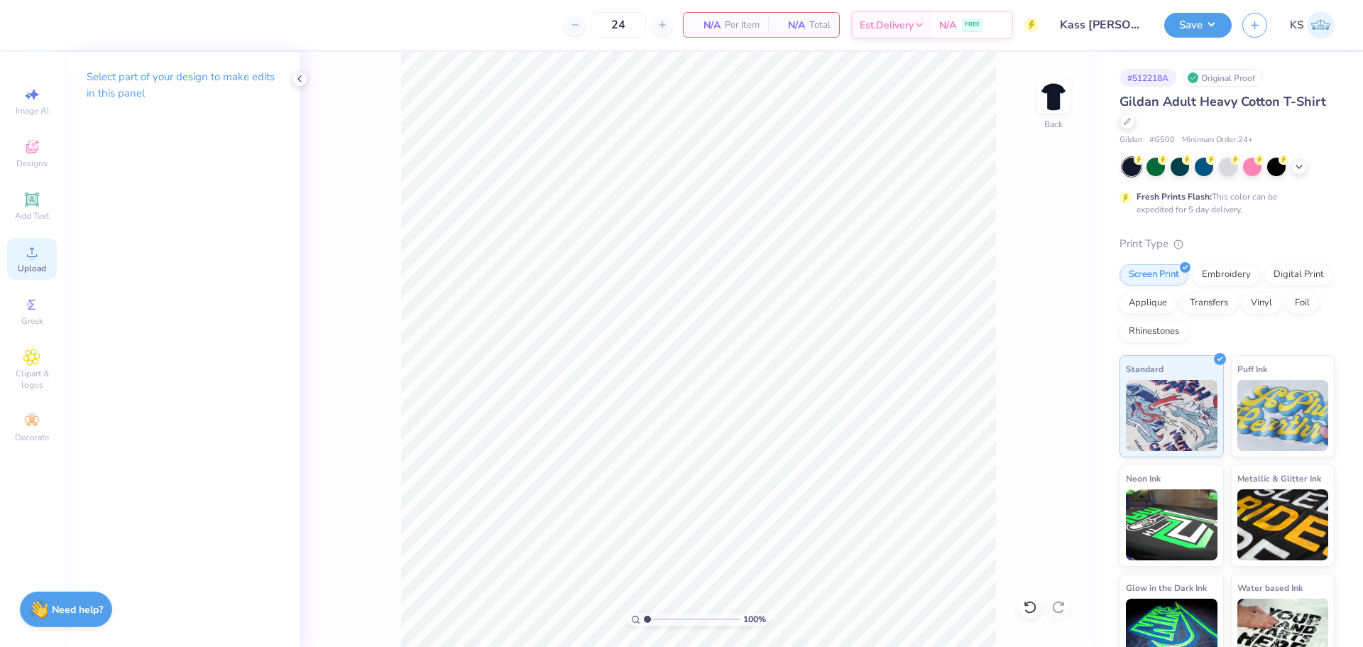
click at [23, 265] on span "Upload" at bounding box center [32, 268] width 28 height 11
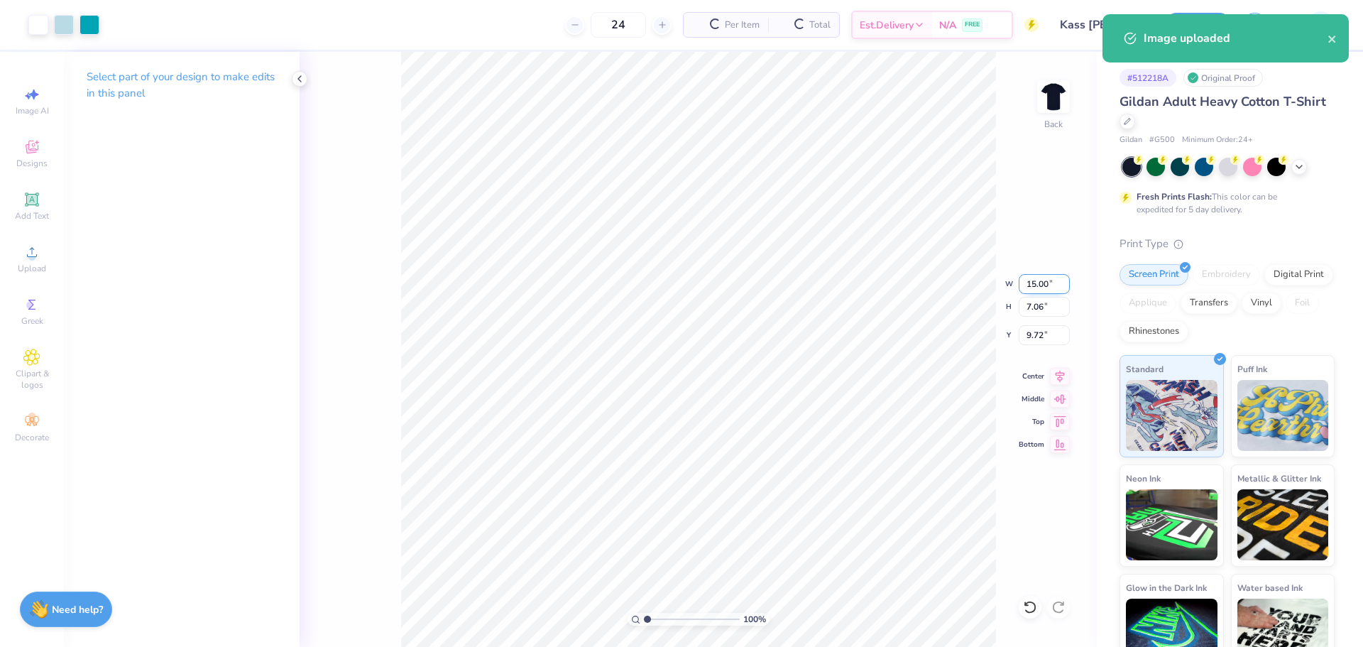
click at [1035, 287] on input "15.00" at bounding box center [1044, 284] width 51 height 20
type input "12.50"
type input "5.88"
click at [1041, 341] on input "10.31" at bounding box center [1044, 335] width 51 height 20
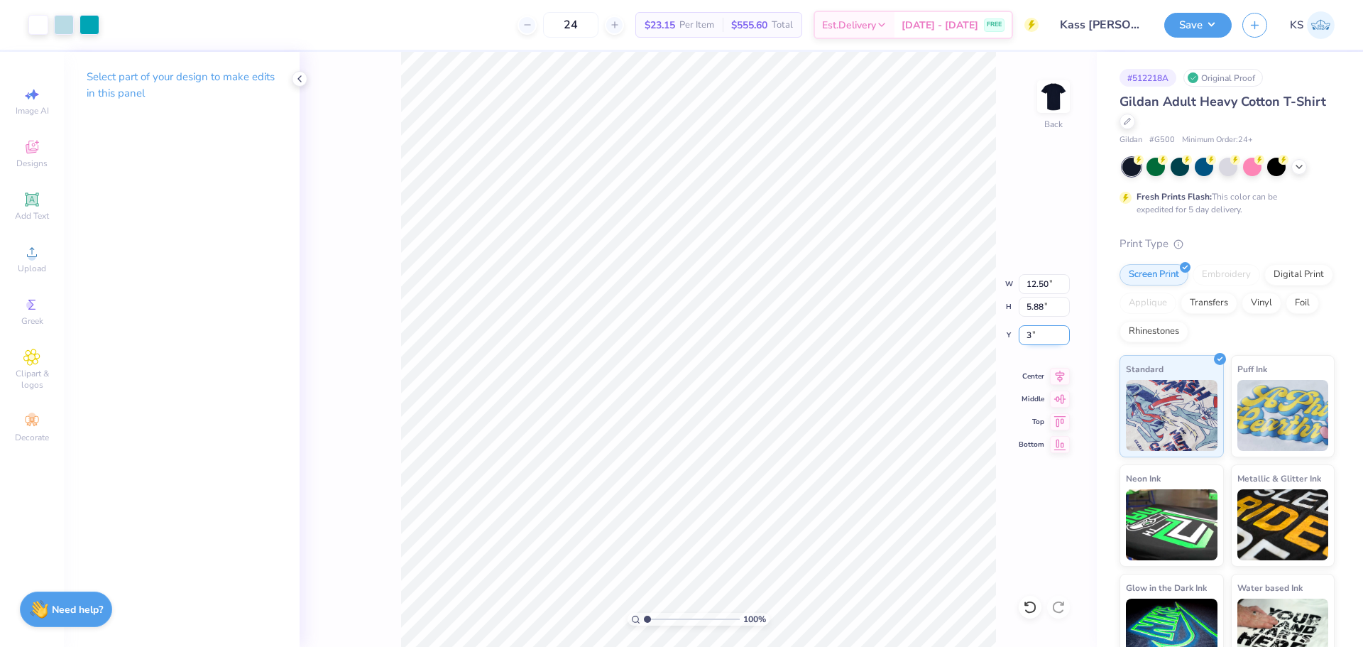
type input "3.00"
drag, startPoint x: 655, startPoint y: 620, endPoint x: 657, endPoint y: 613, distance: 7.4
click at [659, 620] on input "range" at bounding box center [692, 619] width 96 height 13
drag, startPoint x: 655, startPoint y: 617, endPoint x: 590, endPoint y: 616, distance: 65.3
type input "1"
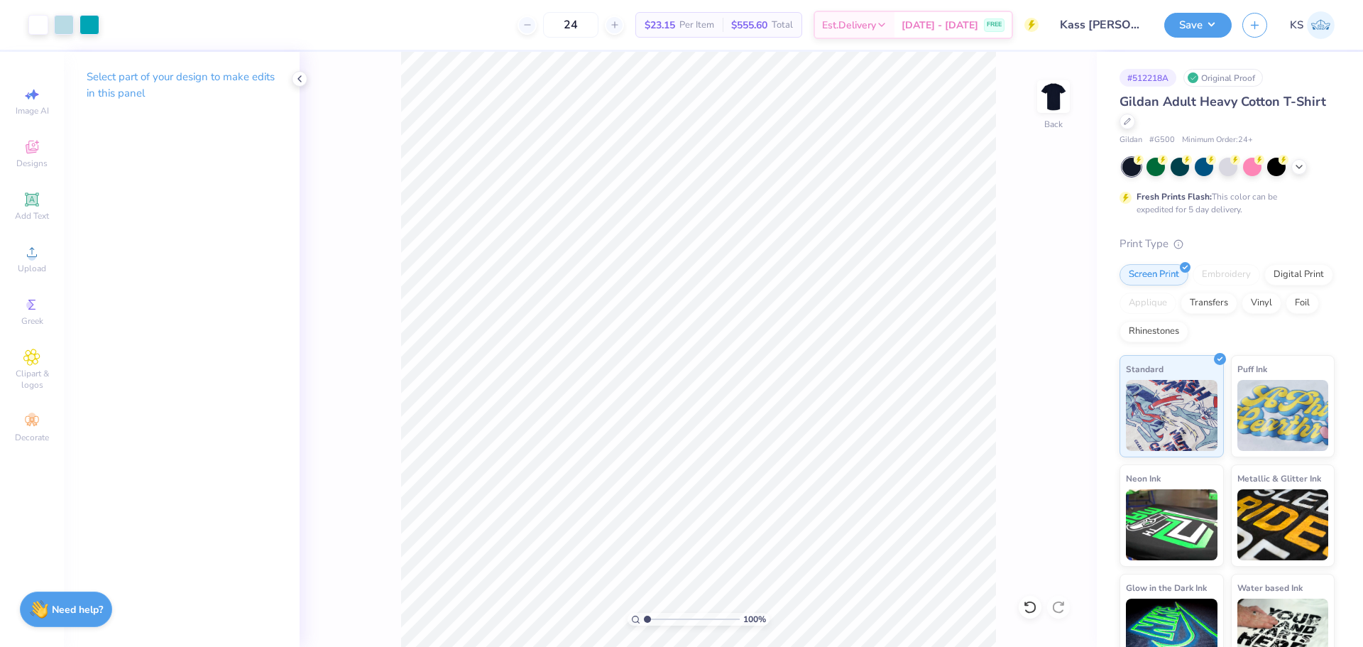
click at [644, 616] on input "range" at bounding box center [692, 619] width 96 height 13
click at [1198, 23] on button "Save" at bounding box center [1197, 23] width 67 height 25
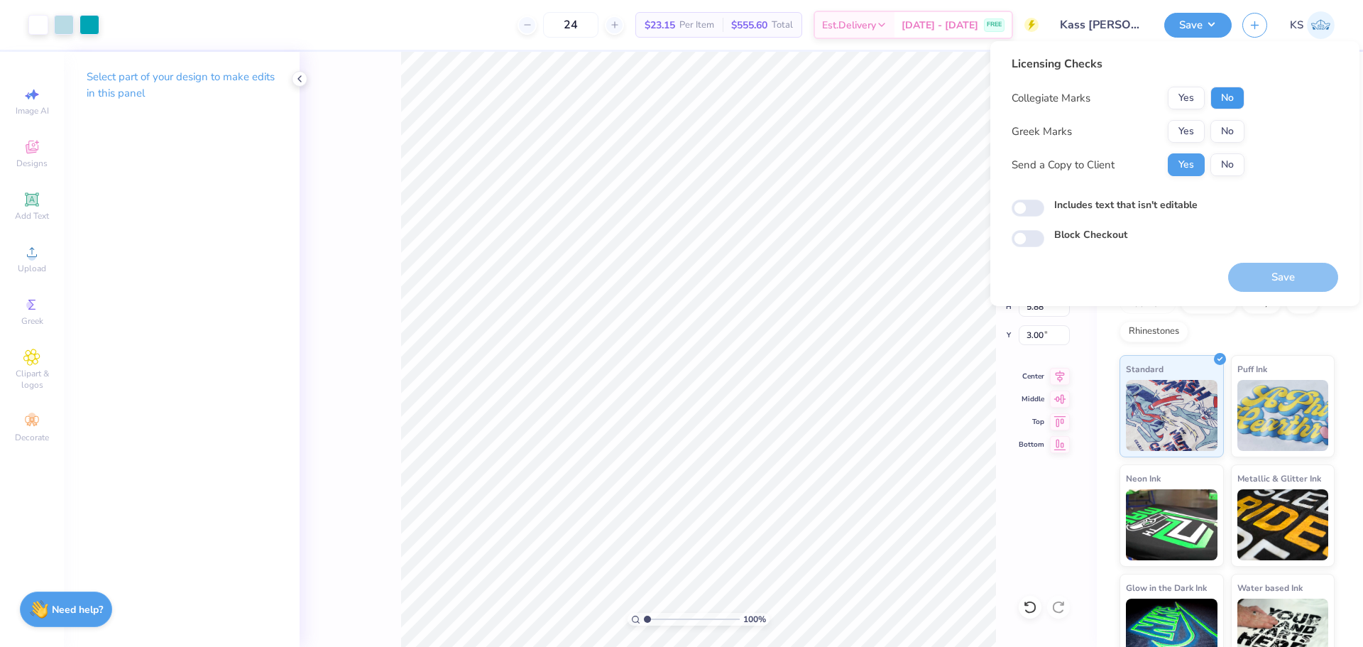
click at [1228, 96] on button "No" at bounding box center [1227, 98] width 34 height 23
drag, startPoint x: 1191, startPoint y: 89, endPoint x: 1221, endPoint y: 119, distance: 42.7
click at [1192, 89] on button "Yes" at bounding box center [1186, 98] width 37 height 23
click at [1228, 130] on button "No" at bounding box center [1227, 131] width 34 height 23
click at [1265, 274] on button "Save" at bounding box center [1283, 277] width 110 height 29
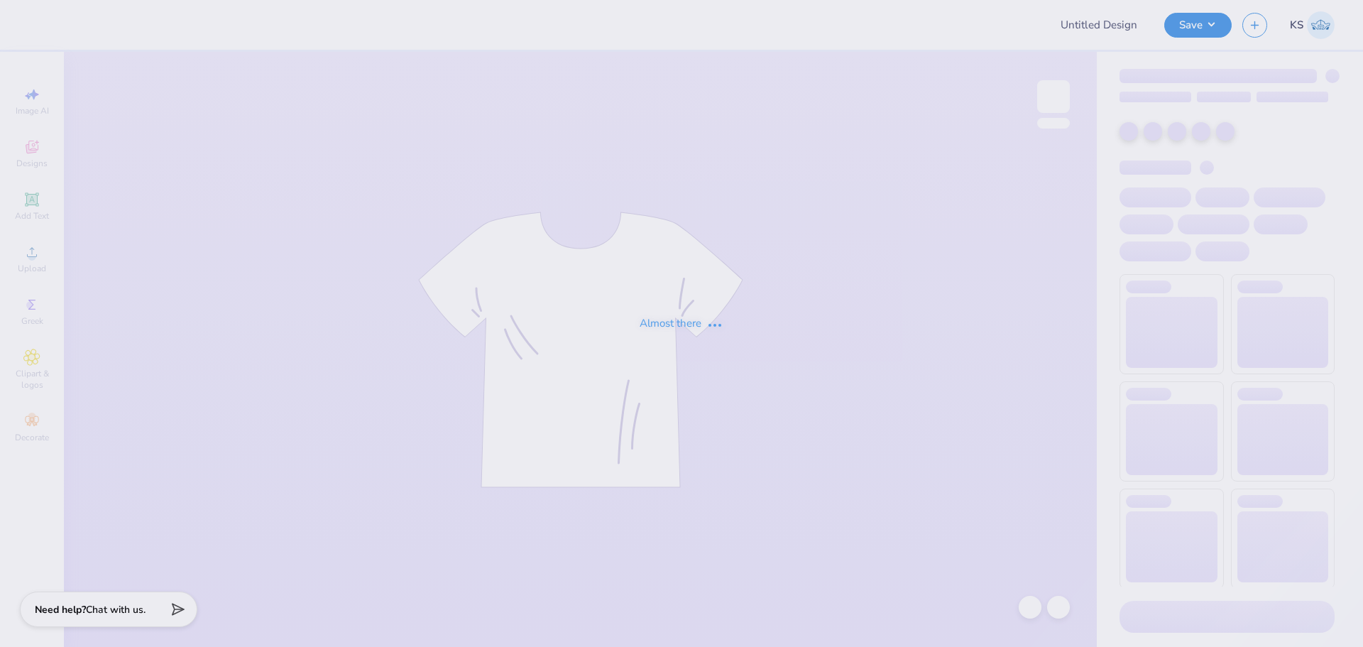
type input "[PERSON_NAME] [PERSON_NAME] : [GEOGRAPHIC_DATA][US_STATE]"
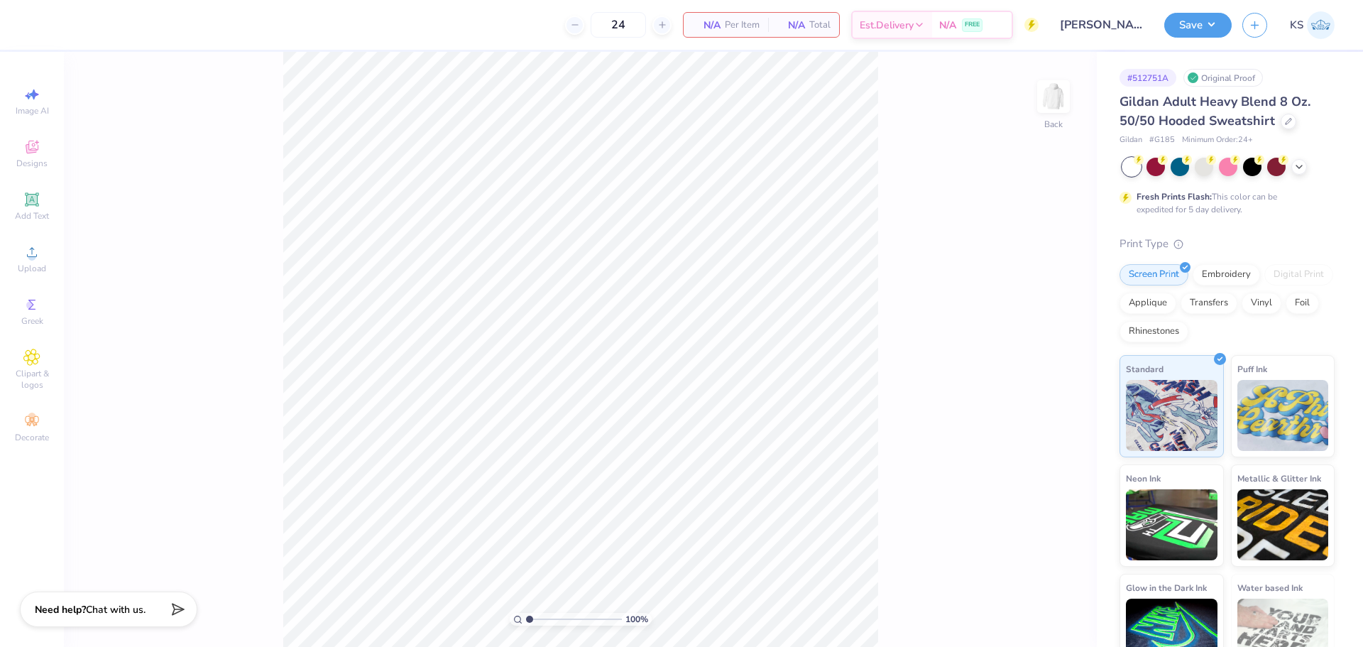
drag, startPoint x: 29, startPoint y: 209, endPoint x: 107, endPoint y: 161, distance: 91.8
click at [31, 209] on div "Add Text" at bounding box center [32, 206] width 50 height 42
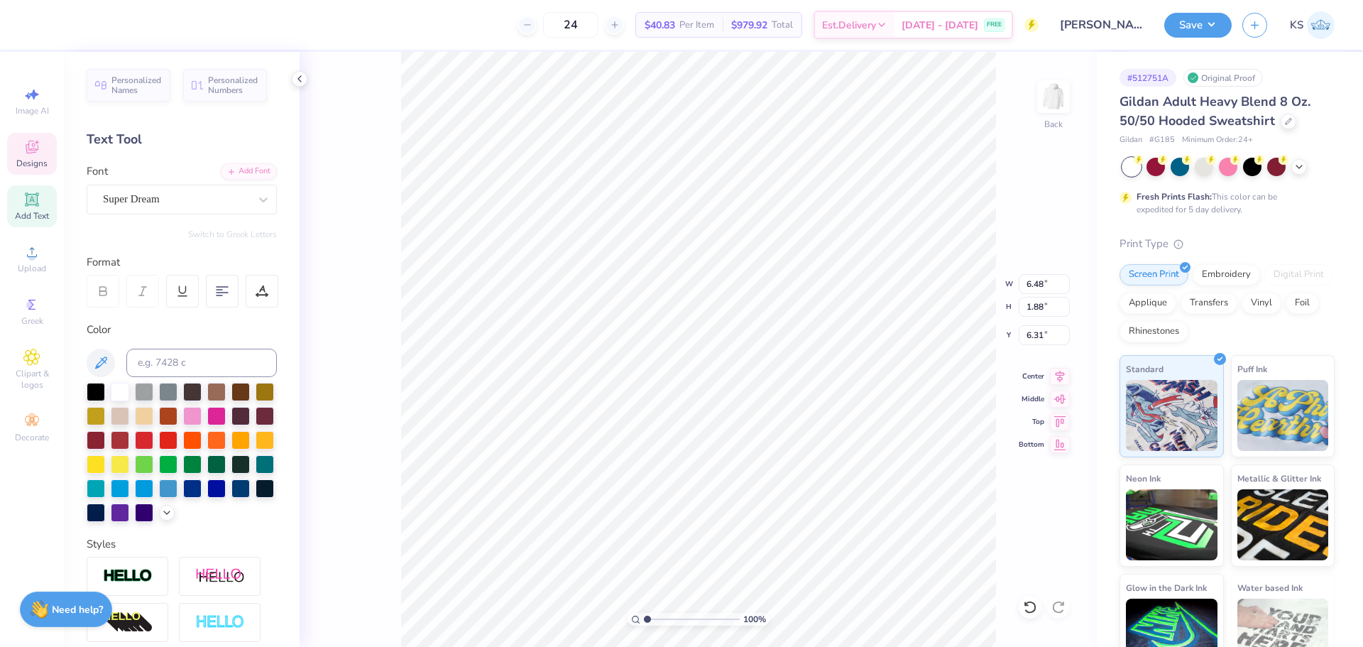
click at [28, 155] on icon at bounding box center [31, 146] width 17 height 17
click at [20, 145] on div "Designs" at bounding box center [32, 154] width 50 height 42
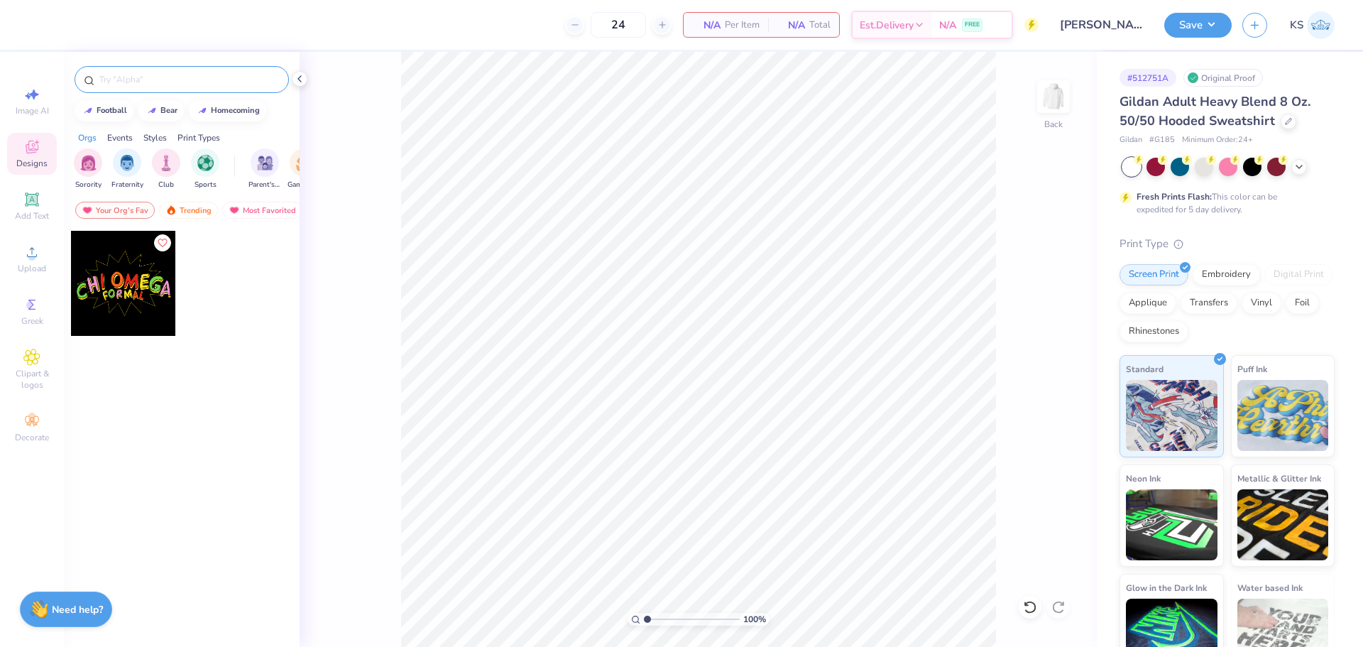
click at [164, 84] on input "text" at bounding box center [189, 79] width 182 height 14
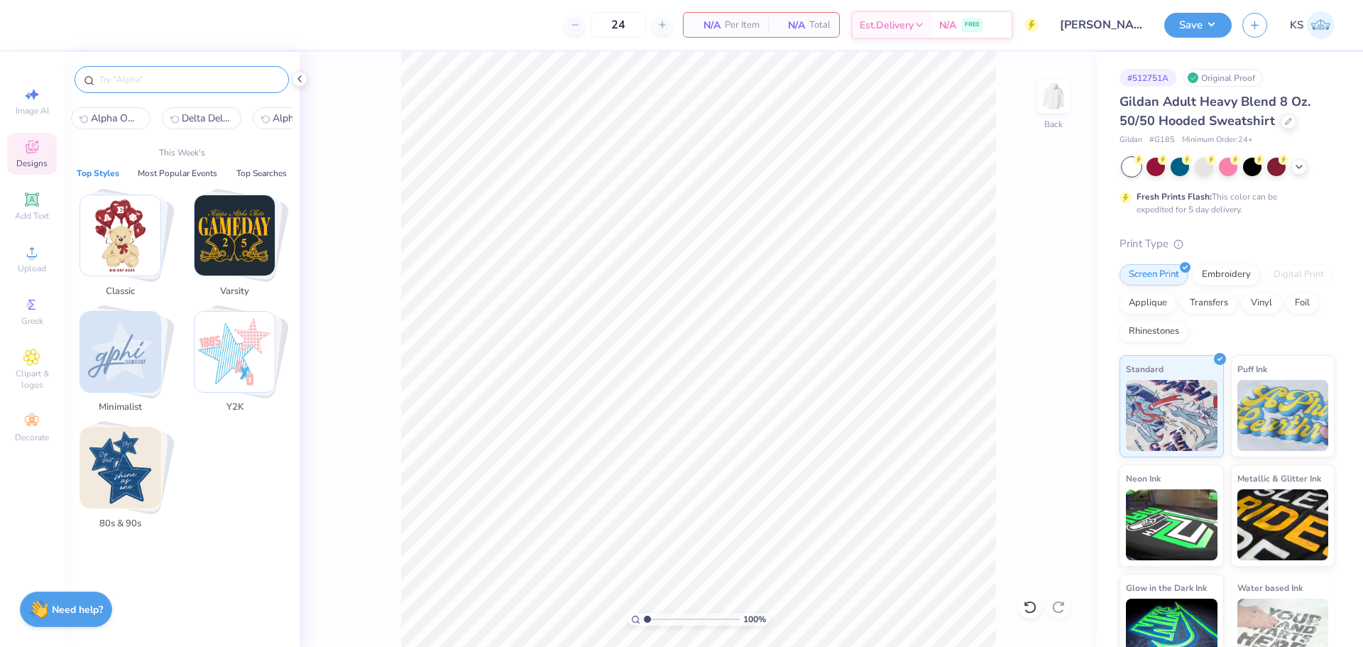
paste input "Alpha Xi Delta Outdoor Grill and Games with Family Shirt"
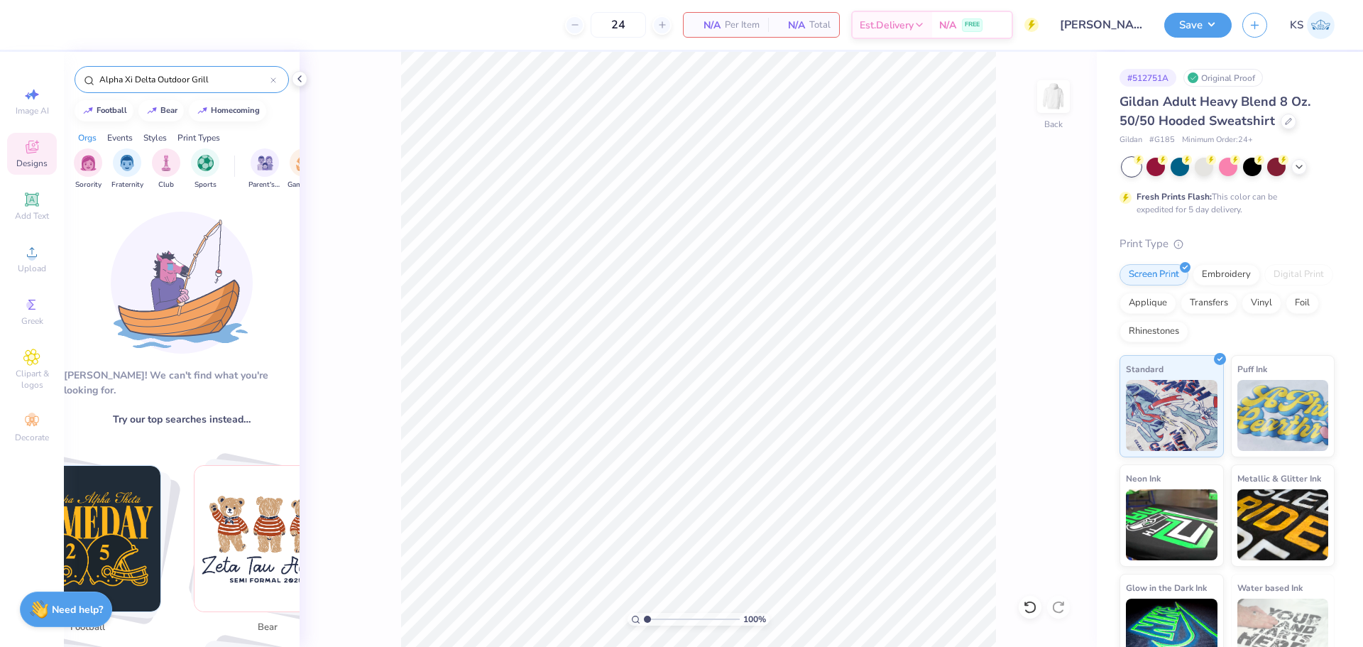
click at [219, 79] on input "Alpha Xi Delta Outdoor Grill" at bounding box center [184, 79] width 173 height 14
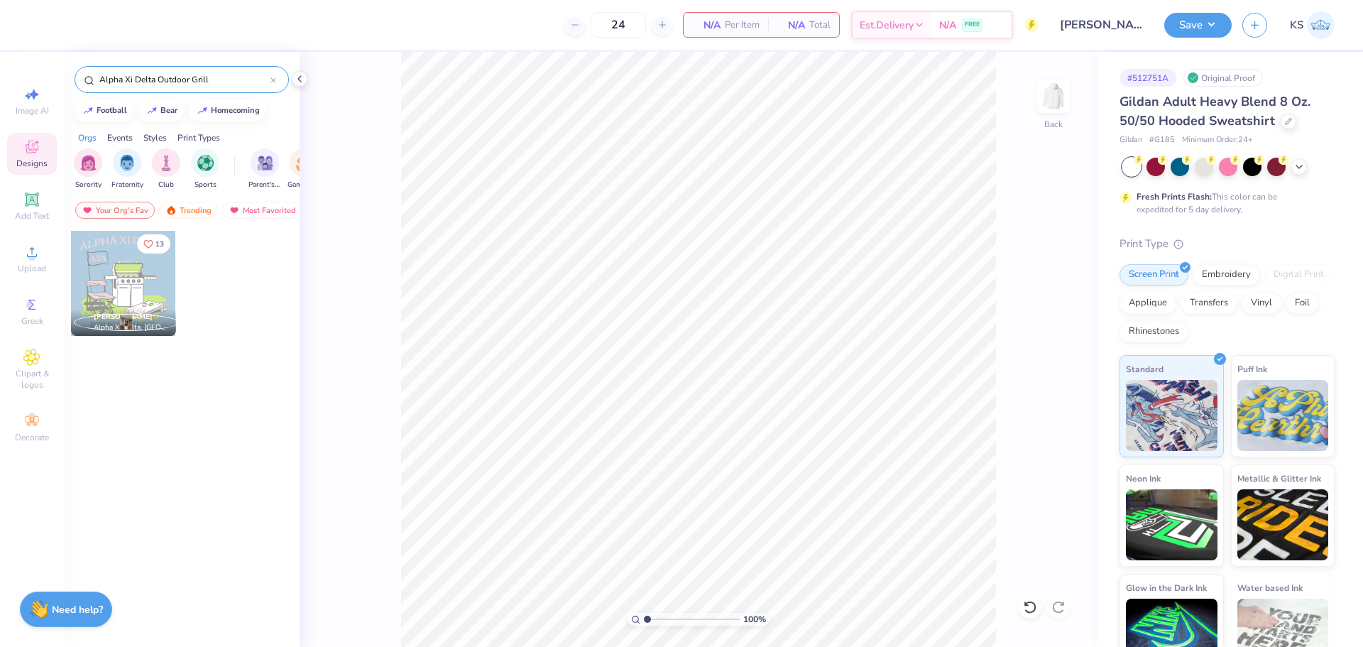
type input "Alpha Xi Delta Outdoor Grill"
click at [121, 284] on div at bounding box center [123, 283] width 105 height 105
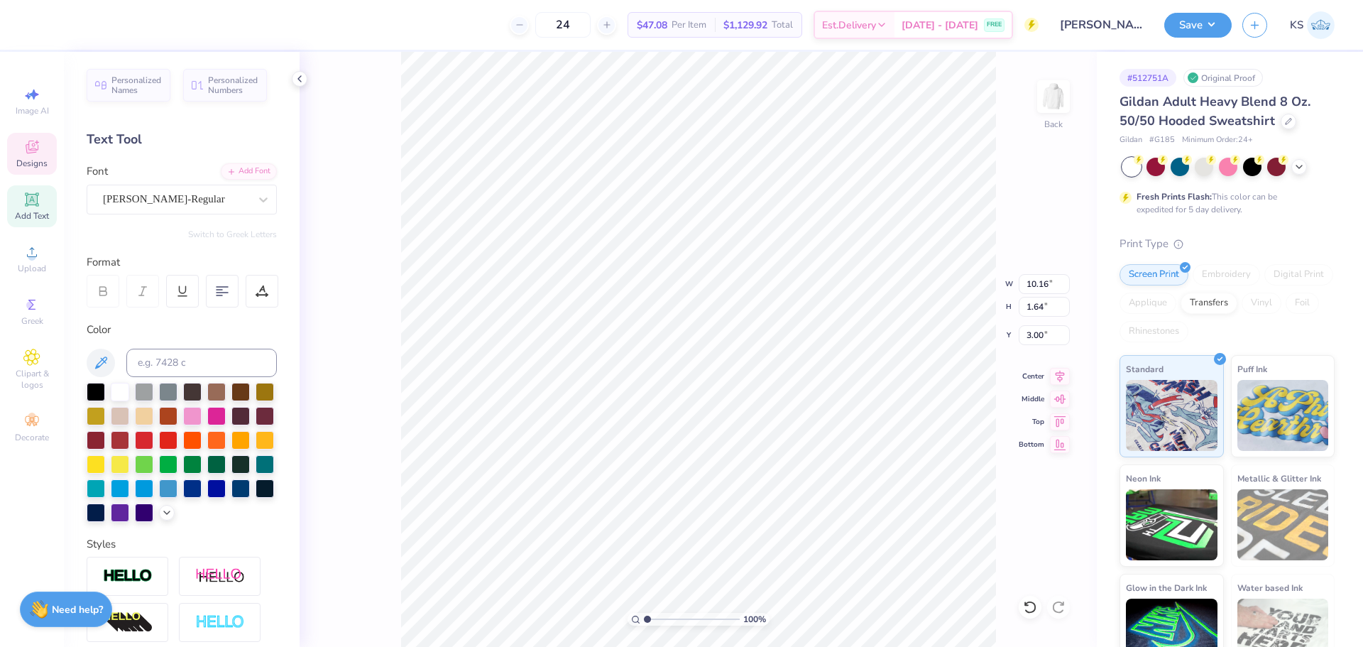
type input "2.89"
click at [782, 493] on li "Group" at bounding box center [754, 491] width 111 height 28
type input "10.96"
type input "3.00"
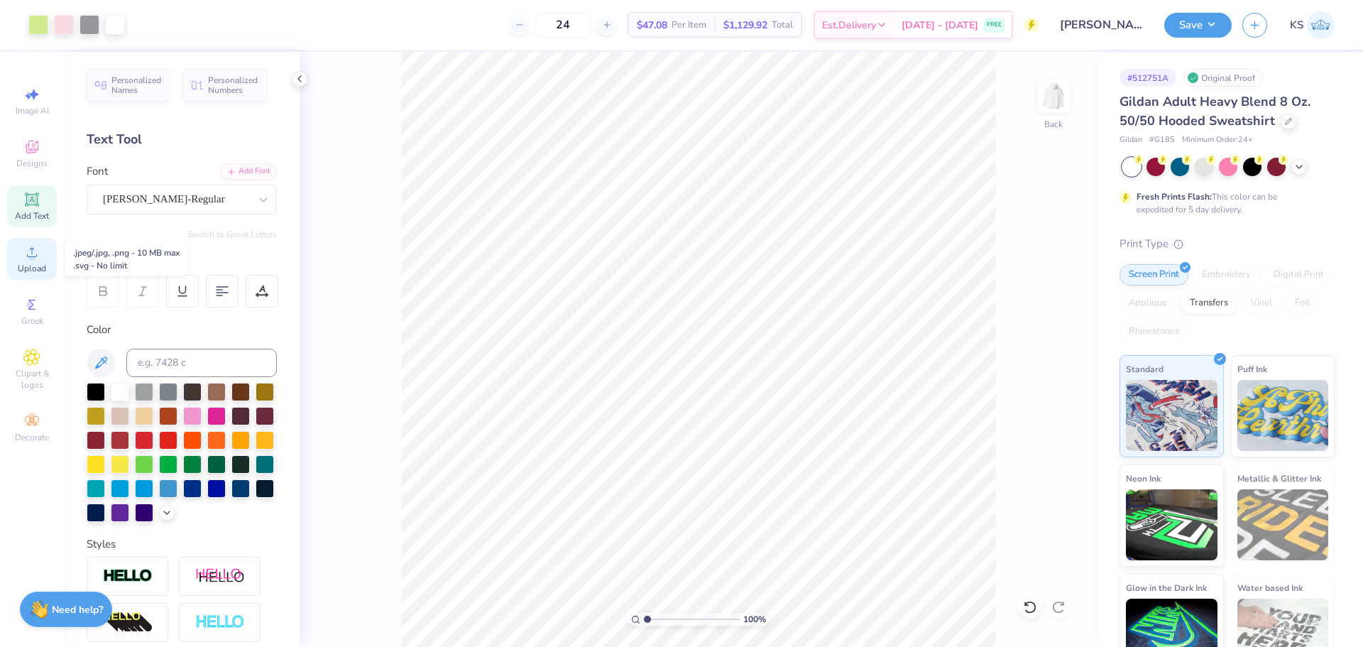
click at [31, 255] on circle at bounding box center [32, 257] width 8 height 8
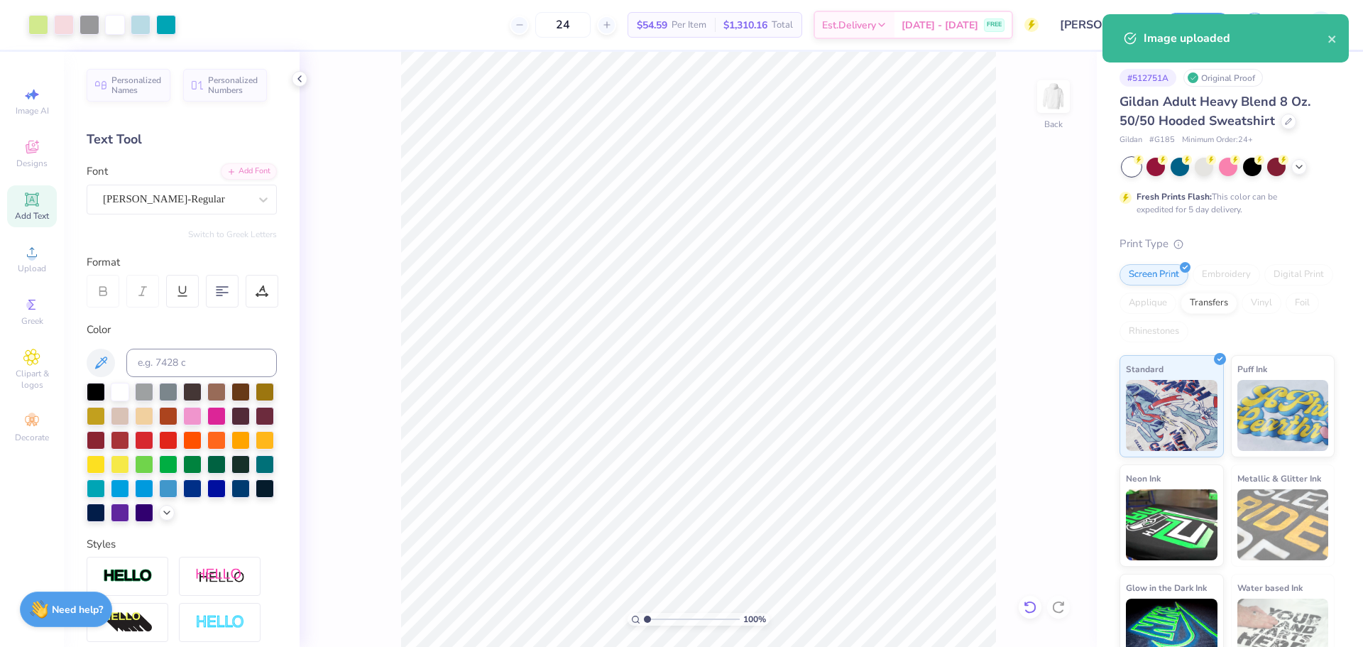
click at [1031, 607] on icon at bounding box center [1030, 607] width 14 height 14
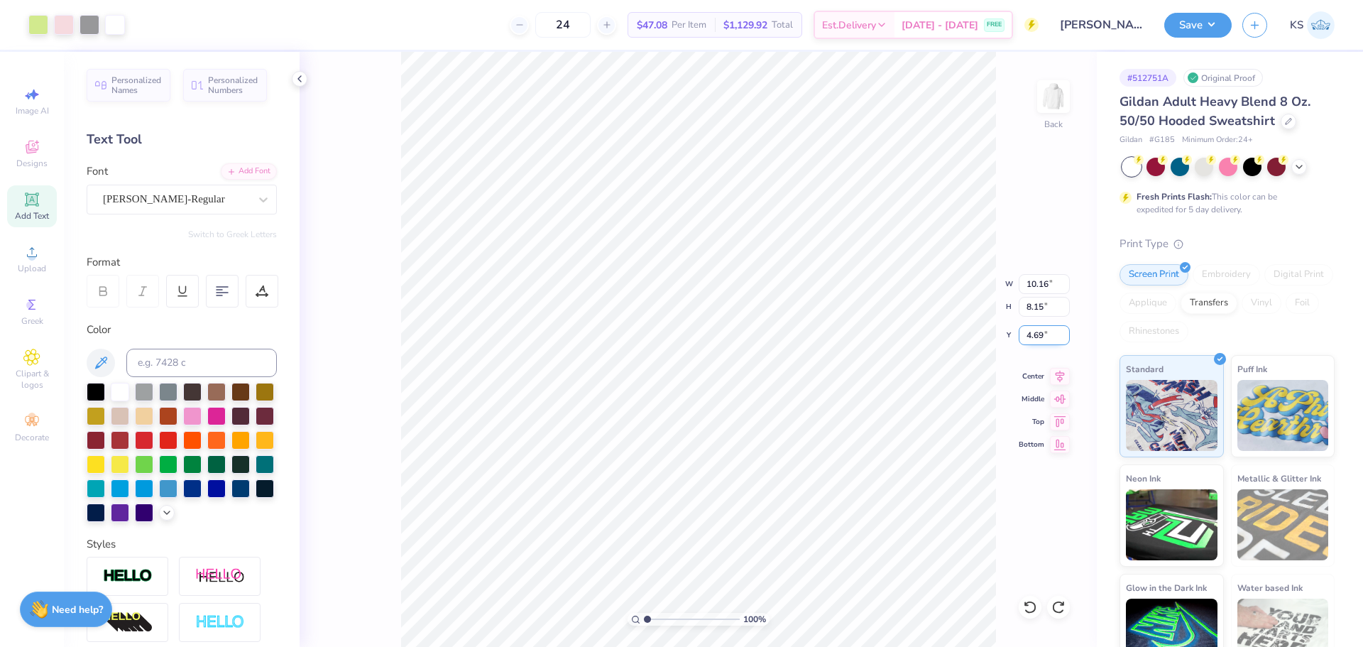
click at [1038, 339] on input "4.69" at bounding box center [1044, 335] width 51 height 20
click at [1046, 278] on input "10.16" at bounding box center [1044, 284] width 51 height 20
click at [1044, 305] on input "8.15" at bounding box center [1044, 307] width 51 height 20
click at [1037, 329] on input "4.69" at bounding box center [1044, 335] width 51 height 20
click at [1042, 309] on input "8.15" at bounding box center [1044, 307] width 51 height 20
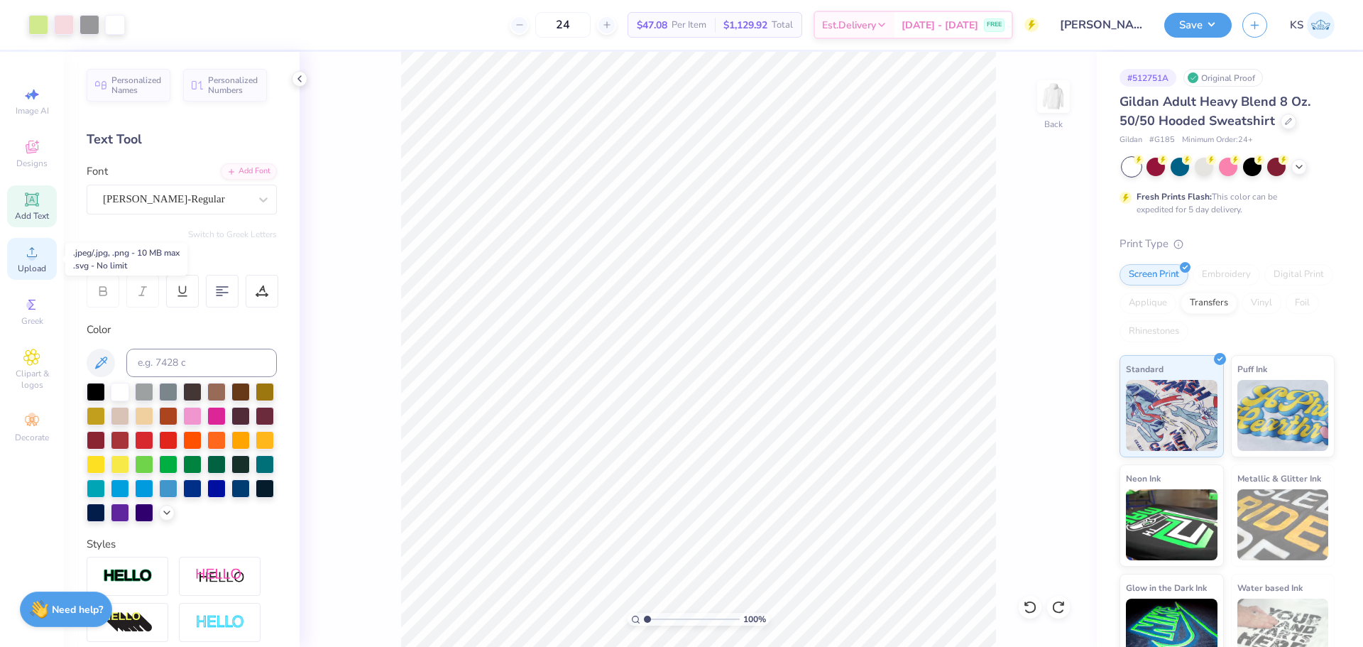
click at [39, 245] on icon at bounding box center [31, 251] width 17 height 17
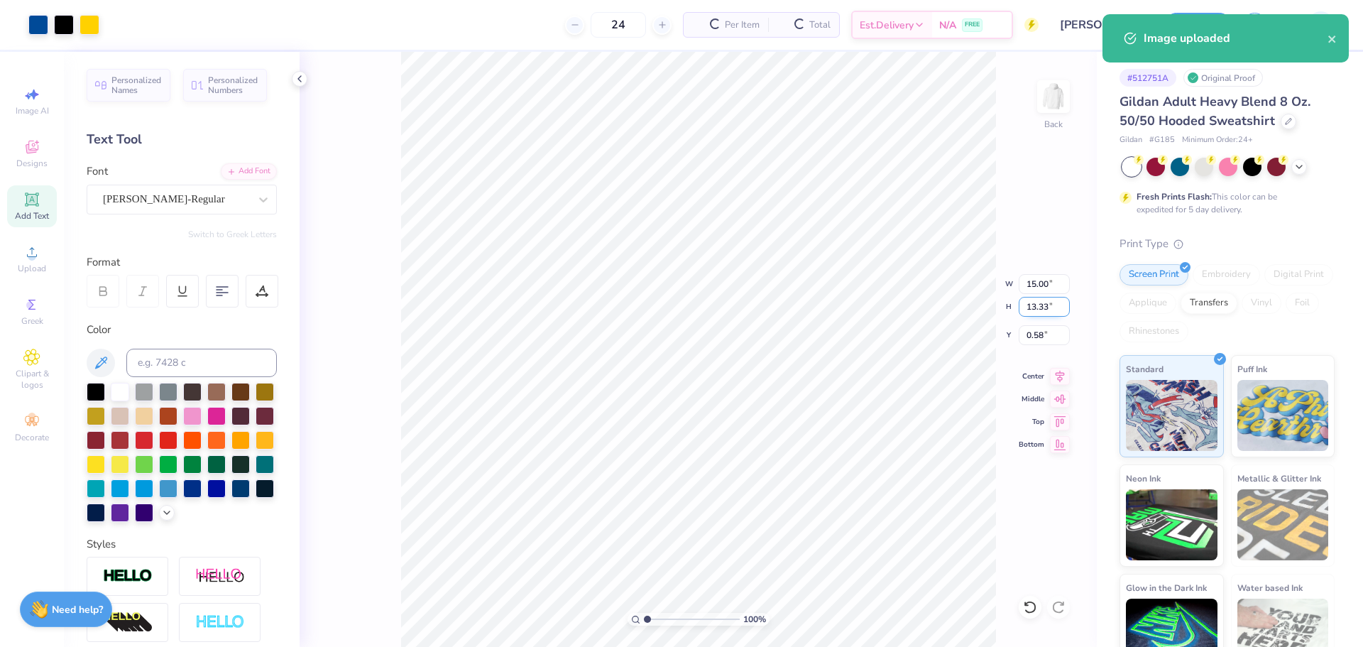
click at [1032, 305] on input "13.33" at bounding box center [1044, 307] width 51 height 20
paste input "8.15"
type input "8.15"
type input "9.17"
type input "3.18"
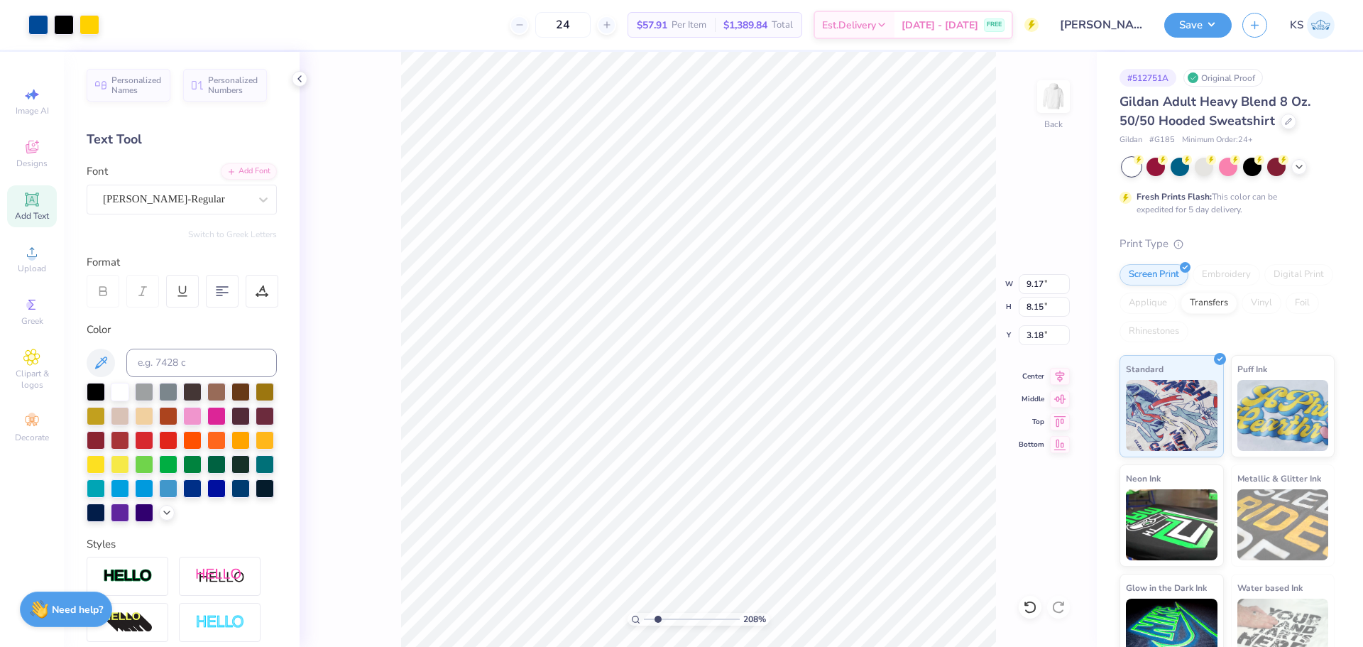
type input "2.08"
click at [657, 613] on input "range" at bounding box center [692, 619] width 96 height 13
click at [1045, 312] on input "10.96" at bounding box center [1044, 307] width 51 height 20
click at [1049, 309] on input "8.15" at bounding box center [1044, 307] width 51 height 20
paste input "10.96"
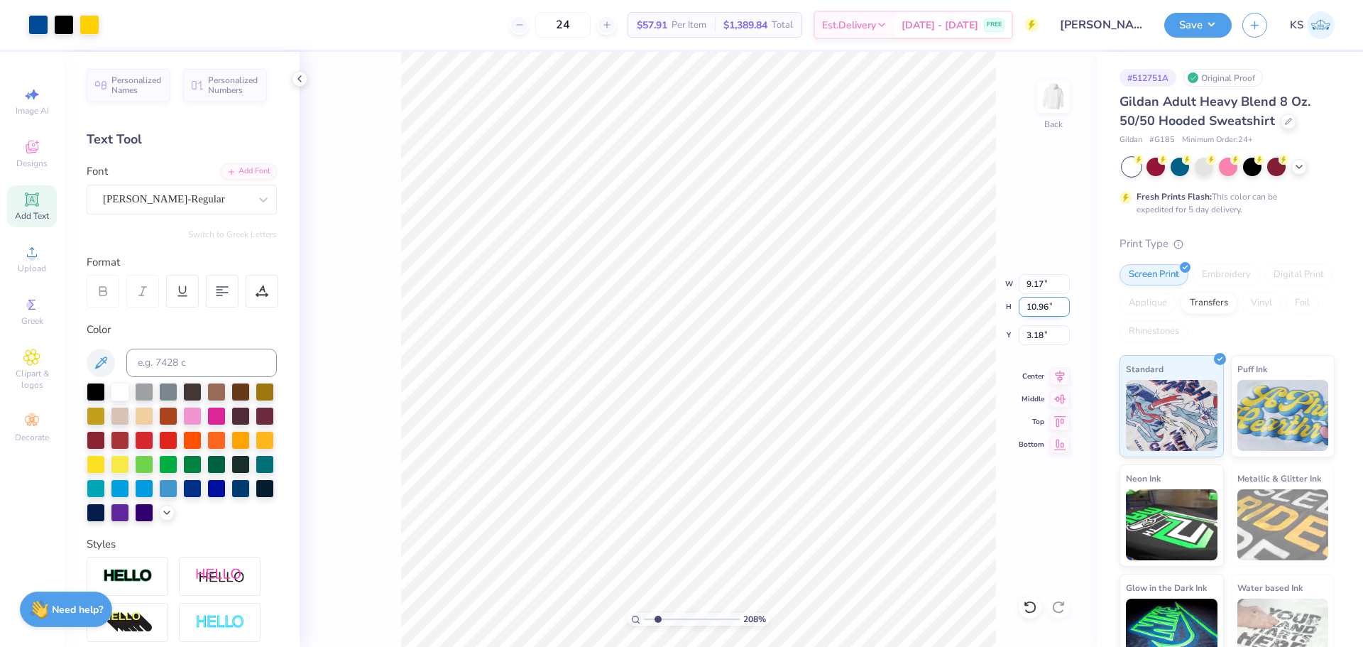
type input "10.96"
type input "12.33"
click at [1043, 336] on input "1.77" at bounding box center [1044, 335] width 51 height 20
type input "3.00"
click at [1062, 372] on icon at bounding box center [1060, 374] width 20 height 17
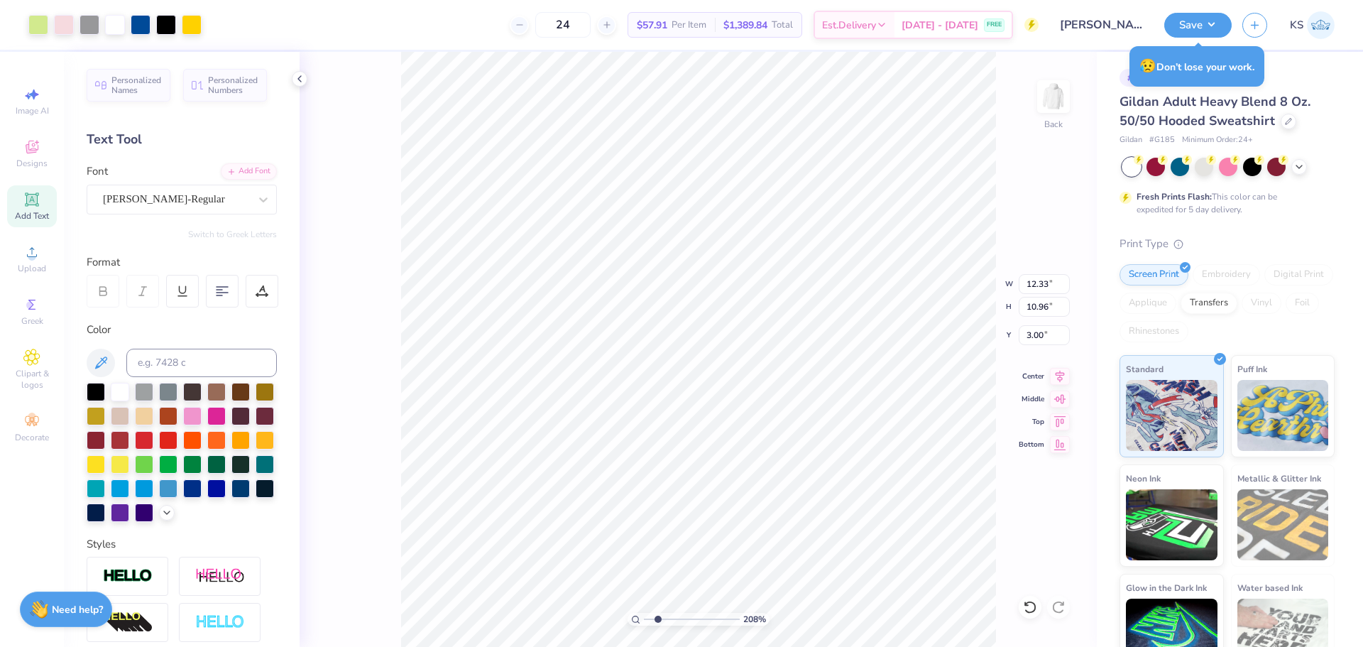
type input "10.16"
type input "8.15"
type input "4.69"
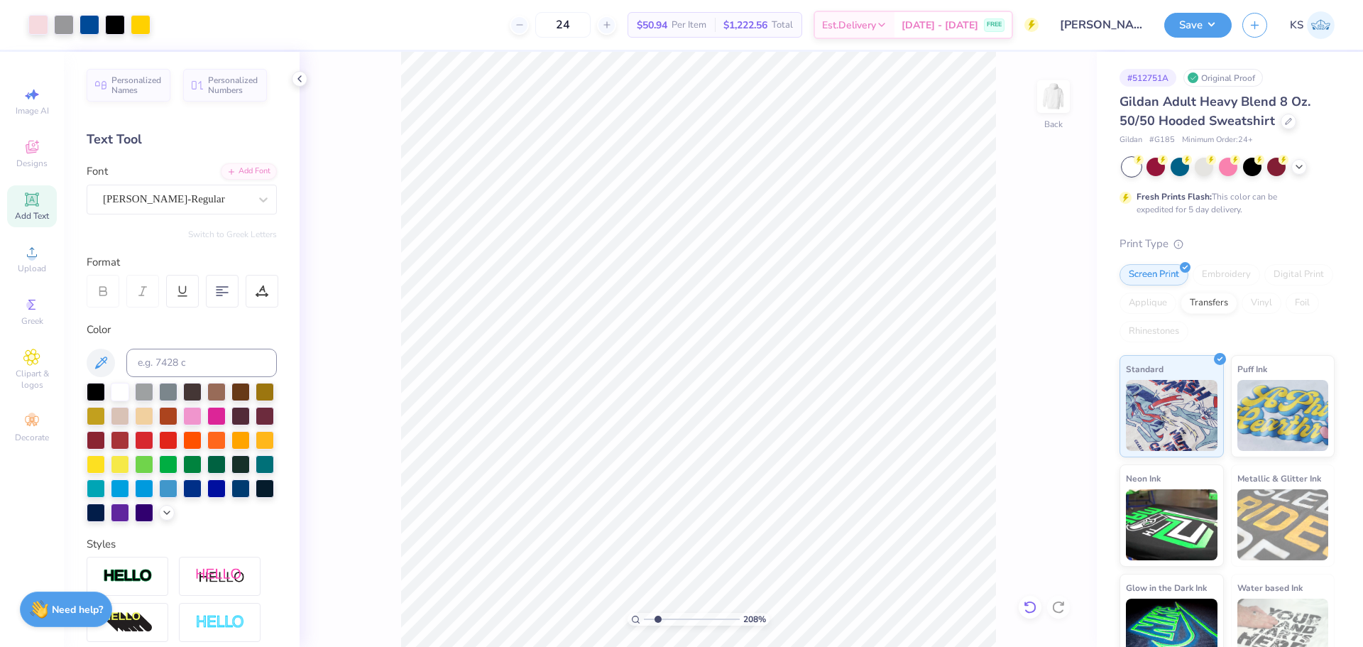
click at [1032, 615] on div at bounding box center [1030, 607] width 23 height 23
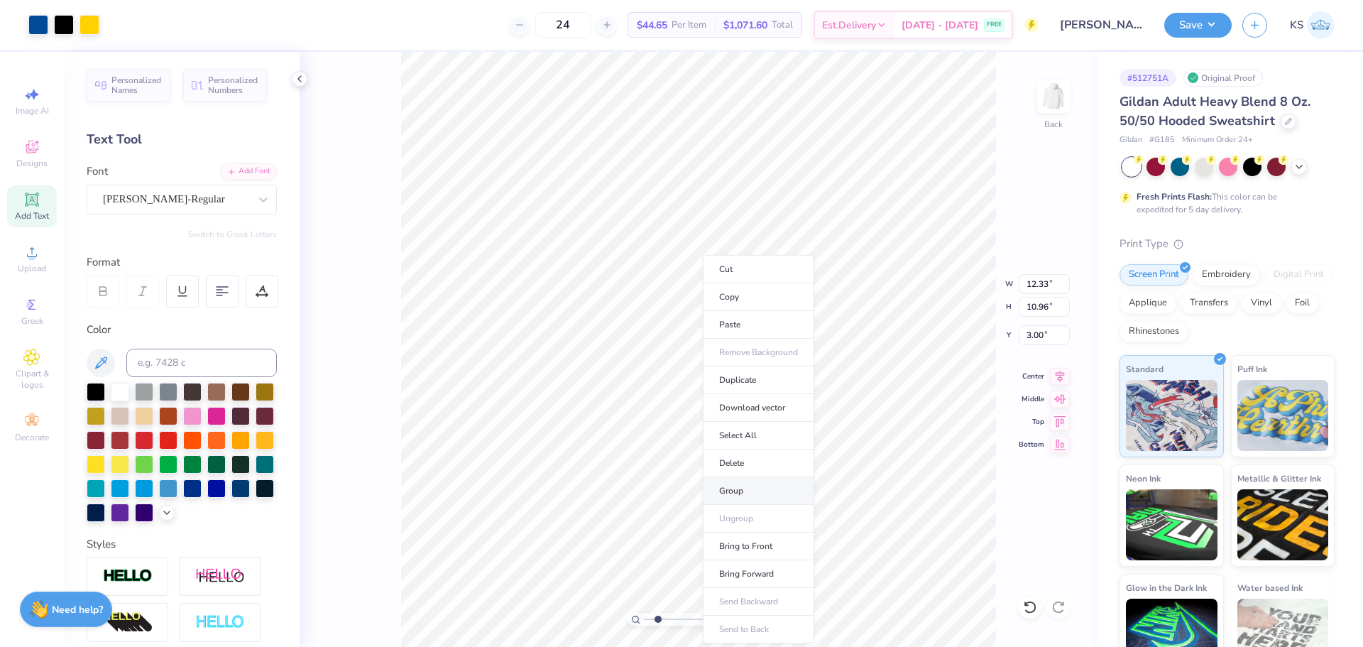
click at [760, 491] on li "Group" at bounding box center [758, 491] width 111 height 28
type input "8.23"
type input "4.64"
click at [1048, 312] on input "8.23" at bounding box center [1044, 307] width 51 height 20
click at [1049, 336] on input "4.64" at bounding box center [1044, 335] width 51 height 20
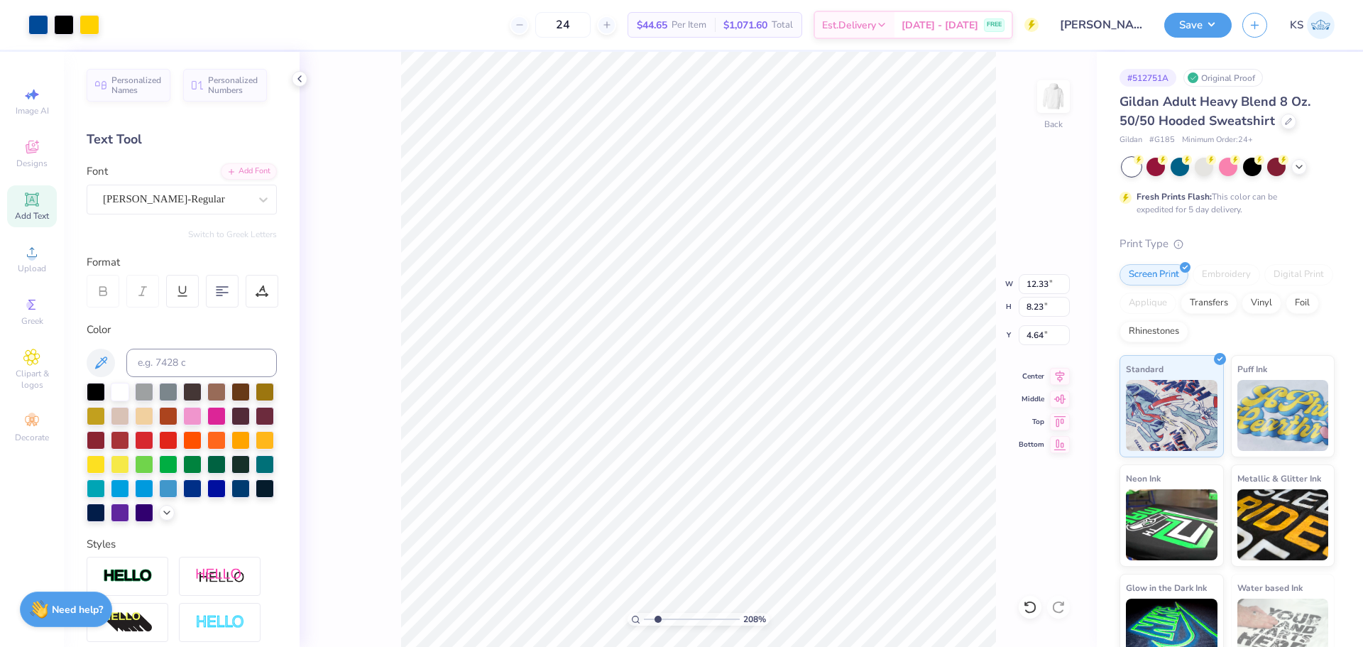
click at [956, 288] on div "208 % Back W 12.33 12.33 " H 8.23 8.23 " Y 4.64 4.64 " Center Middle Top Bottom" at bounding box center [698, 349] width 797 height 595
click at [1028, 601] on icon at bounding box center [1030, 607] width 14 height 14
click at [1029, 601] on icon at bounding box center [1030, 607] width 14 height 14
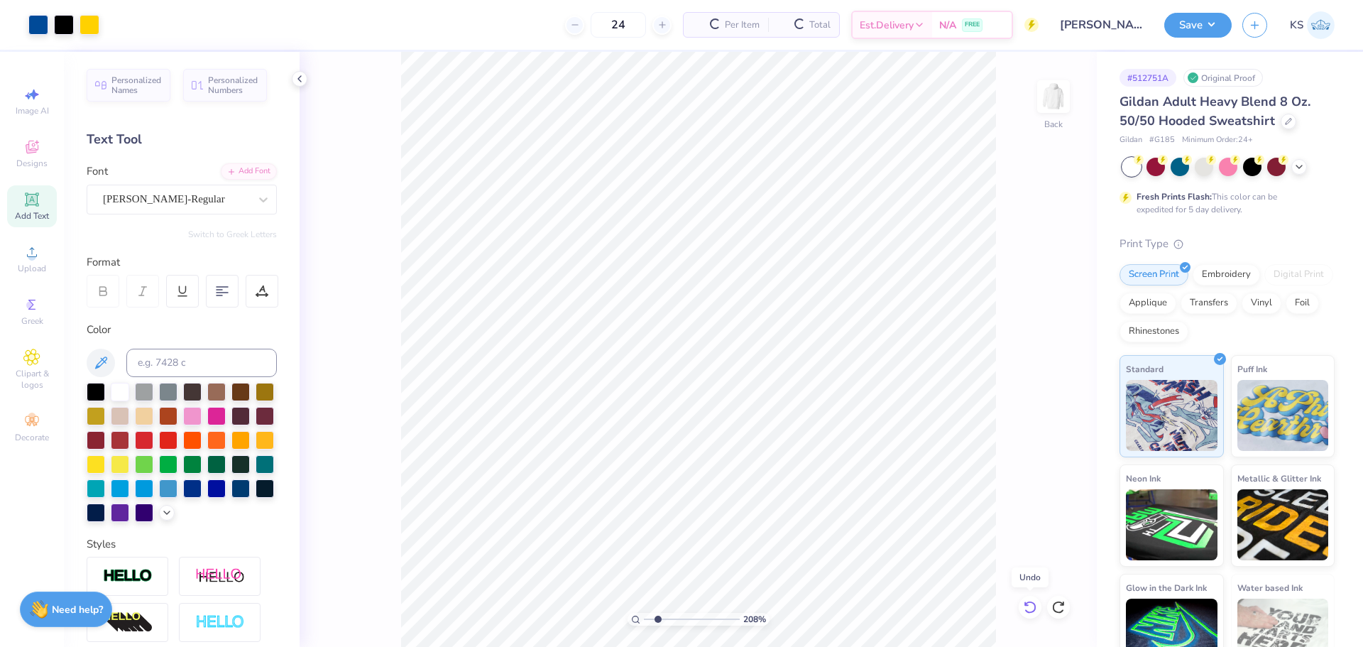
click at [1029, 601] on icon at bounding box center [1030, 607] width 14 height 14
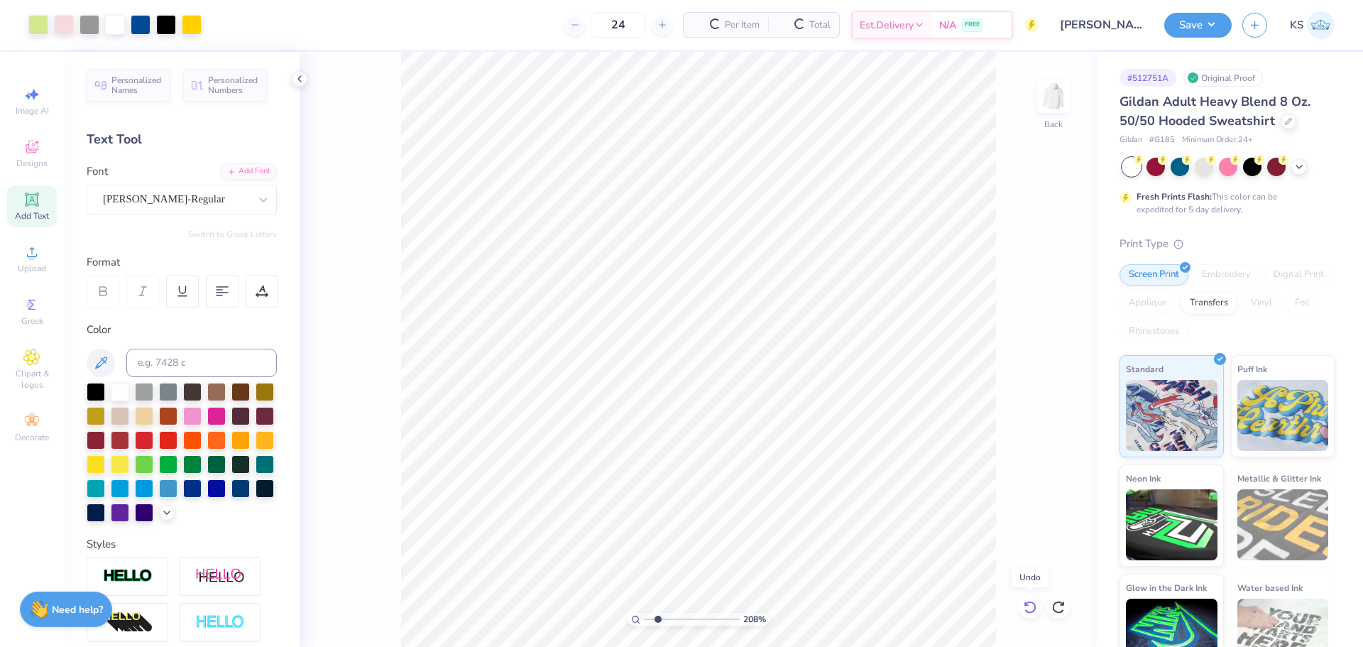
click at [1029, 601] on icon at bounding box center [1030, 607] width 14 height 14
type input "10.16"
type input "10.96"
type input "3.00"
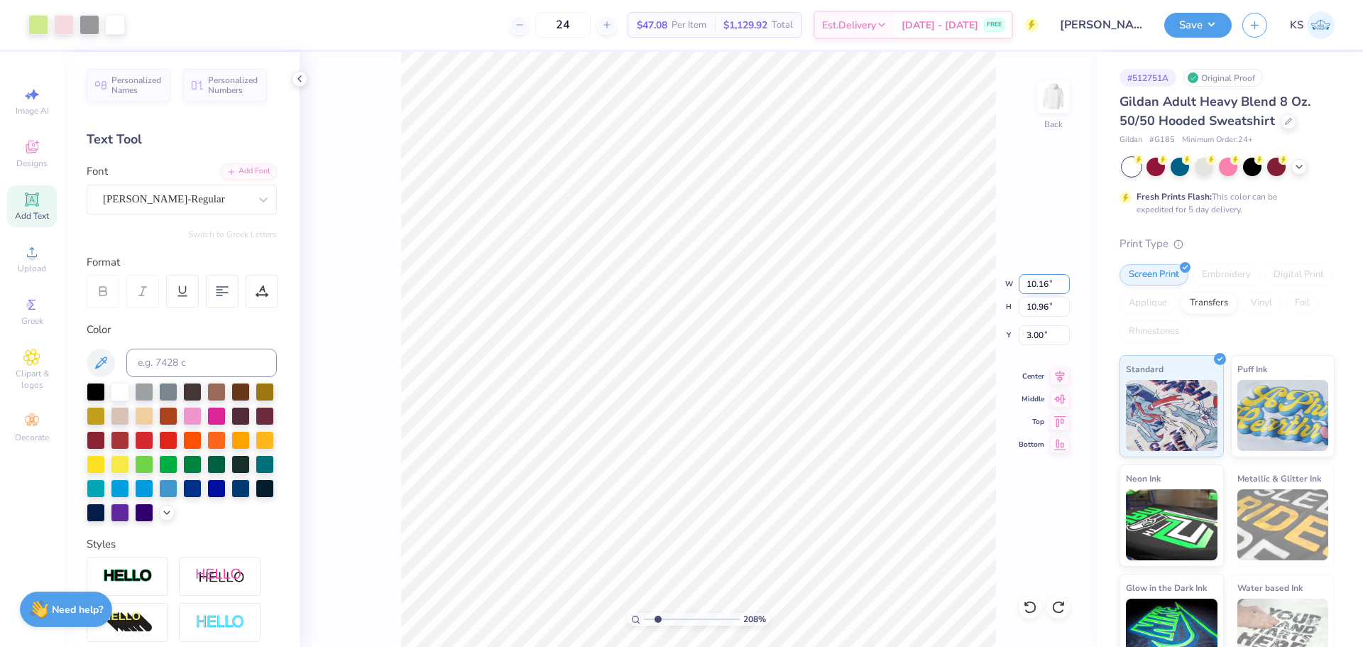
click at [1036, 285] on input "10.16" at bounding box center [1044, 284] width 51 height 20
click at [1047, 308] on input "10.96" at bounding box center [1044, 307] width 51 height 20
click at [11, 261] on div "Upload" at bounding box center [32, 259] width 50 height 42
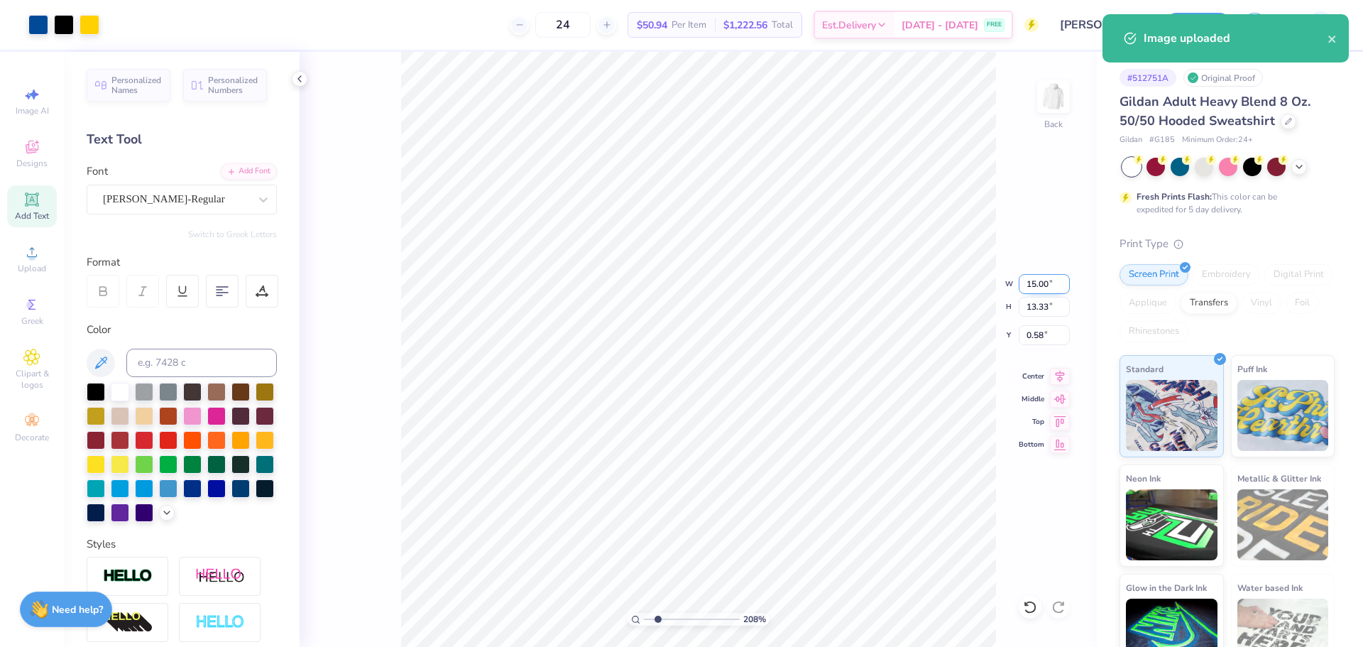
click at [1038, 285] on input "15.00" at bounding box center [1044, 284] width 51 height 20
click at [1038, 303] on input "13.33" at bounding box center [1044, 307] width 51 height 20
paste input "0.96"
type input "10.96"
type input "12.33"
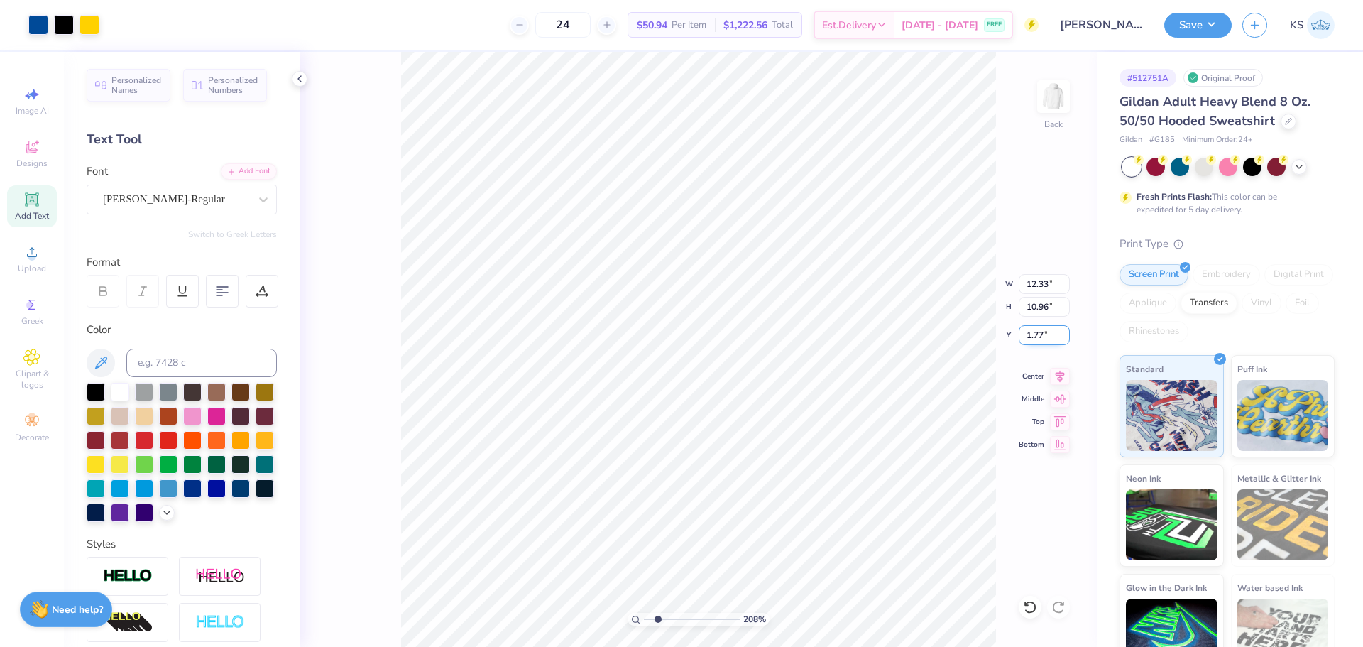
click at [1044, 340] on input "1.77" at bounding box center [1044, 335] width 51 height 20
type input "3.00"
click at [874, 625] on li "Send to Back" at bounding box center [883, 629] width 111 height 28
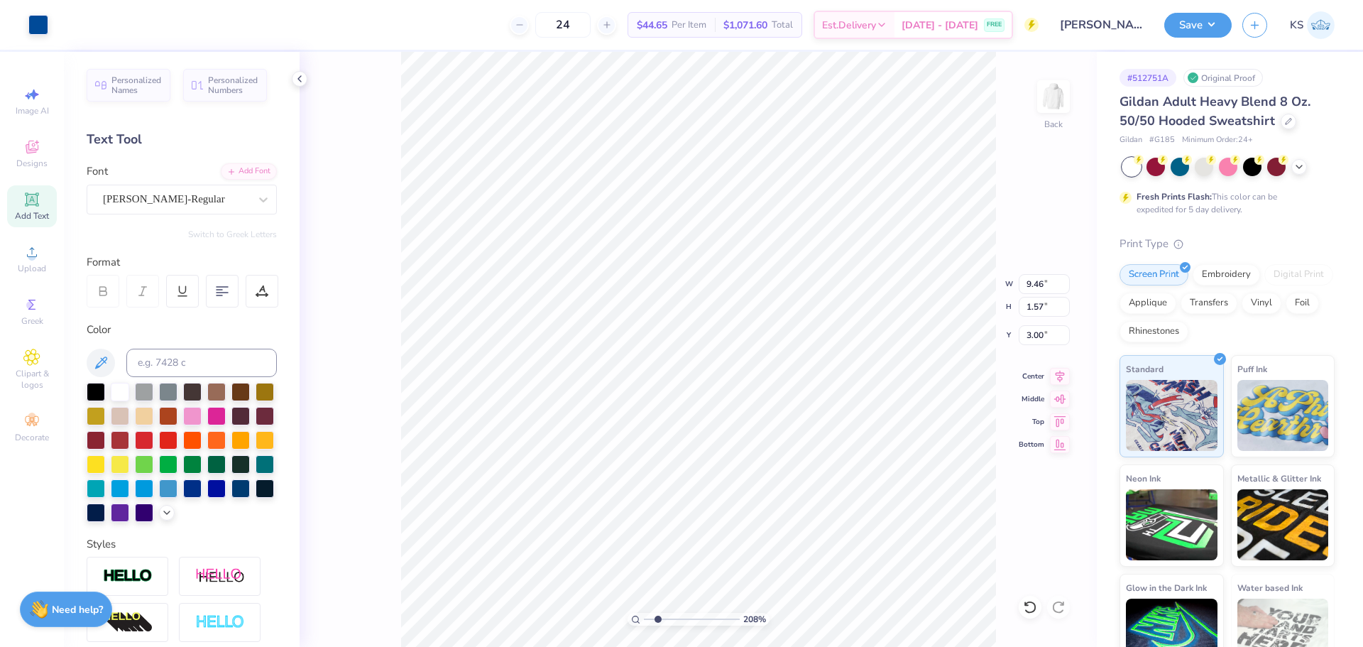
type input "9.76"
type input "2.85"
type input "1.04"
type input "9.76"
type input "2.85"
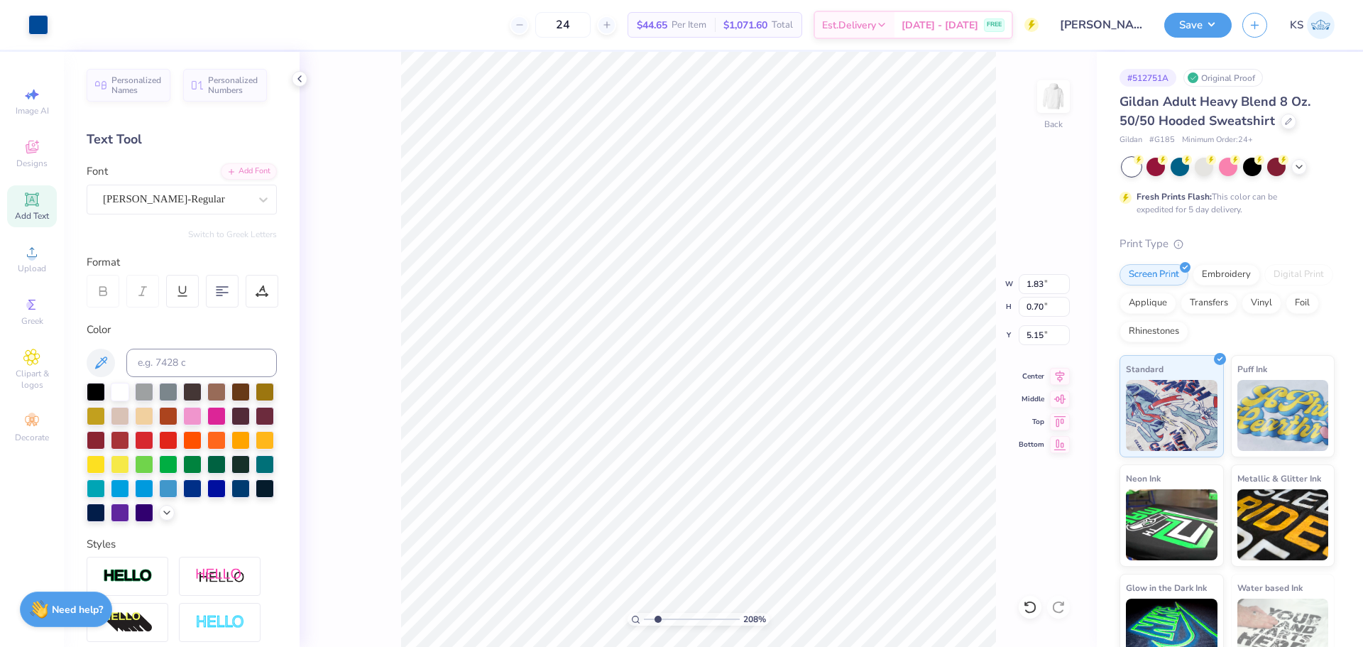
type input "3.00"
click at [826, 486] on li "Group" at bounding box center [824, 491] width 111 height 28
click at [802, 635] on li "Send to Back" at bounding box center [814, 629] width 111 height 28
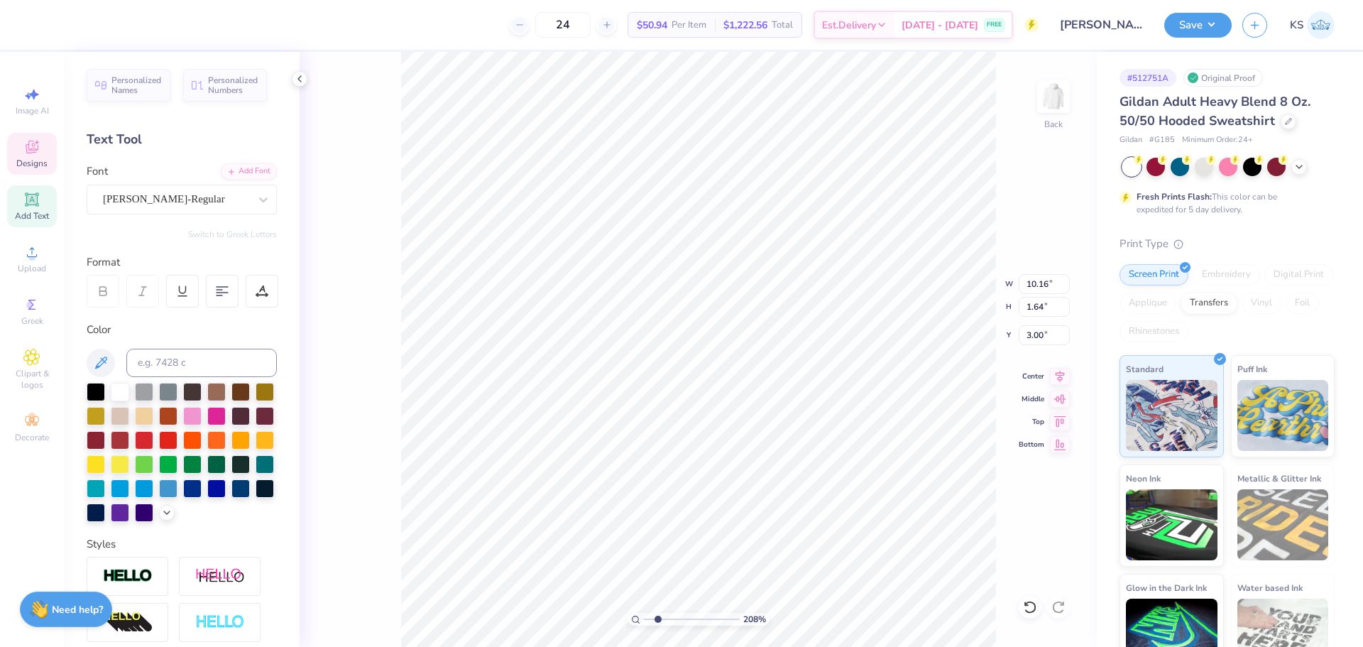
type input "10.16"
type input "1.64"
type input "3.00"
type textarea "PHI KAPPA TAU"
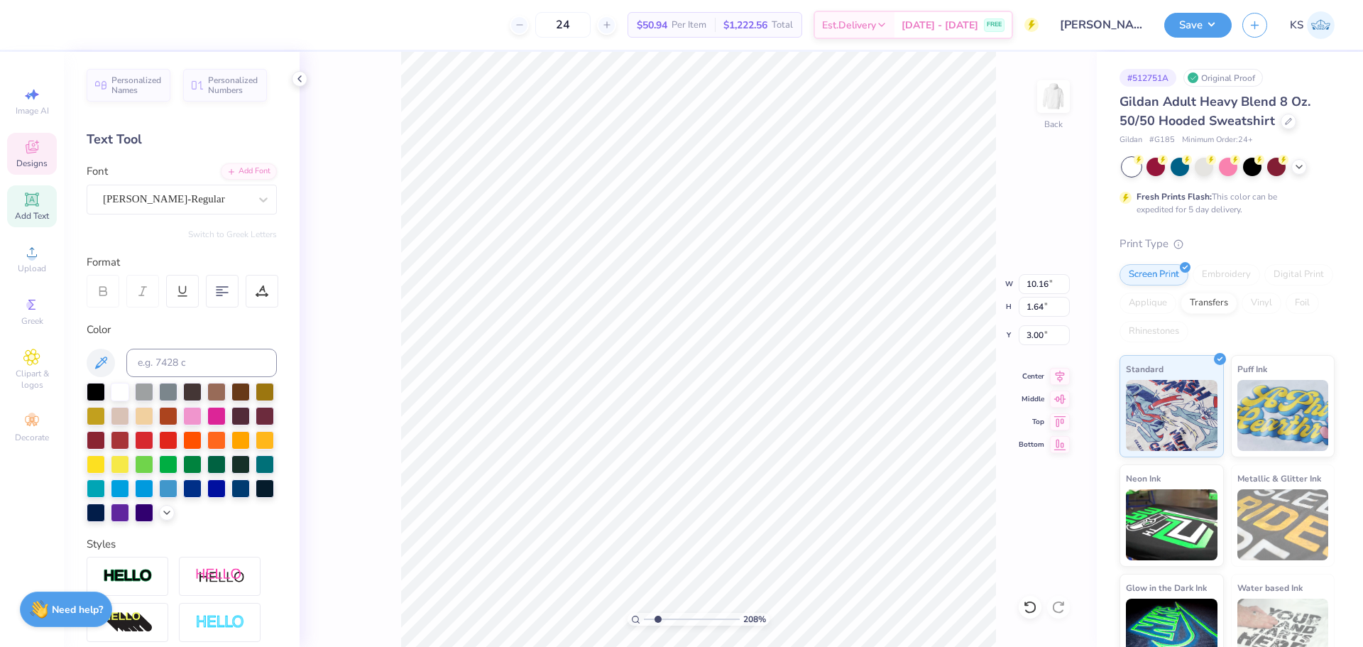
type input "9.35"
type input "1.58"
type input "3.03"
click at [113, 28] on div at bounding box center [115, 23] width 20 height 20
type input "9.53"
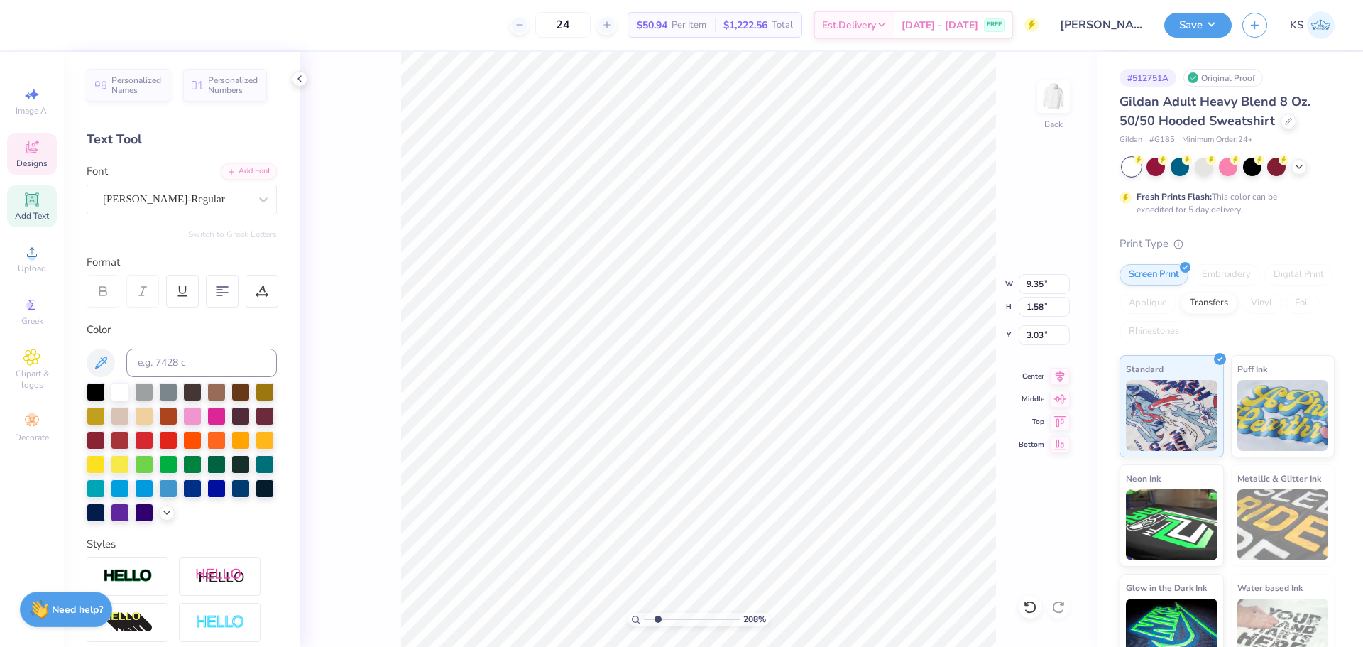
type input "2.76"
click at [40, 16] on div at bounding box center [38, 23] width 20 height 20
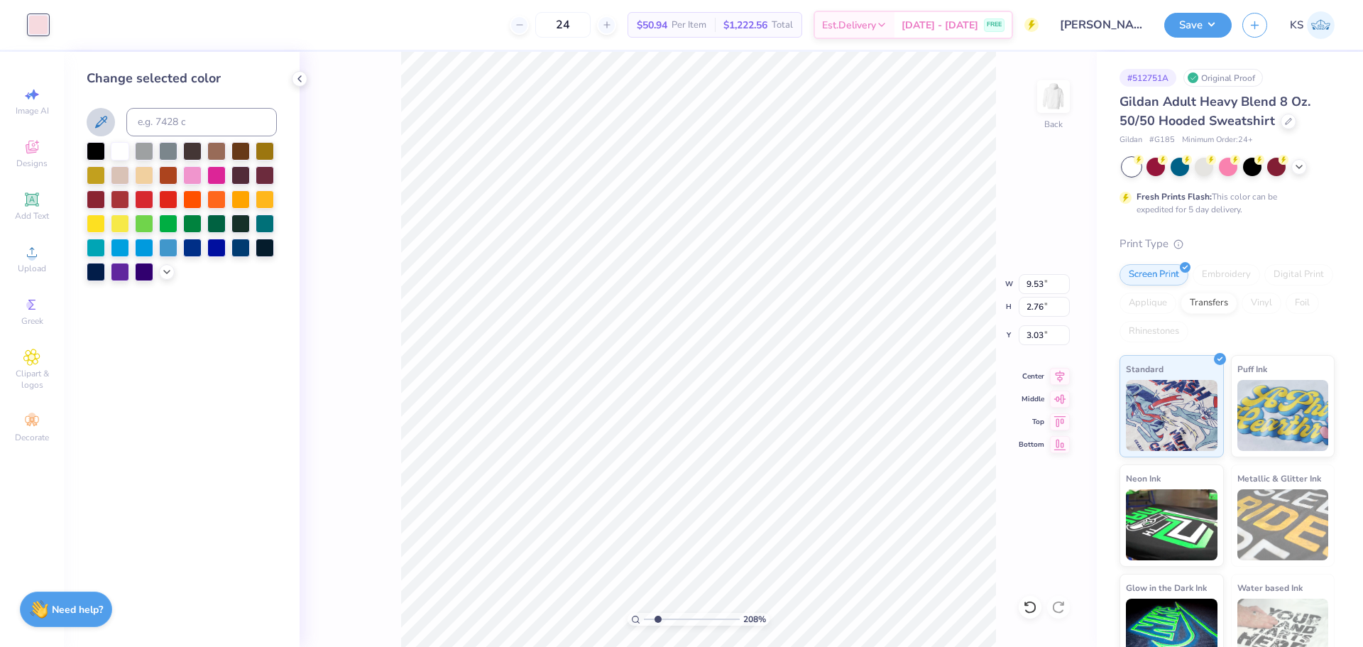
click at [102, 121] on icon at bounding box center [100, 122] width 17 height 17
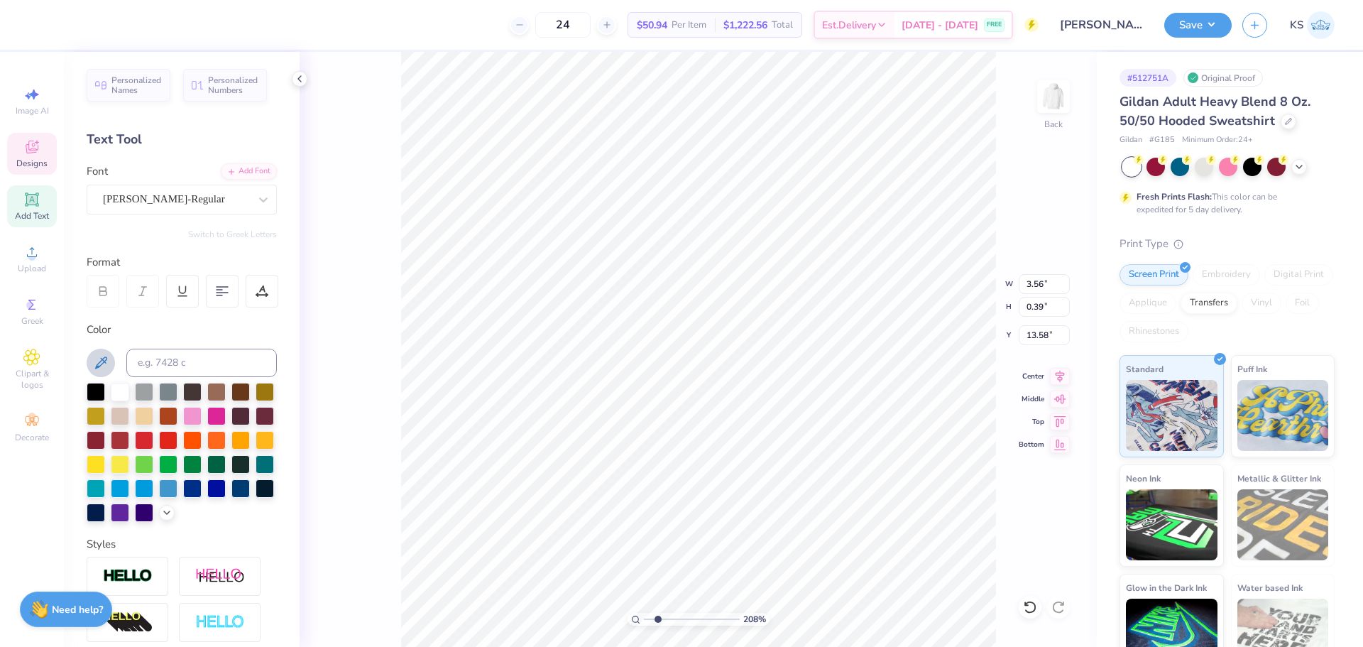
click at [106, 363] on icon at bounding box center [100, 362] width 17 height 17
type input "7.41"
type input "0.50"
type input "12.87"
drag, startPoint x: 106, startPoint y: 361, endPoint x: 160, endPoint y: 356, distance: 54.2
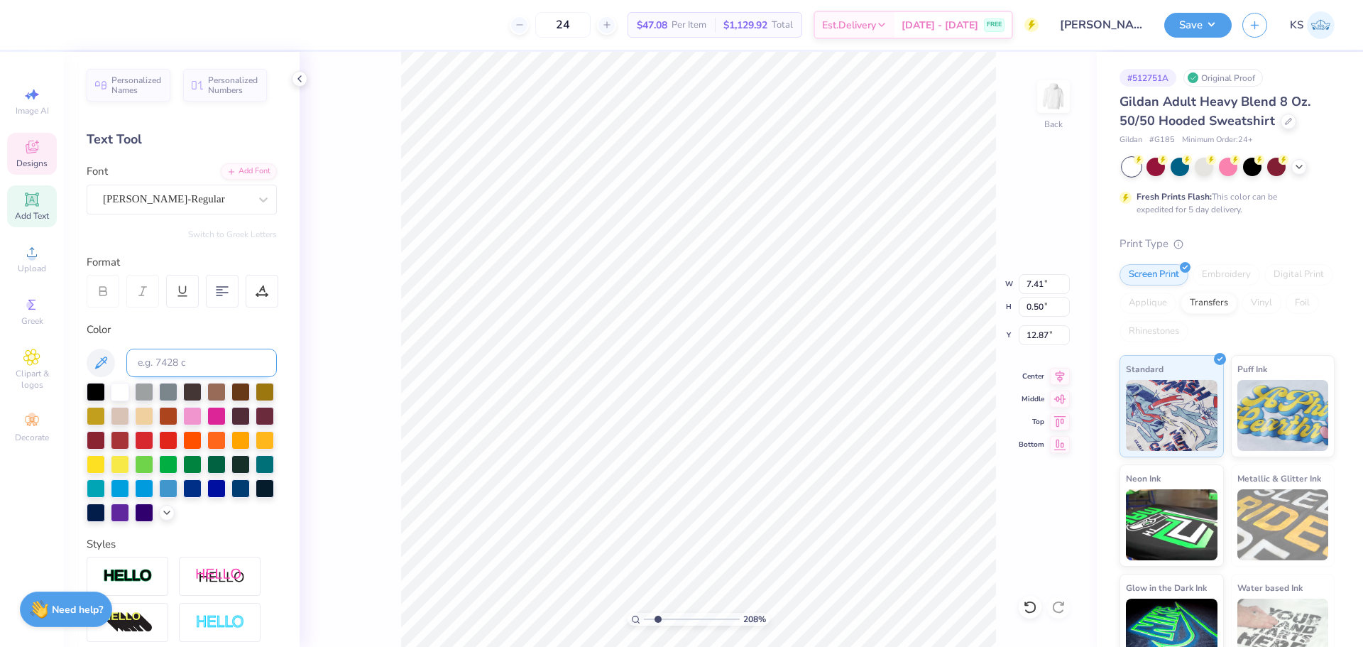
click at [107, 361] on icon at bounding box center [100, 362] width 17 height 17
type input "6.58"
type input "9.07"
click at [106, 366] on icon at bounding box center [100, 362] width 17 height 17
click at [38, 19] on div at bounding box center [38, 23] width 20 height 20
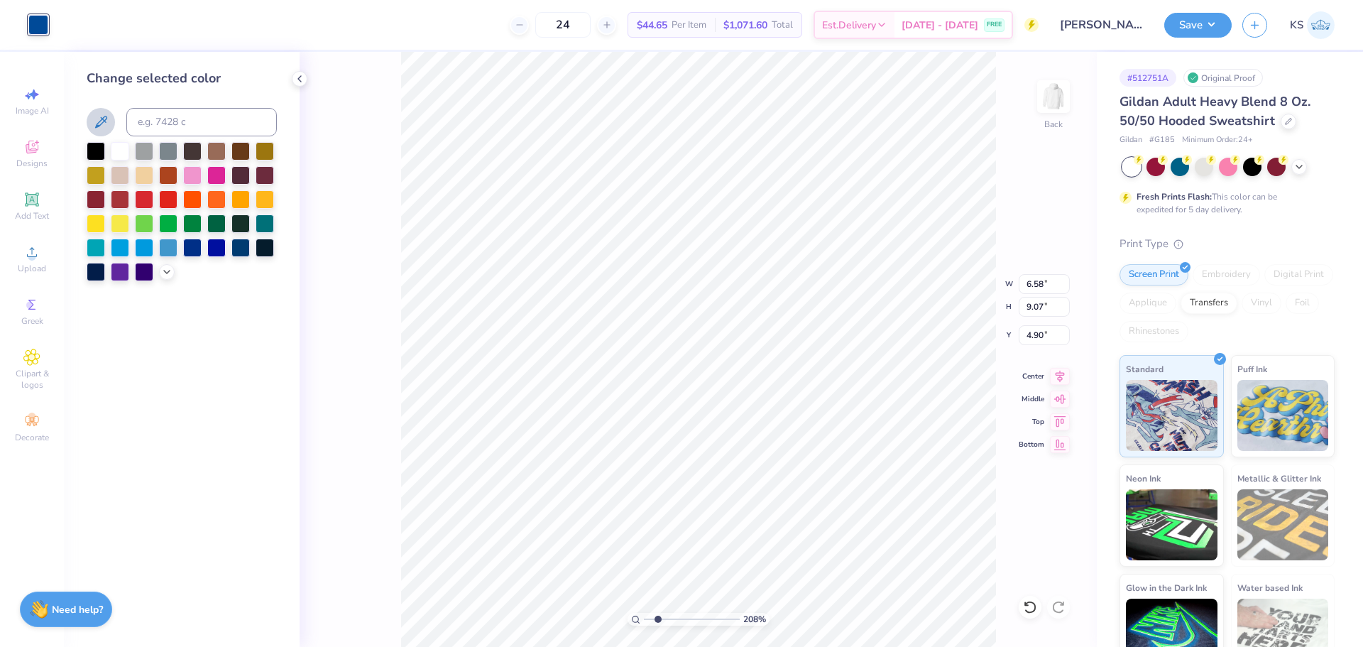
click at [98, 119] on icon at bounding box center [100, 122] width 17 height 17
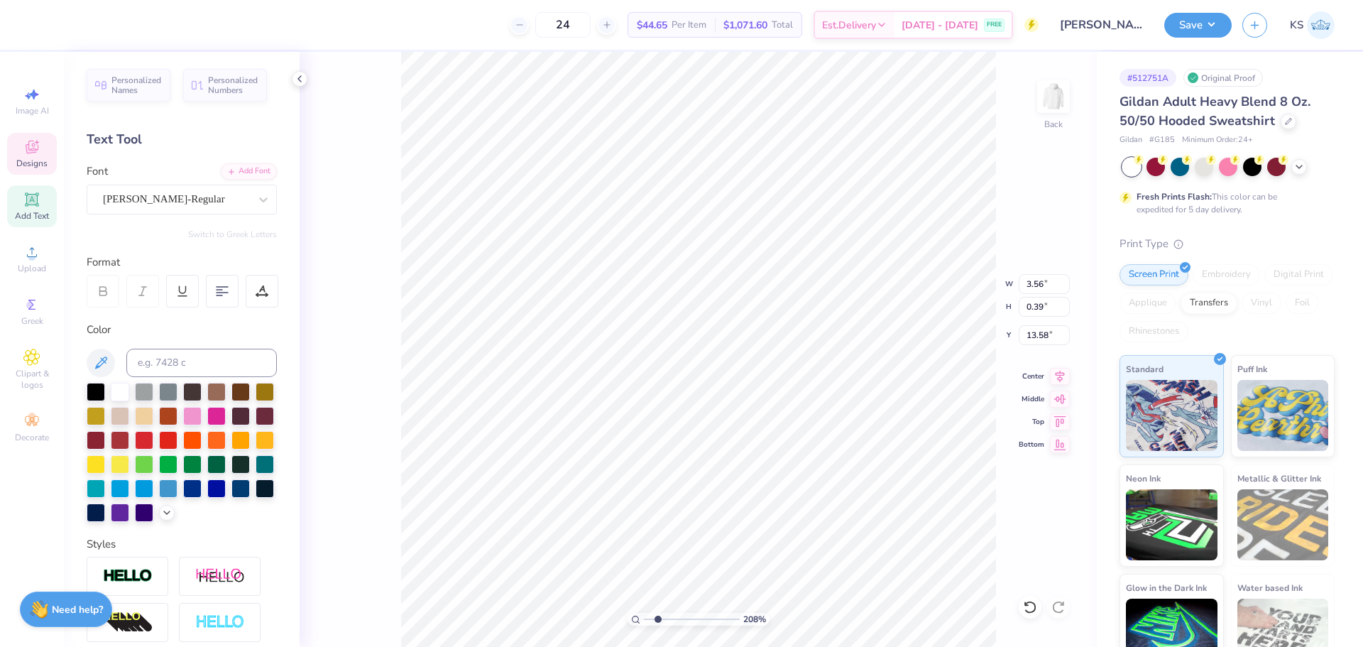
type input "6.58"
type input "9.07"
type input "4.90"
click at [25, 21] on div "Art colors" at bounding box center [24, 25] width 48 height 50
click at [38, 20] on div at bounding box center [38, 23] width 20 height 20
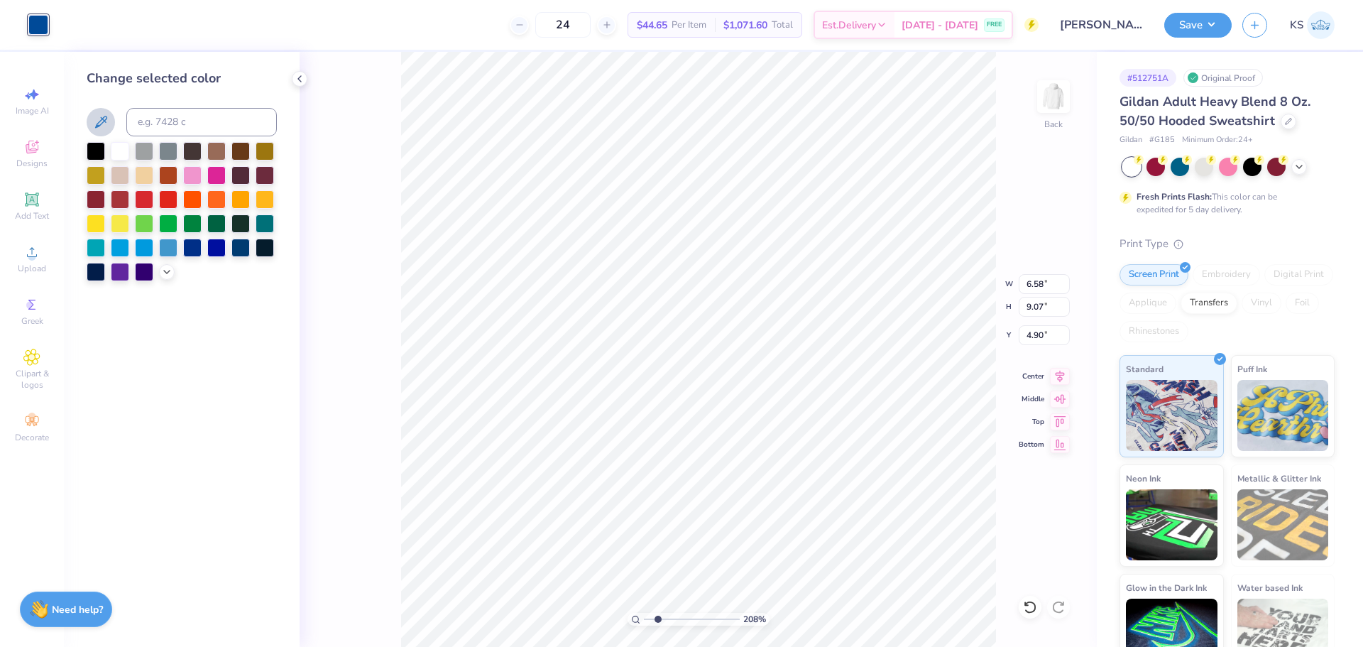
click at [106, 118] on icon at bounding box center [100, 122] width 17 height 17
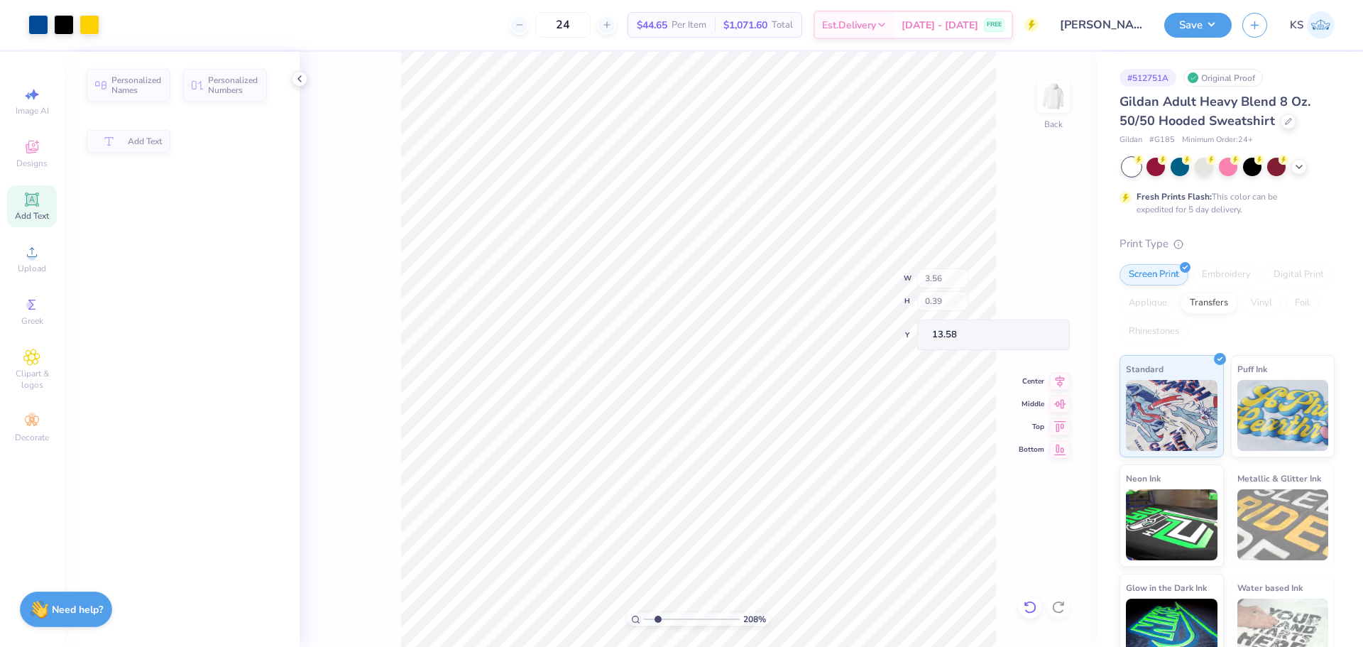
type input "13.61"
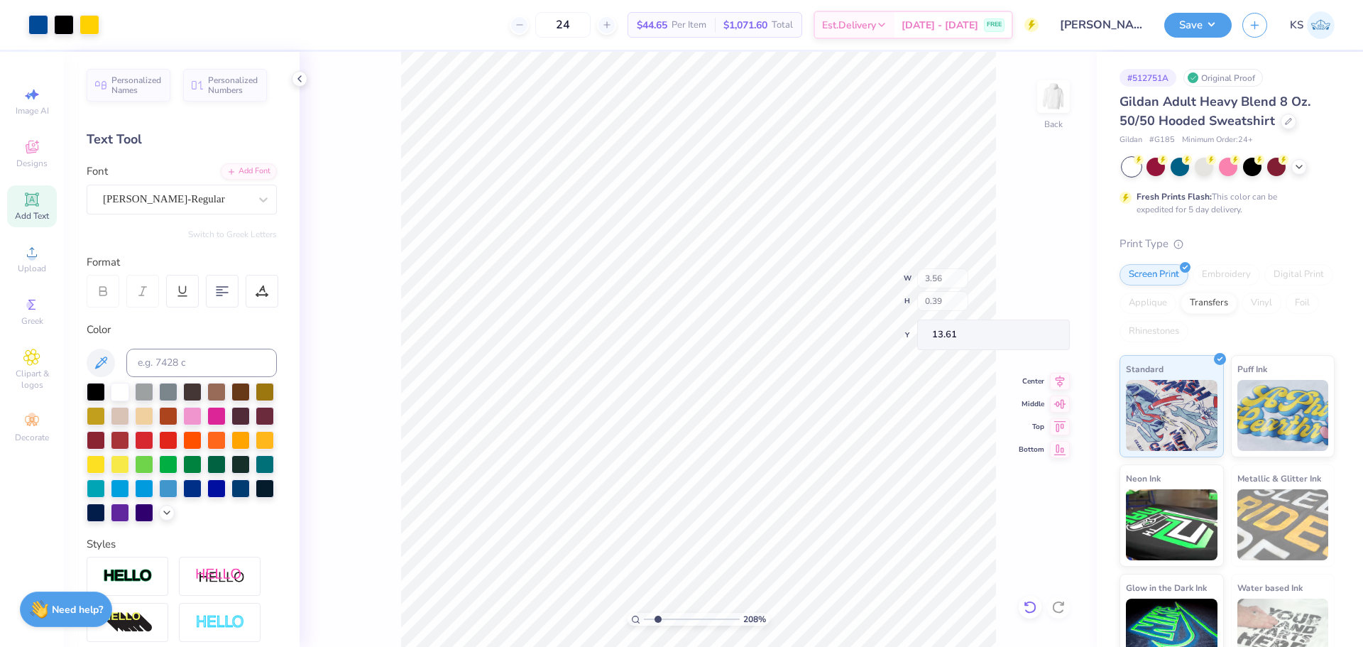
click at [1029, 611] on icon at bounding box center [1030, 607] width 14 height 14
type textarea "FKT"
type input "1.82"
type input "0.68"
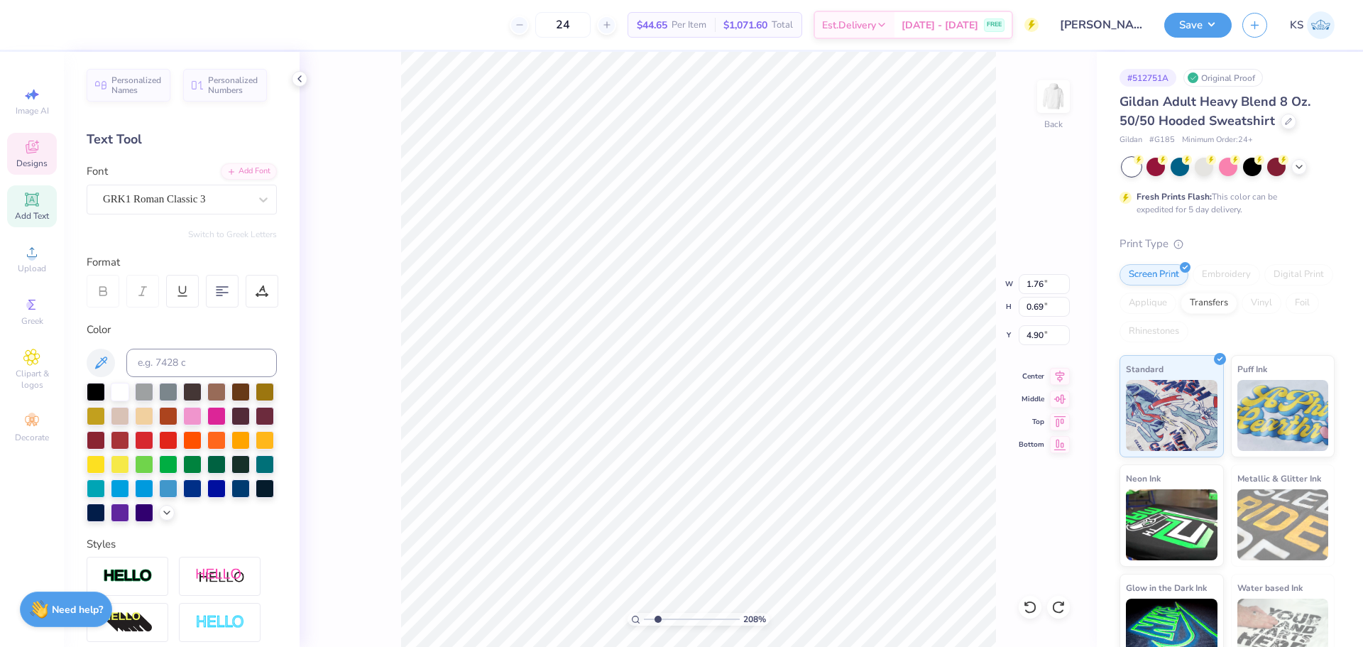
type input "4.91"
click at [254, 296] on div at bounding box center [262, 291] width 33 height 33
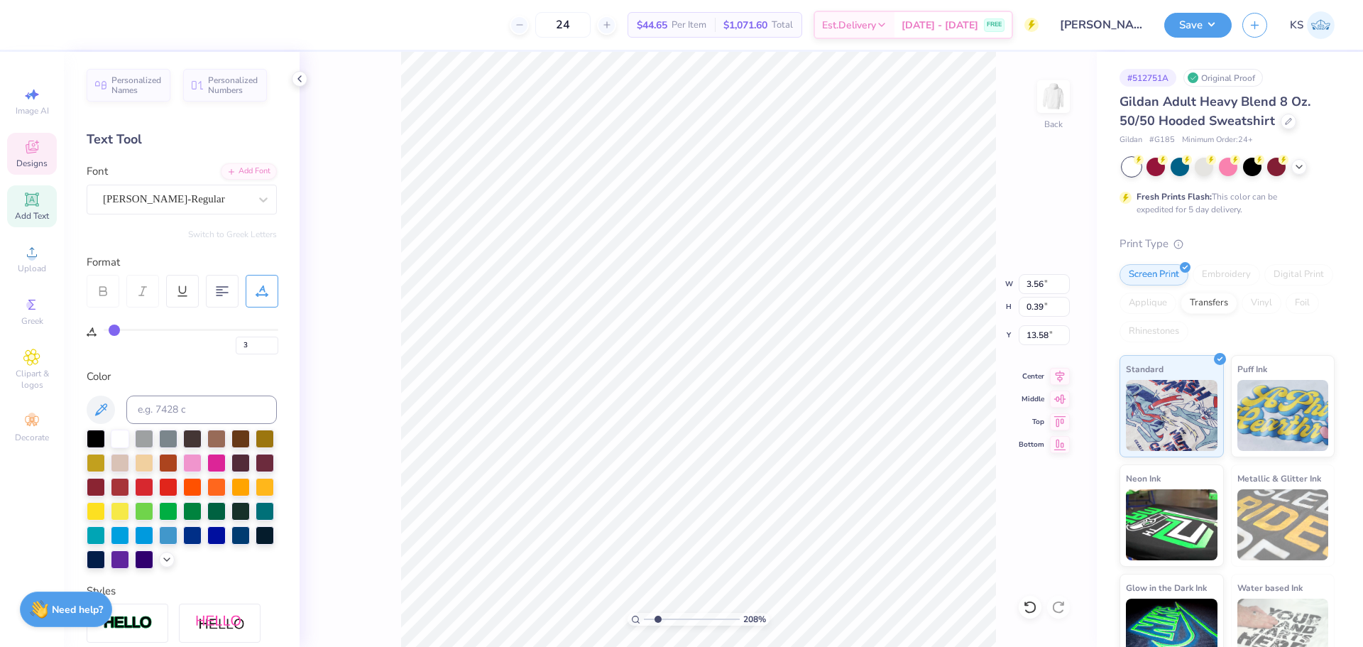
type input "3.56"
type input "0.39"
type input "13.58"
type input "5"
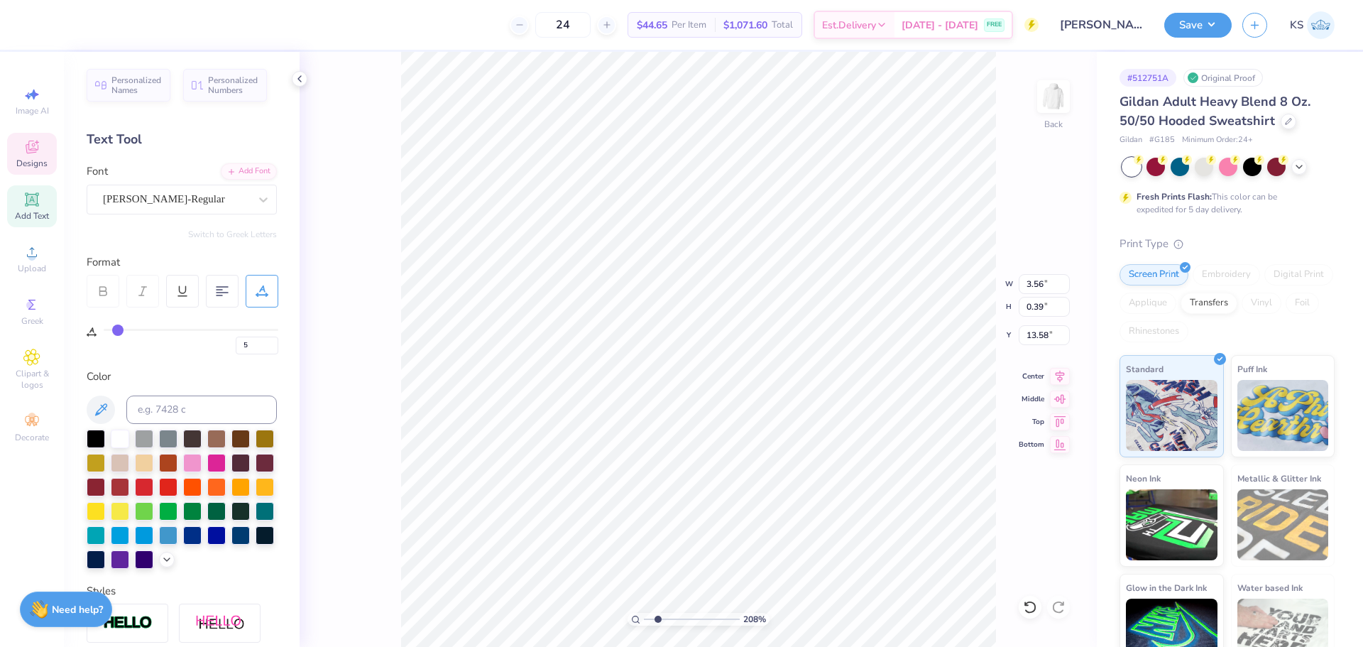
paste textarea "[GEOGRAPHIC_DATA], [GEOGRAPHIC_DATA]"
type textarea "[GEOGRAPHIC_DATA], DE 2025"
type input "4.36"
type input "0"
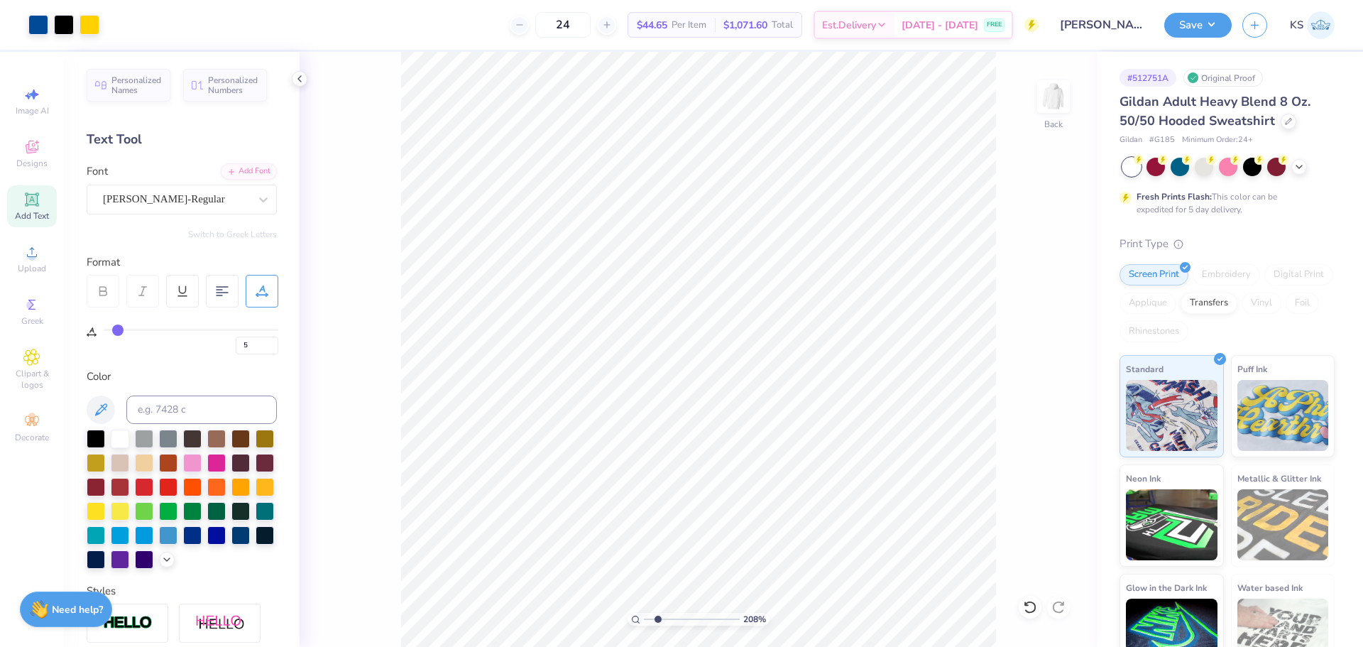
type input "0"
click at [1065, 370] on icon at bounding box center [1060, 374] width 20 height 17
click at [1060, 375] on icon at bounding box center [1060, 374] width 9 height 12
click at [1053, 380] on icon at bounding box center [1060, 374] width 20 height 17
drag, startPoint x: 655, startPoint y: 620, endPoint x: 584, endPoint y: 618, distance: 71.8
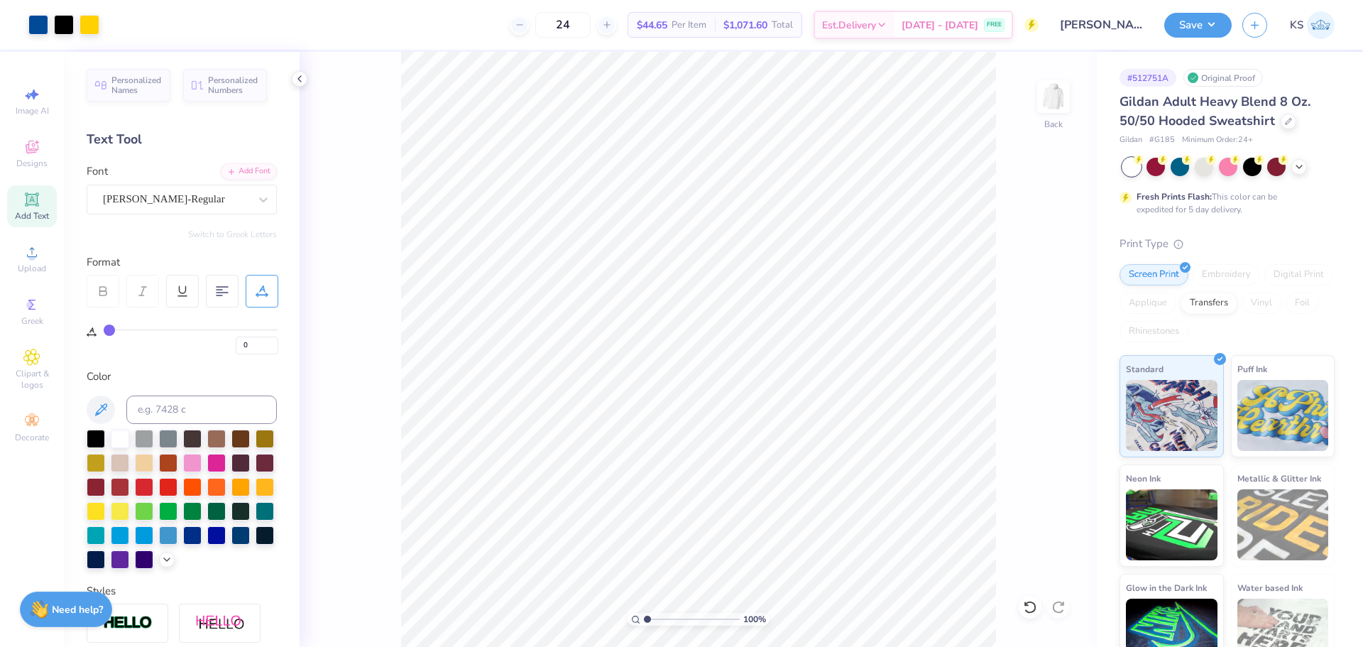
type input "1"
click at [644, 618] on input "range" at bounding box center [692, 619] width 96 height 13
click at [1037, 314] on input "11.13" at bounding box center [1044, 307] width 51 height 20
type input "10.5"
type input "11.63"
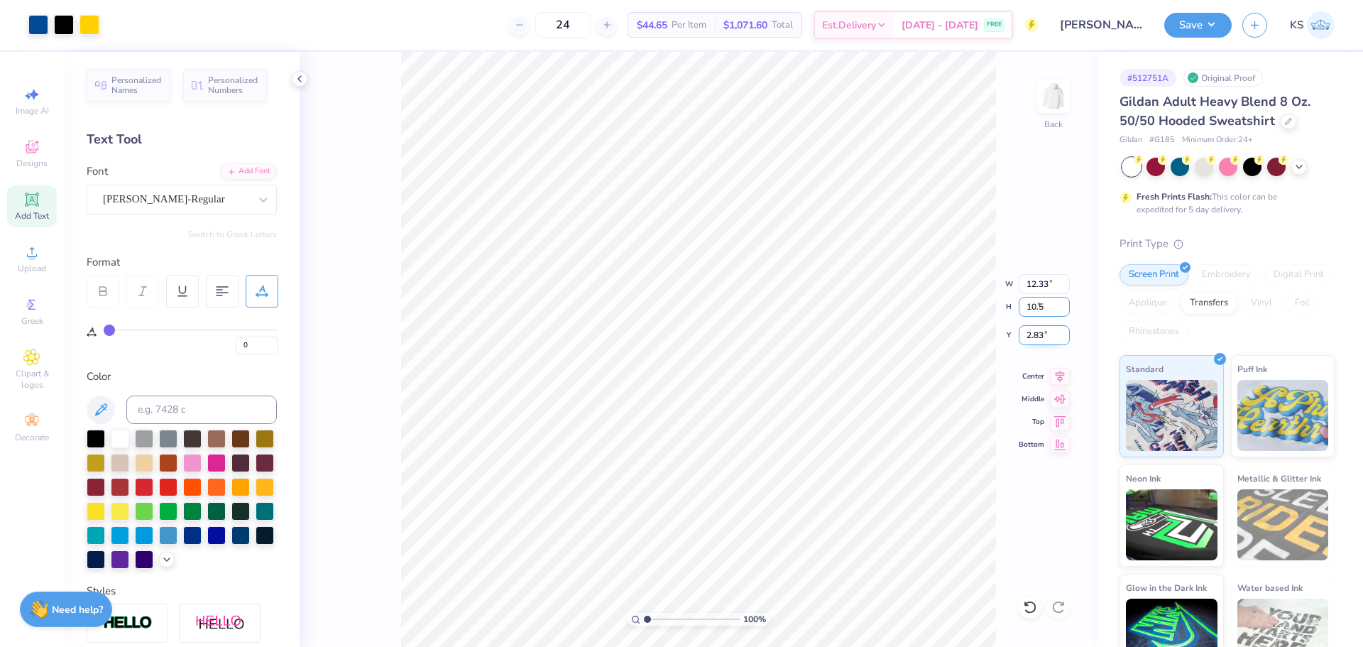
type input "10.50"
click at [1044, 336] on input "3.15" at bounding box center [1044, 335] width 51 height 20
click at [1033, 332] on input "3.00" at bounding box center [1044, 335] width 51 height 20
type input "2.00"
click at [658, 613] on input "range" at bounding box center [692, 619] width 96 height 13
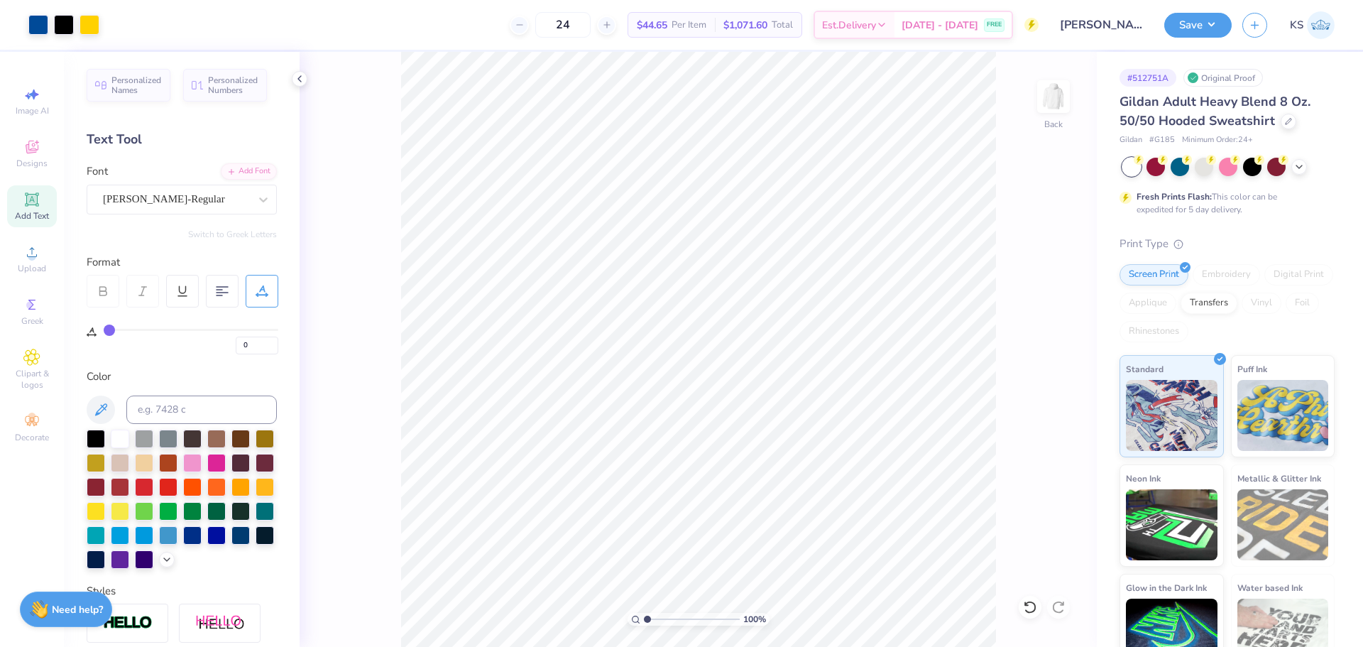
drag, startPoint x: 658, startPoint y: 618, endPoint x: 630, endPoint y: 620, distance: 28.4
click at [644, 620] on input "range" at bounding box center [692, 619] width 96 height 13
click at [659, 618] on input "range" at bounding box center [692, 619] width 96 height 13
drag, startPoint x: 658, startPoint y: 620, endPoint x: 563, endPoint y: 603, distance: 96.6
type input "1"
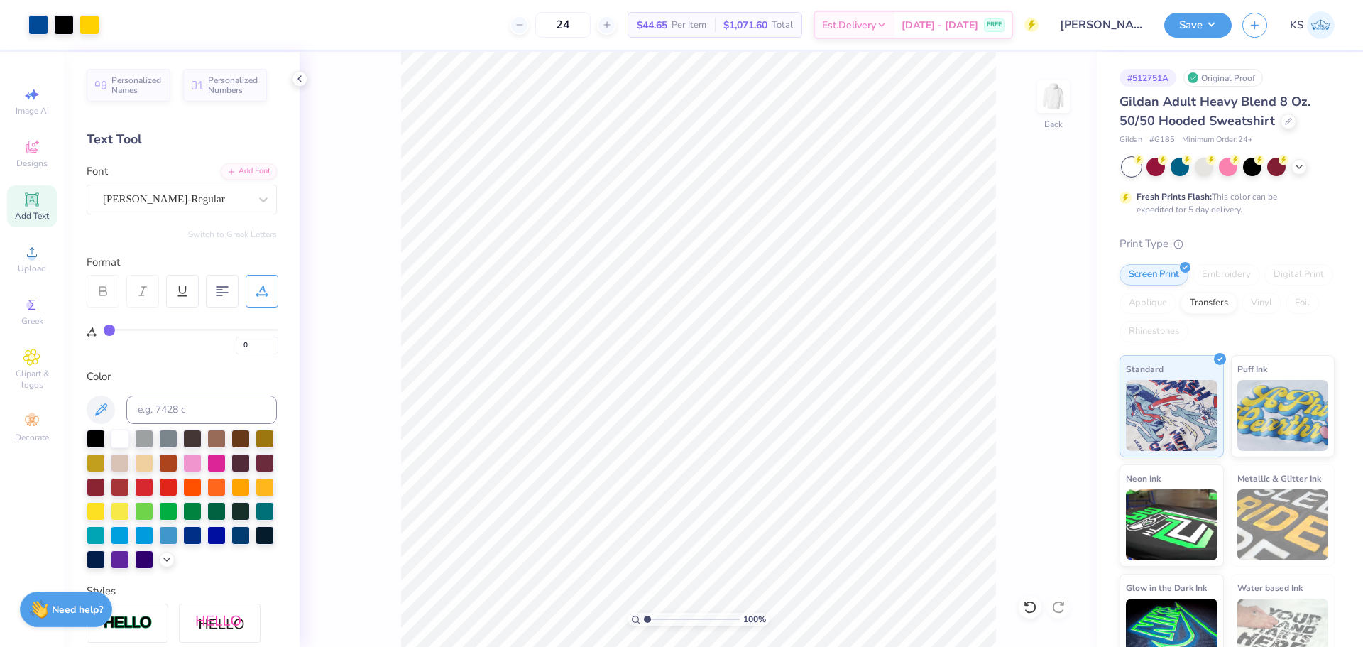
click at [644, 613] on input "range" at bounding box center [692, 619] width 96 height 13
click at [1215, 27] on button "Save" at bounding box center [1197, 23] width 67 height 25
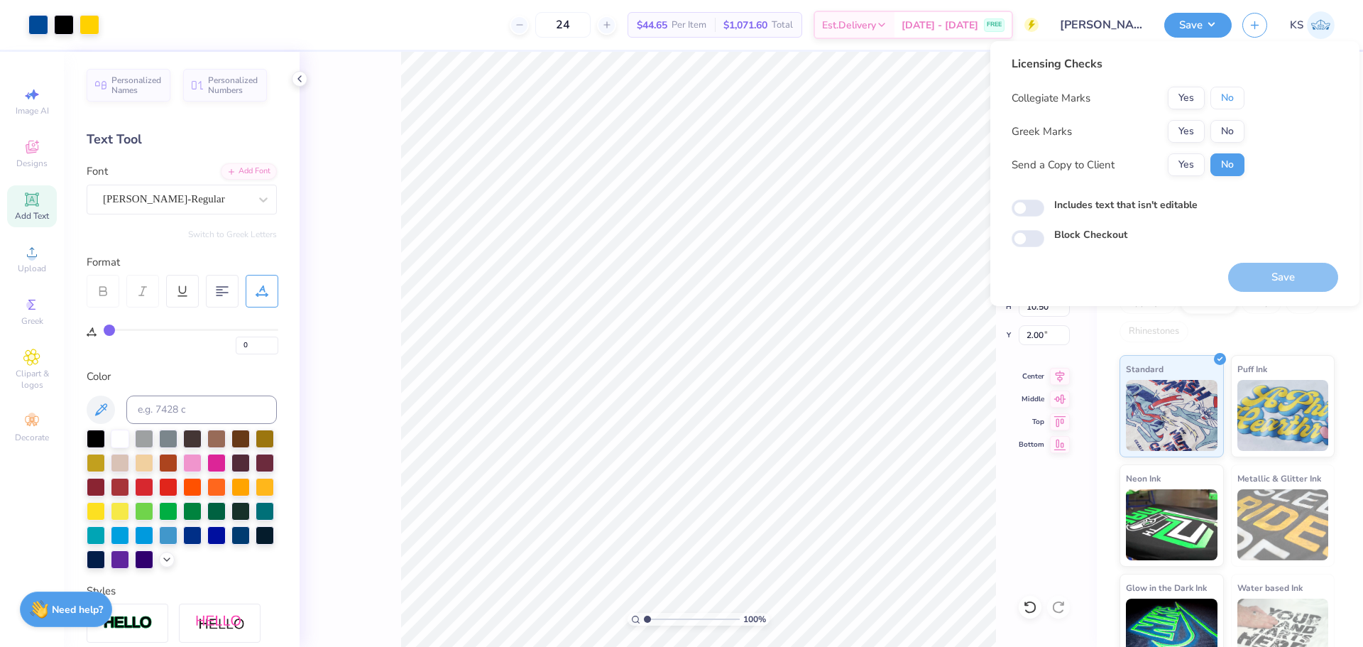
drag, startPoint x: 1244, startPoint y: 92, endPoint x: 1217, endPoint y: 119, distance: 37.7
click at [1243, 93] on button "No" at bounding box center [1227, 98] width 34 height 23
click at [1199, 131] on button "Yes" at bounding box center [1186, 131] width 37 height 23
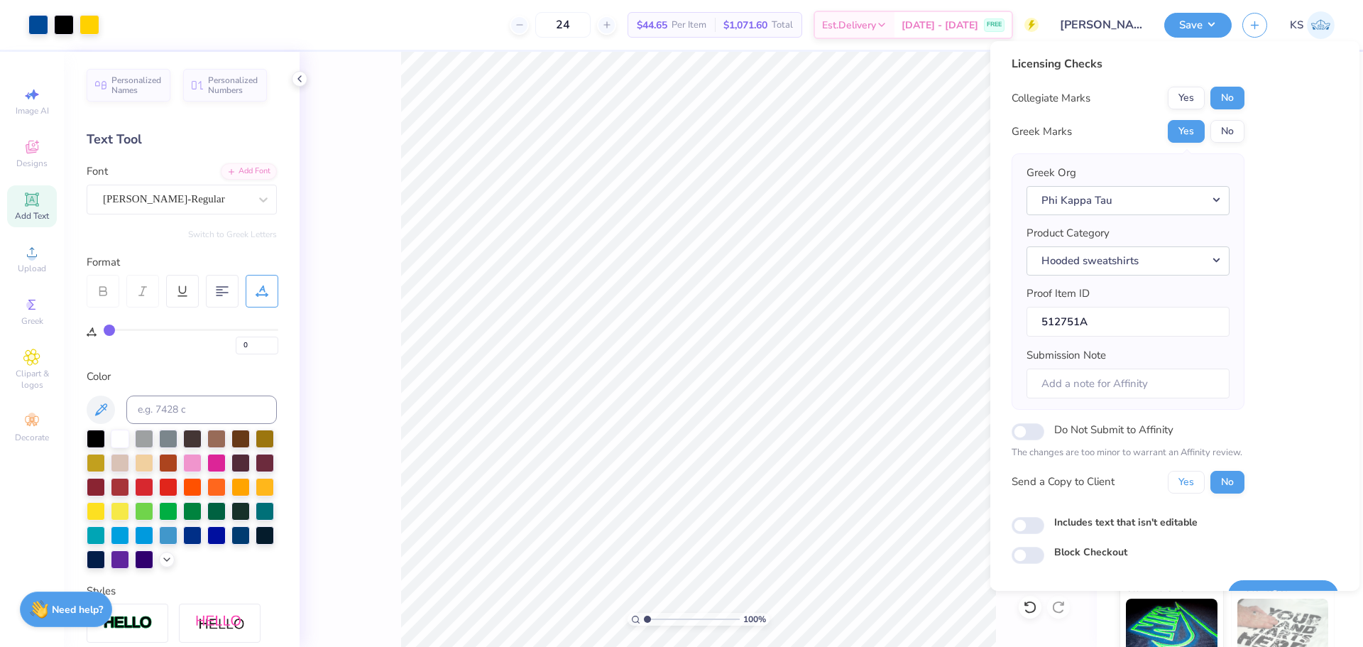
drag, startPoint x: 1198, startPoint y: 488, endPoint x: 1208, endPoint y: 500, distance: 15.1
click at [1200, 488] on button "Yes" at bounding box center [1186, 482] width 37 height 23
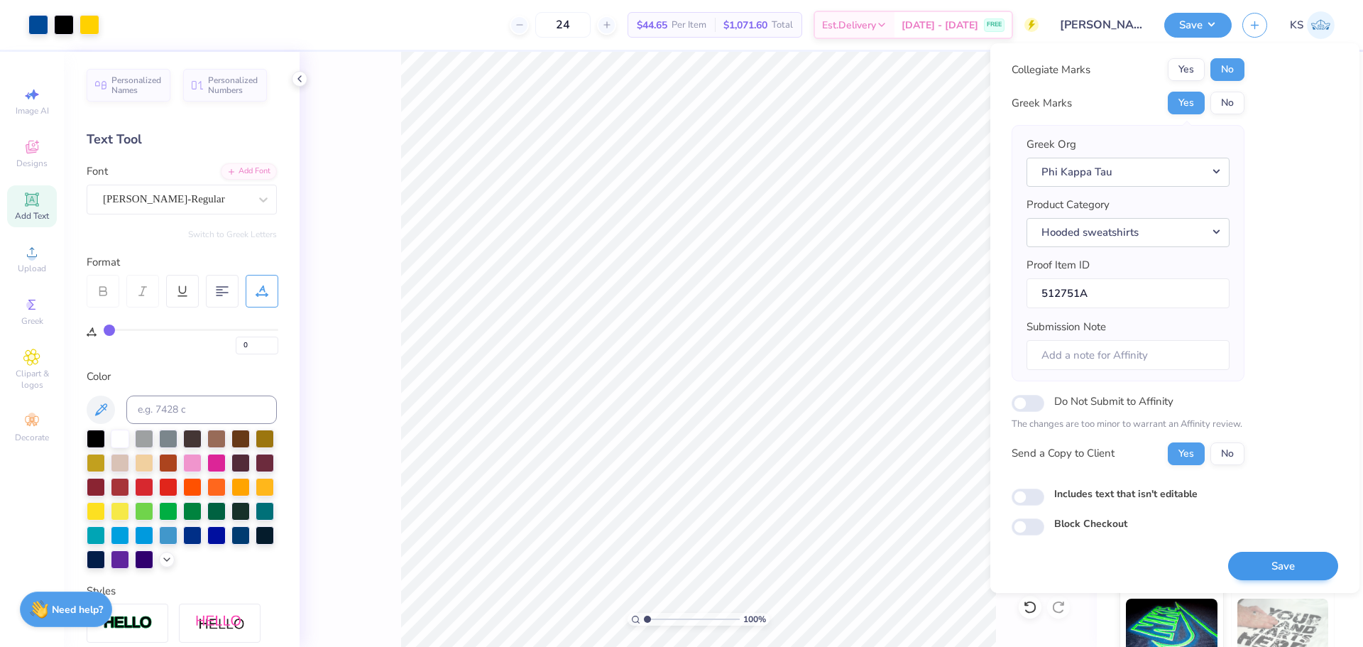
scroll to position [32, 0]
drag, startPoint x: 1257, startPoint y: 562, endPoint x: 1148, endPoint y: 324, distance: 261.7
click at [1258, 562] on button "Save" at bounding box center [1283, 564] width 110 height 29
